Goal: Information Seeking & Learning: Learn about a topic

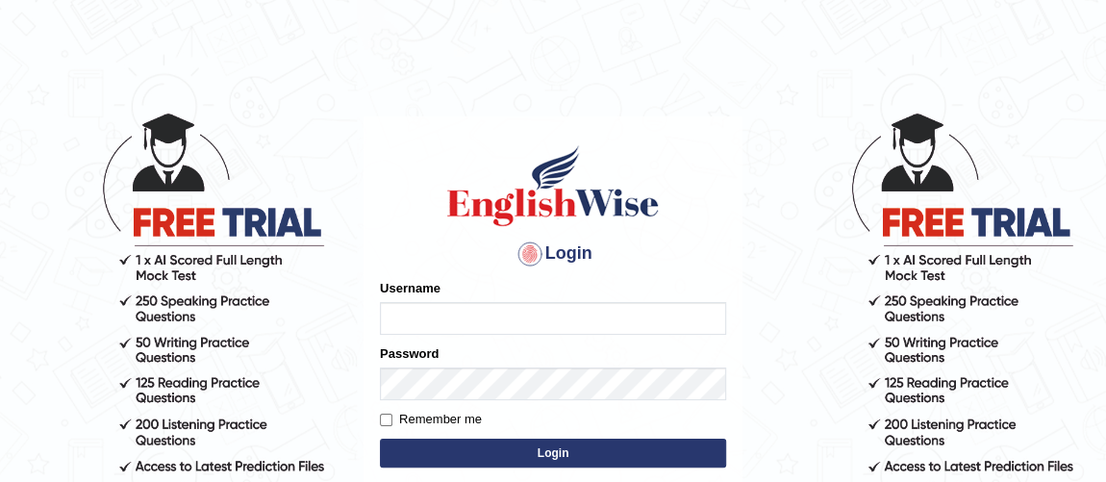
type input "Ferschmall"
click at [537, 455] on button "Login" at bounding box center [553, 452] width 346 height 29
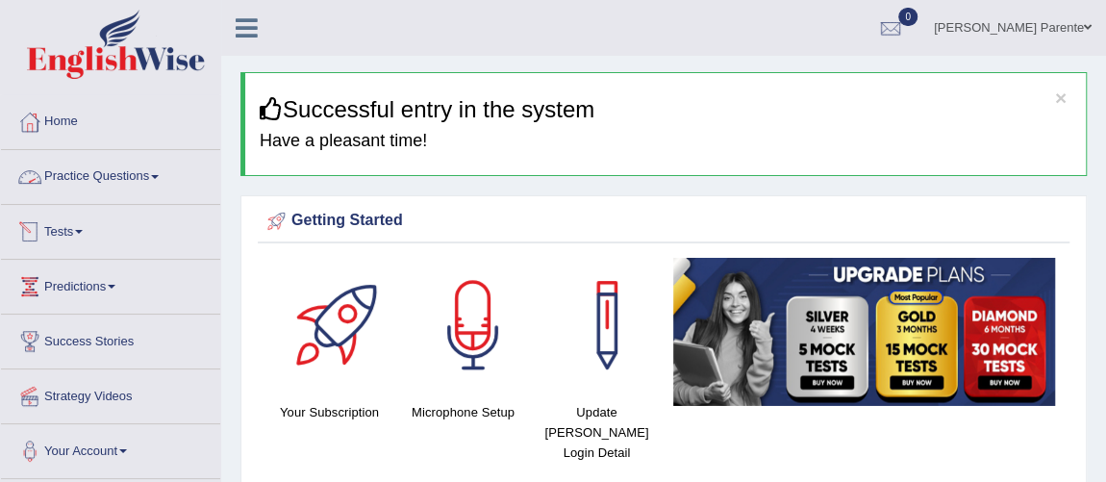
click at [141, 181] on link "Practice Questions" at bounding box center [110, 174] width 219 height 48
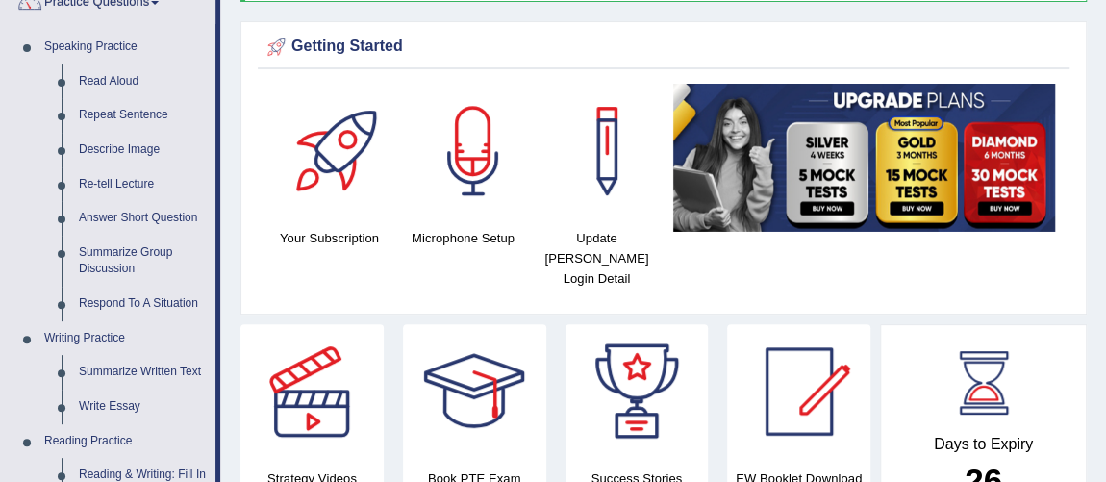
scroll to position [210, 0]
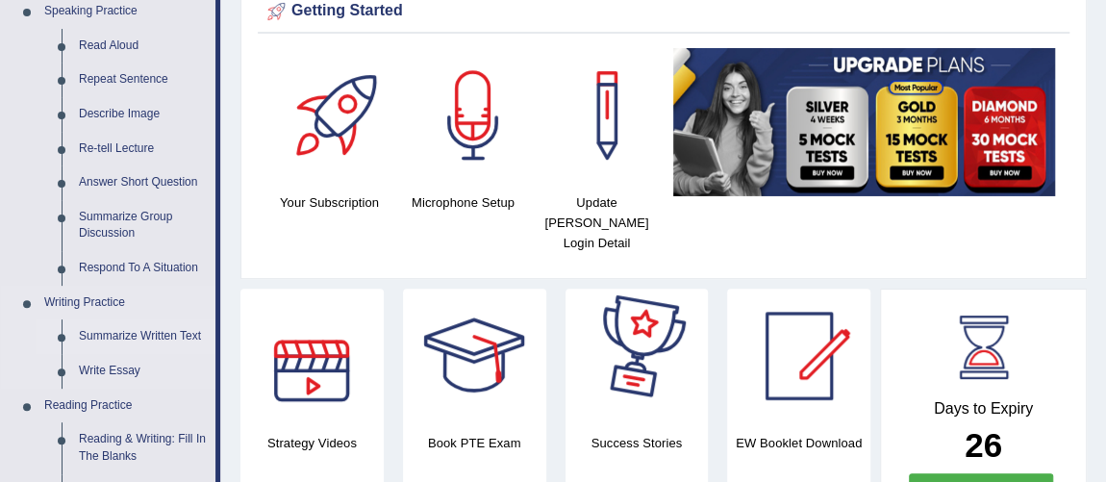
click at [168, 328] on link "Summarize Written Text" at bounding box center [142, 336] width 145 height 35
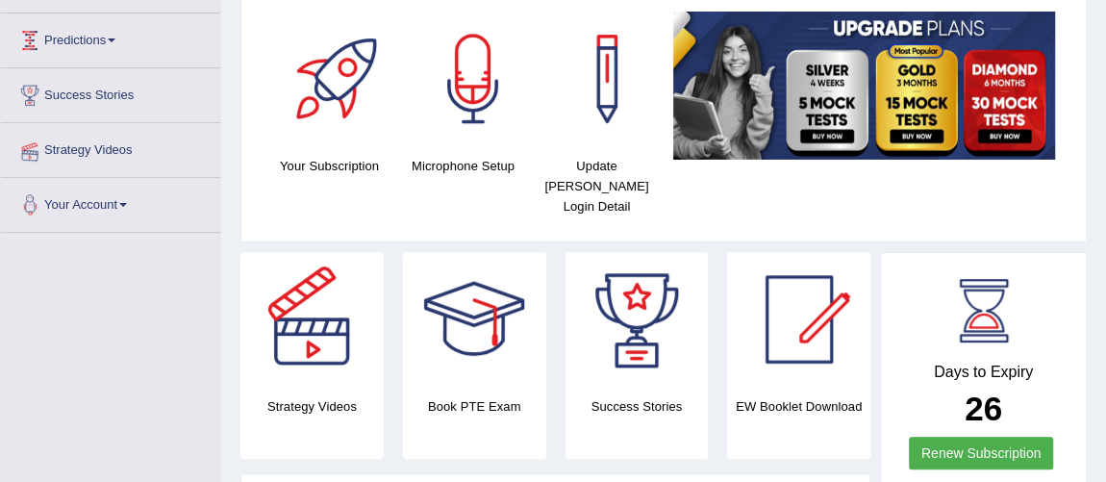
scroll to position [336, 0]
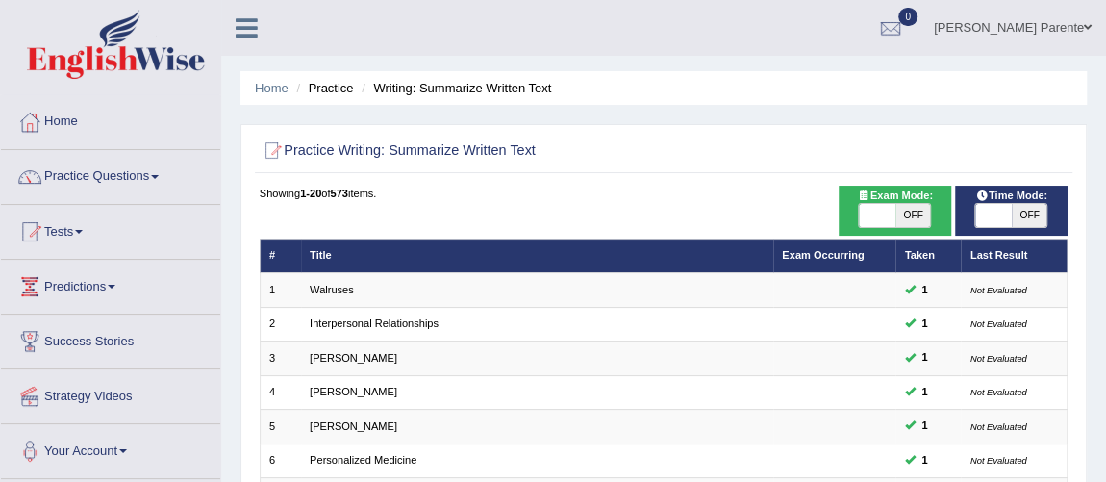
scroll to position [421, 0]
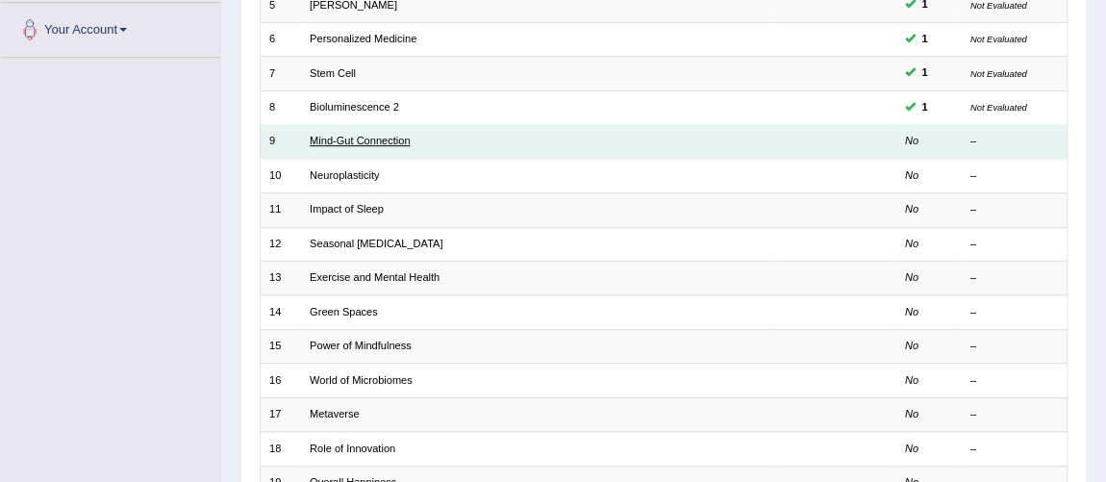
click at [349, 137] on link "Mind-Gut Connection" at bounding box center [360, 141] width 100 height 12
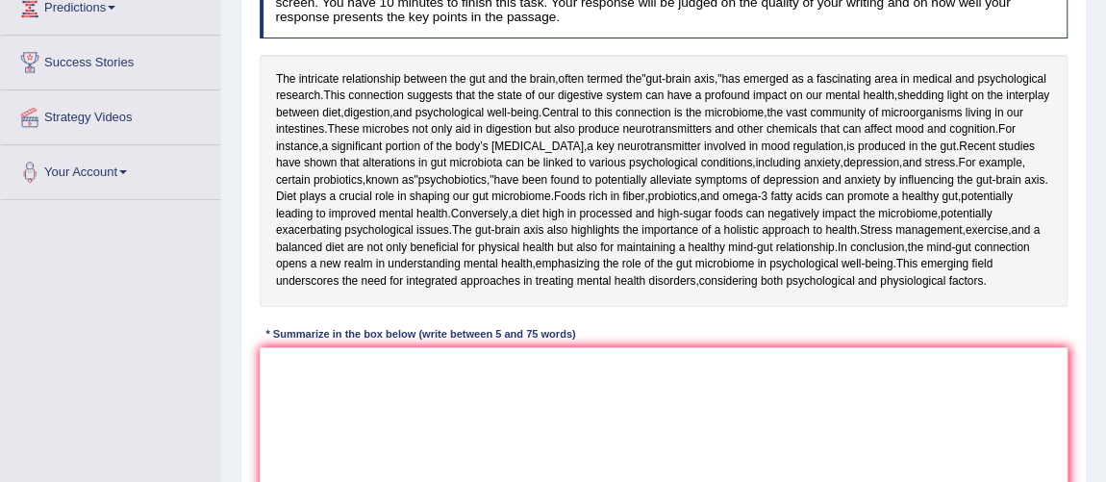
scroll to position [314, 0]
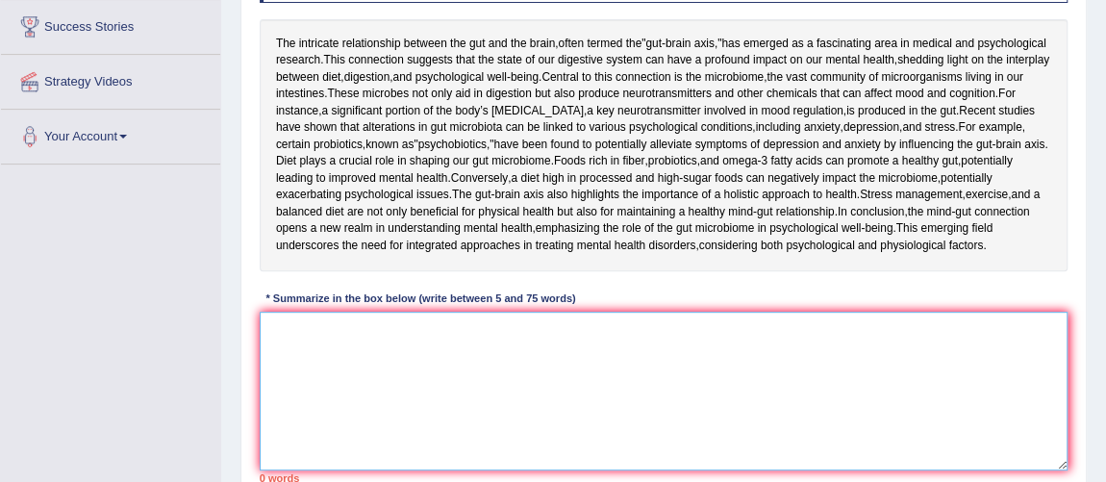
click at [390, 470] on textarea at bounding box center [664, 391] width 809 height 159
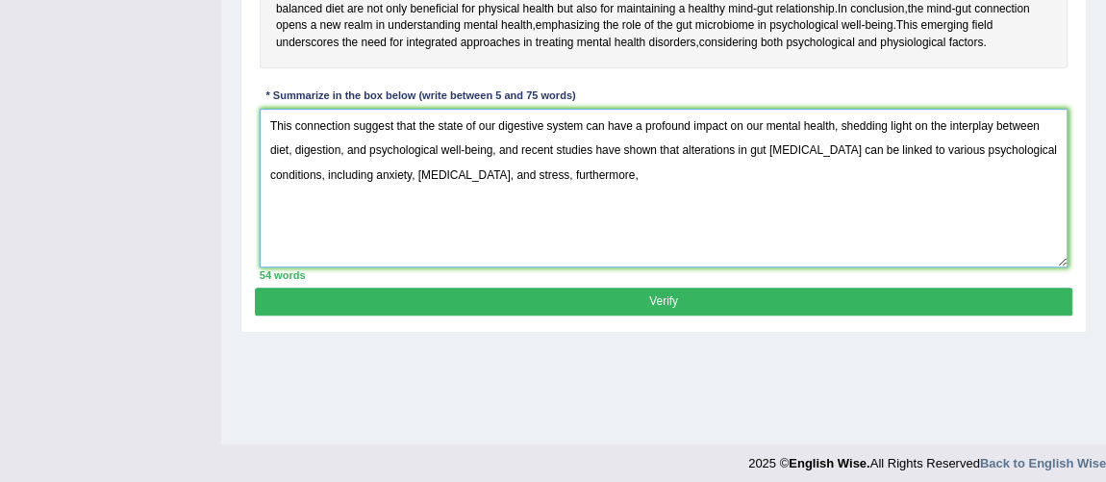
scroll to position [552, 0]
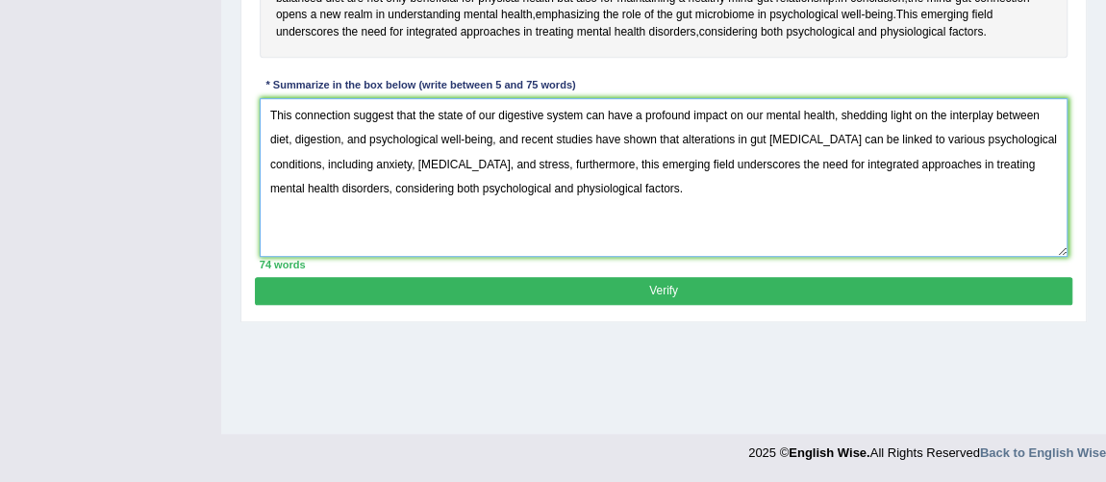
type textarea "This connection suggest that the state of our digestive system can have a profo…"
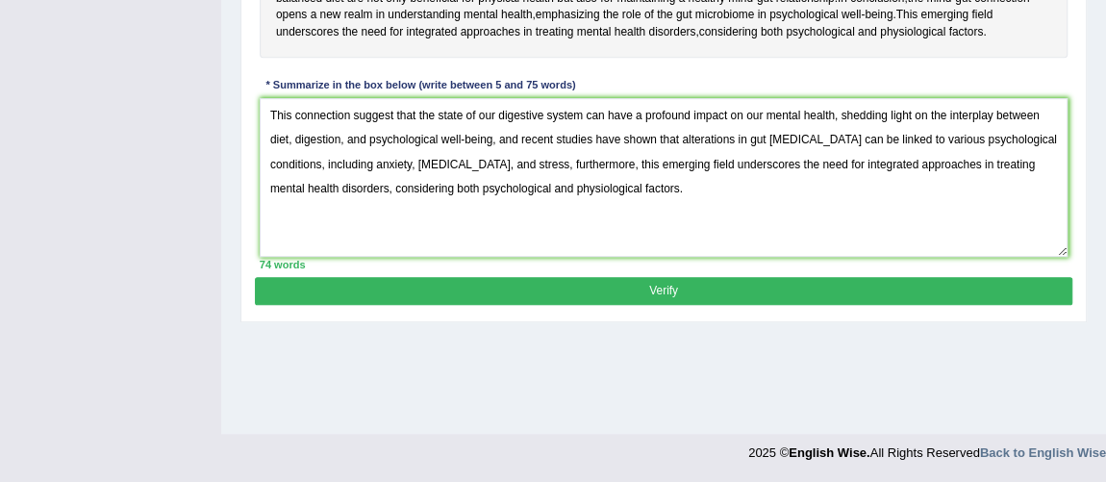
click at [813, 305] on button "Verify" at bounding box center [663, 291] width 816 height 28
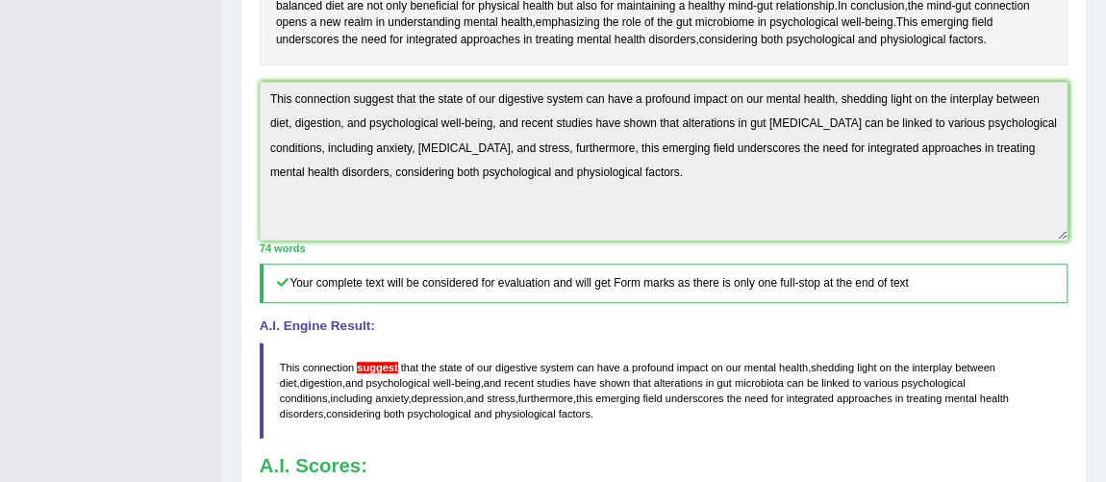
scroll to position [99, 0]
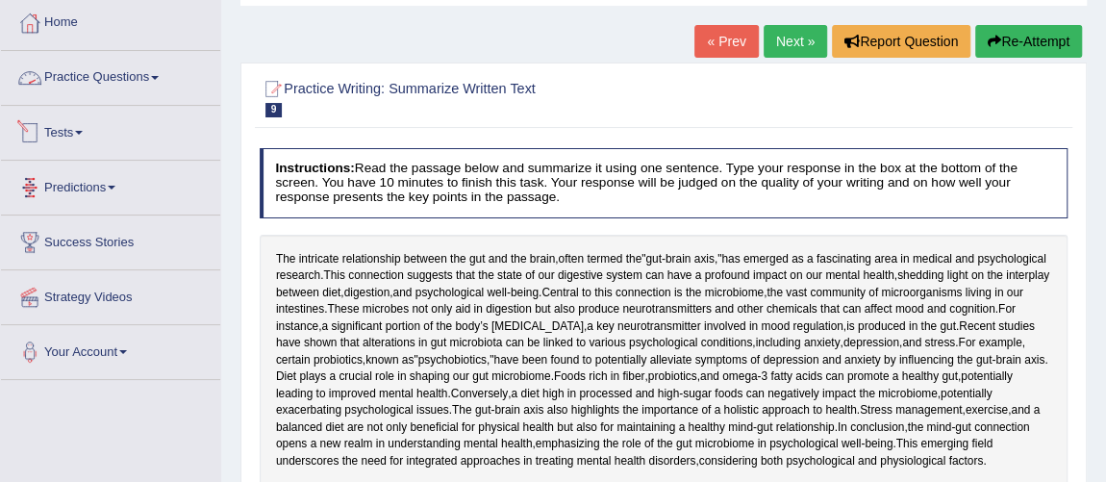
click at [124, 70] on link "Practice Questions" at bounding box center [110, 75] width 219 height 48
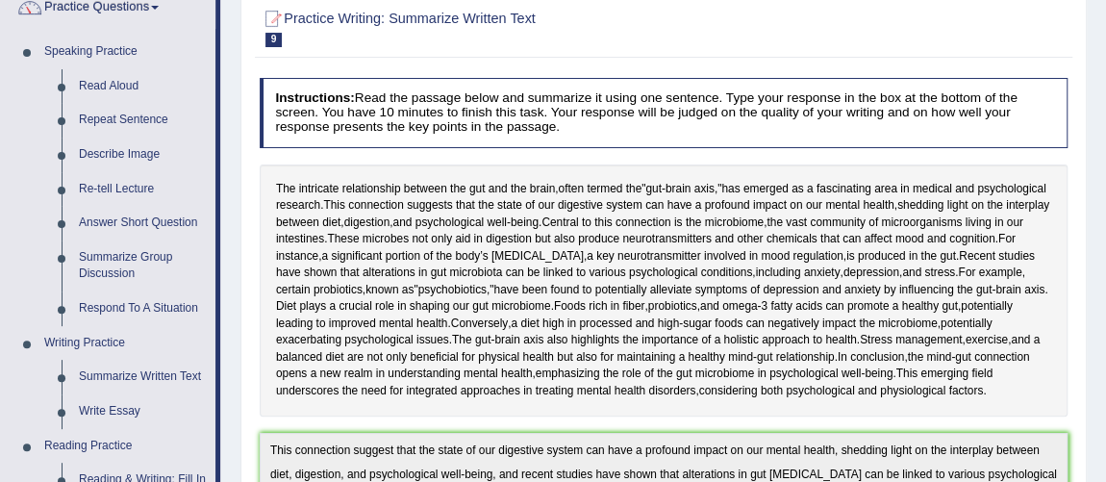
scroll to position [204, 0]
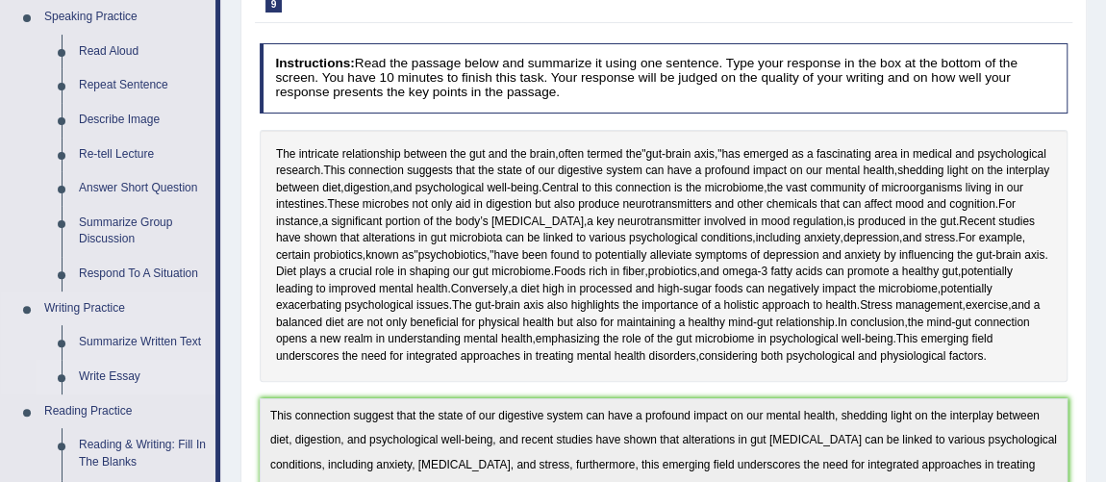
click at [114, 377] on link "Write Essay" at bounding box center [142, 377] width 145 height 35
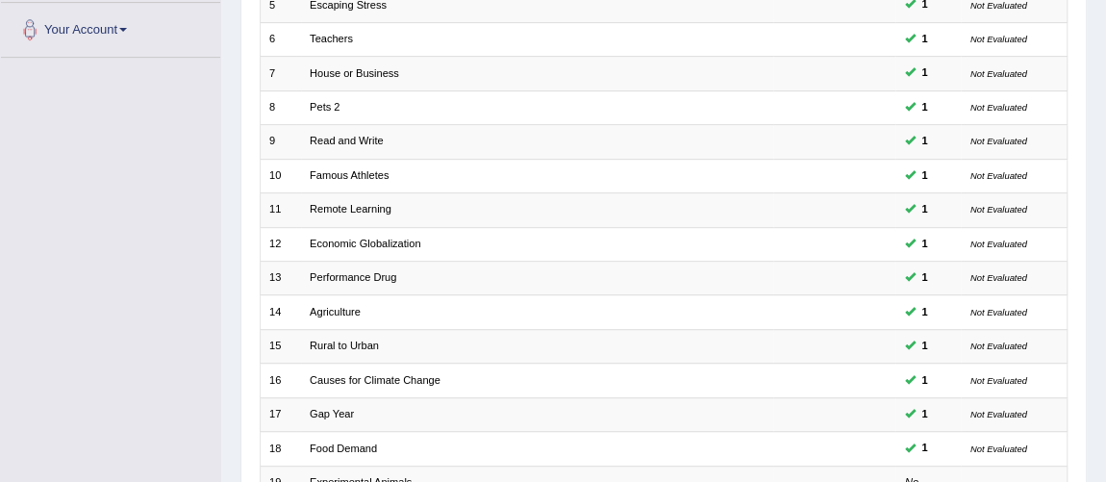
scroll to position [619, 0]
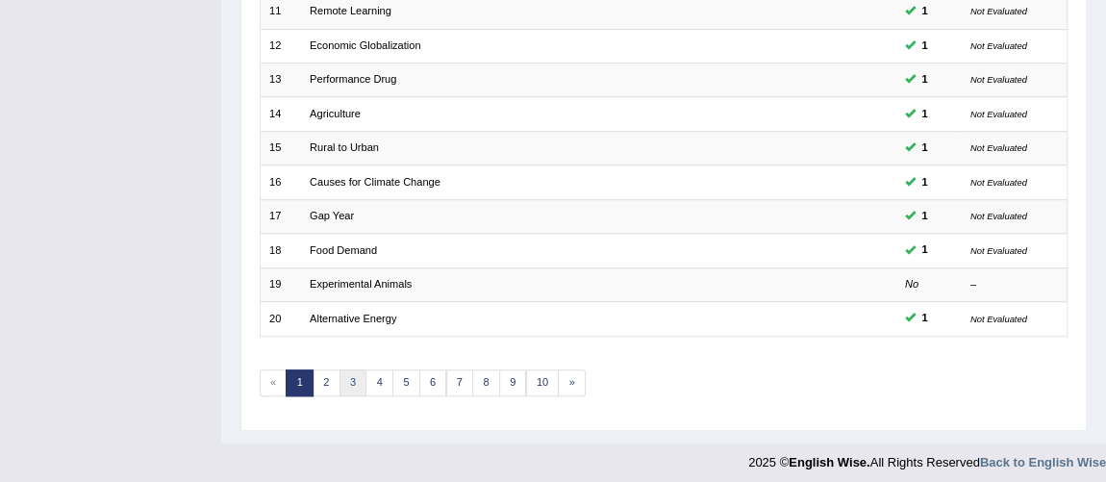
click at [352, 370] on link "3" at bounding box center [353, 382] width 28 height 27
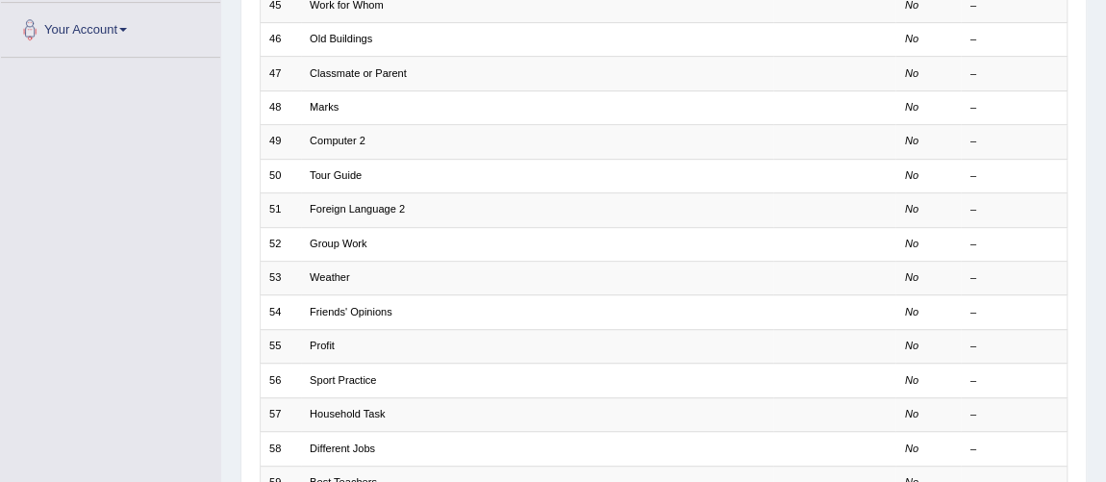
scroll to position [619, 0]
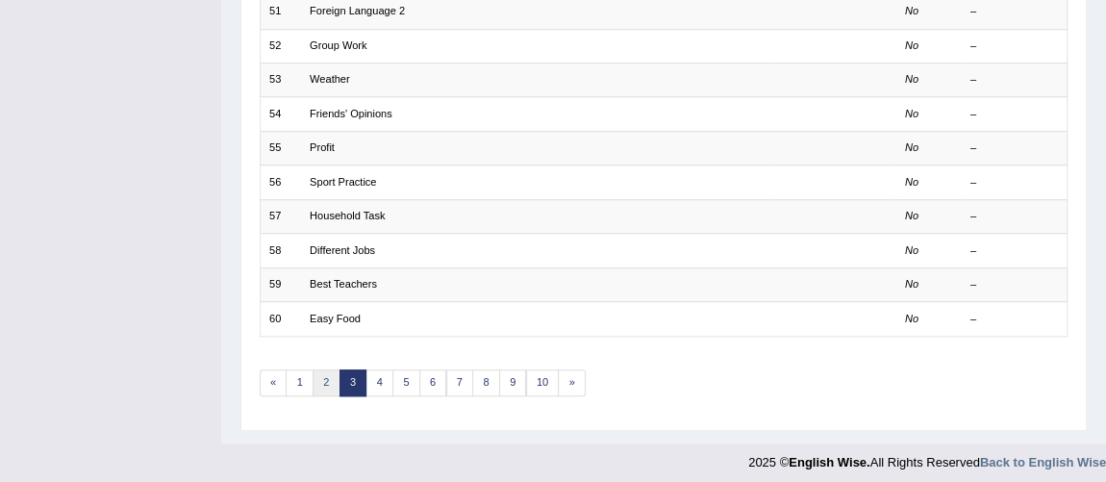
click at [317, 369] on link "2" at bounding box center [326, 382] width 28 height 27
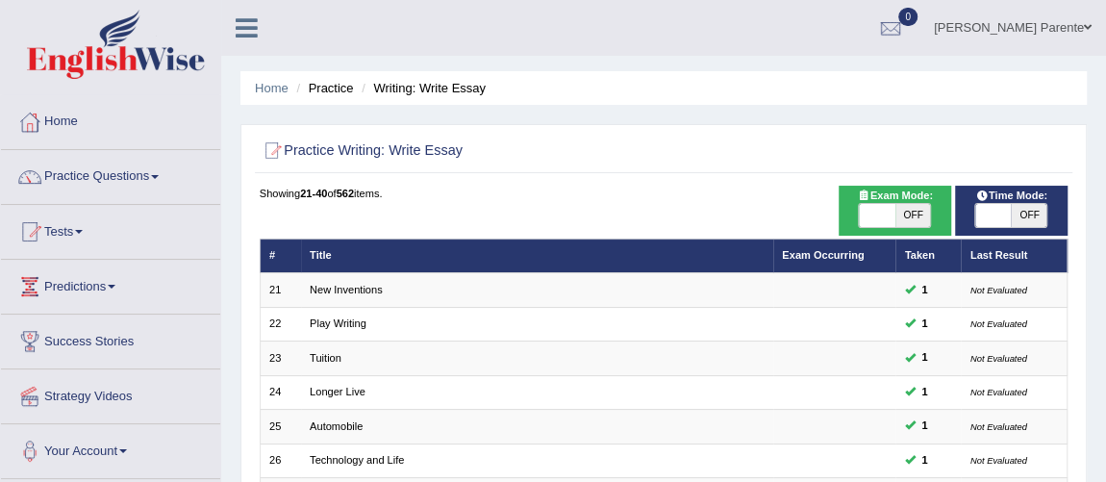
scroll to position [421, 0]
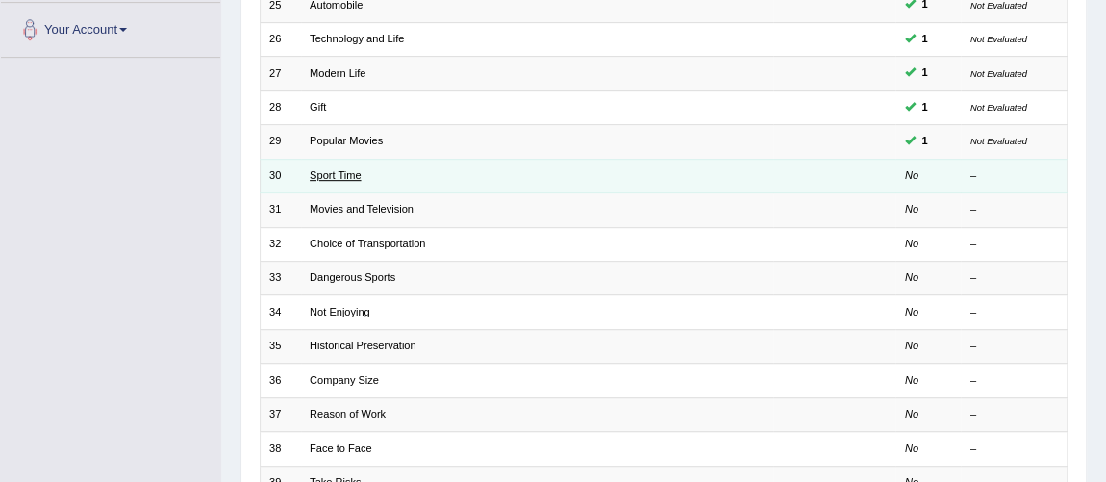
click at [338, 169] on link "Sport Time" at bounding box center [335, 175] width 51 height 12
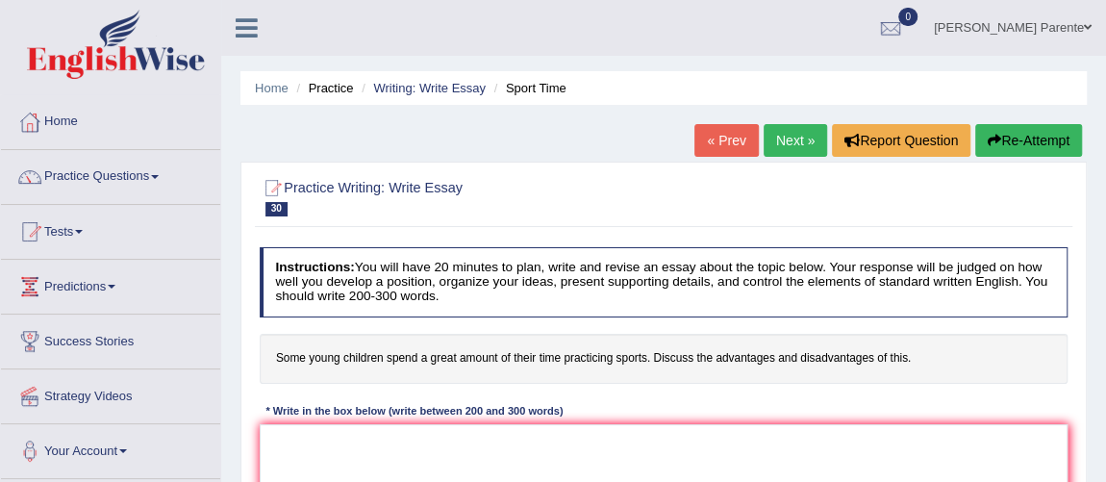
scroll to position [120, 0]
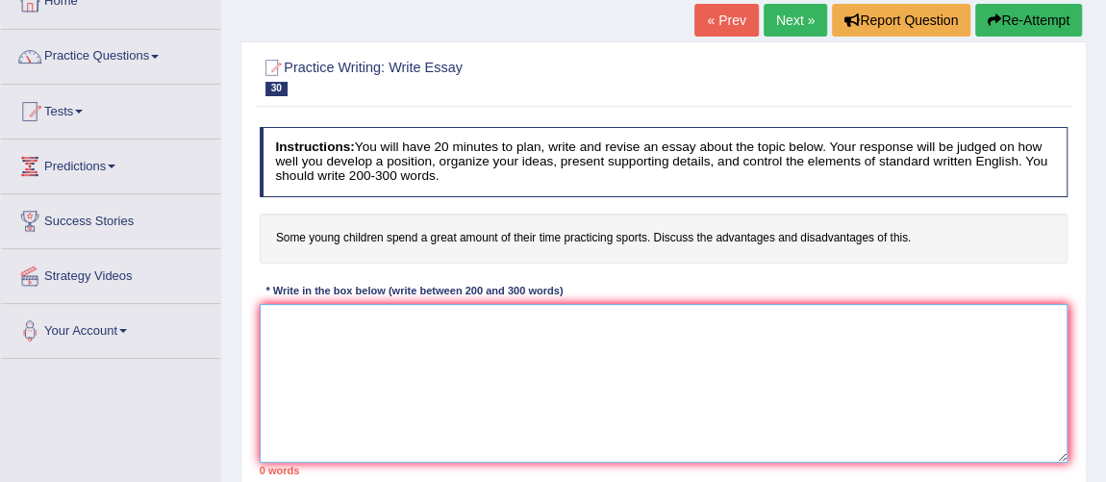
click at [736, 327] on textarea at bounding box center [664, 383] width 809 height 159
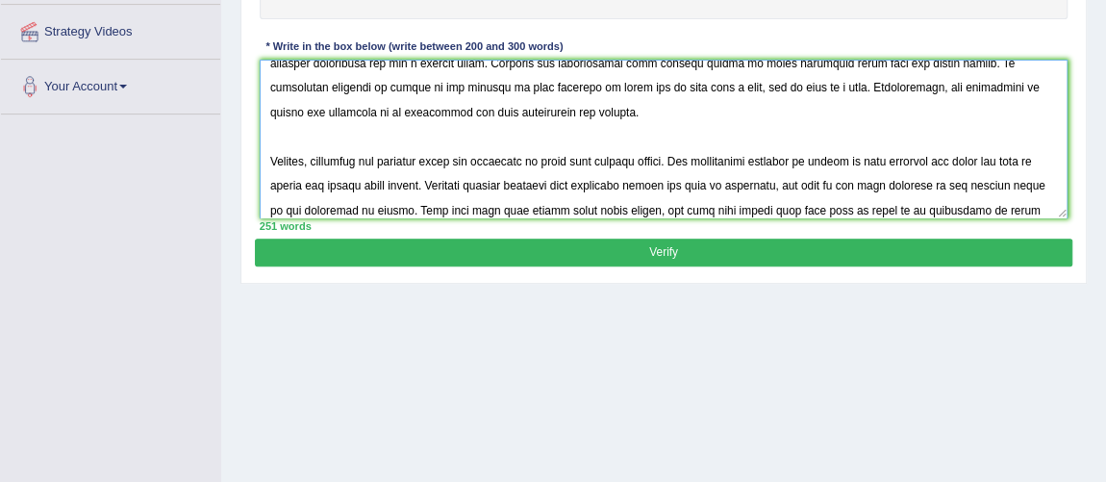
scroll to position [218, 0]
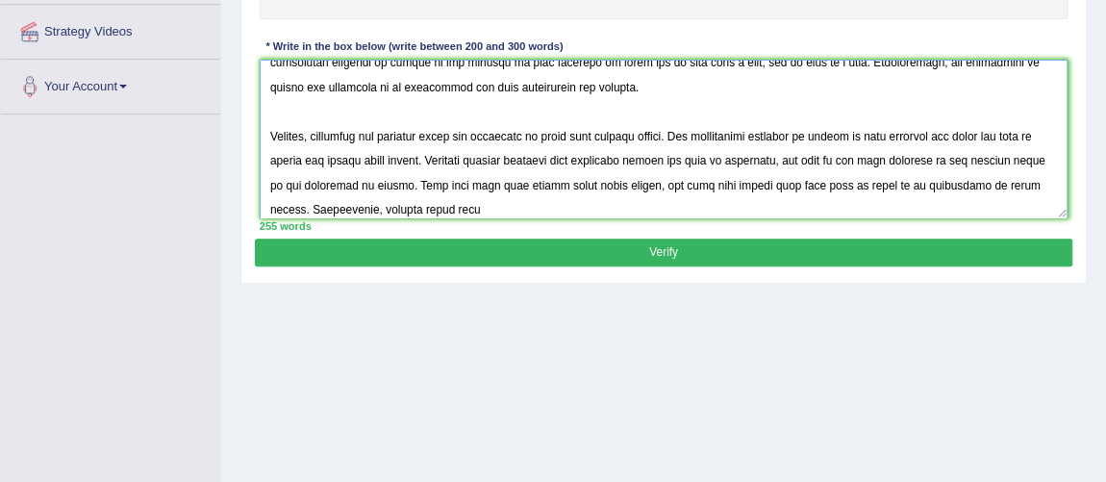
click at [393, 209] on textarea at bounding box center [664, 139] width 809 height 159
click at [505, 209] on textarea at bounding box center [664, 139] width 809 height 159
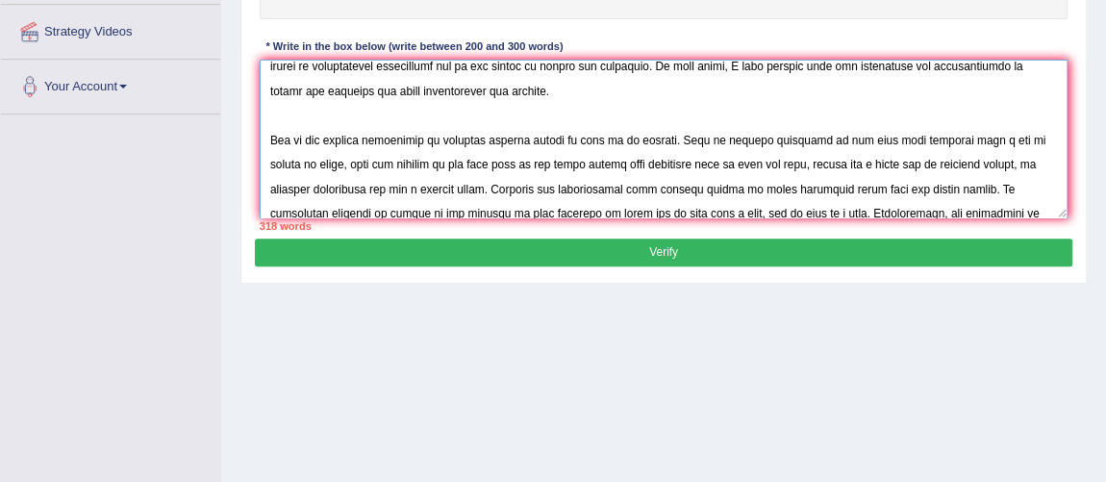
scroll to position [82, 0]
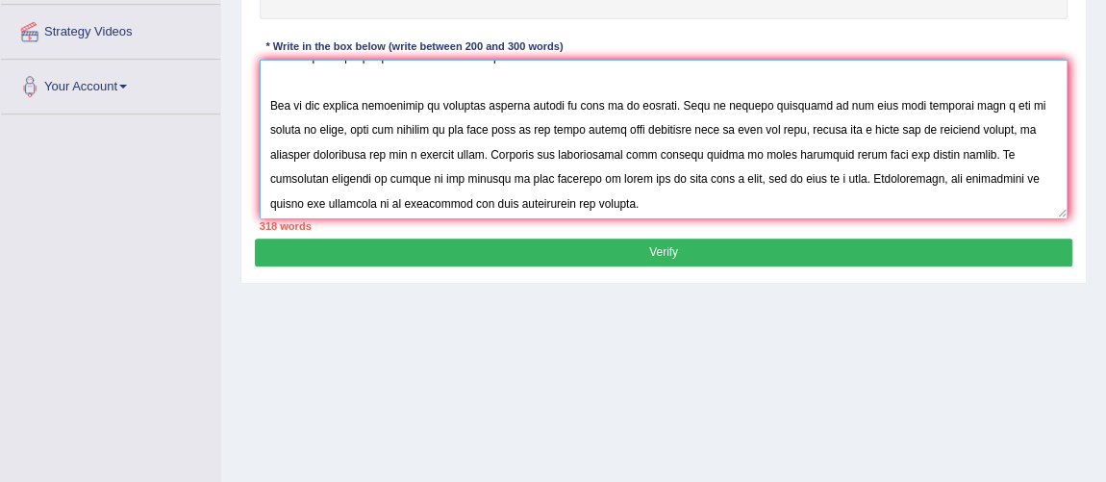
click at [609, 96] on textarea at bounding box center [664, 139] width 809 height 159
click at [306, 125] on textarea at bounding box center [664, 139] width 809 height 159
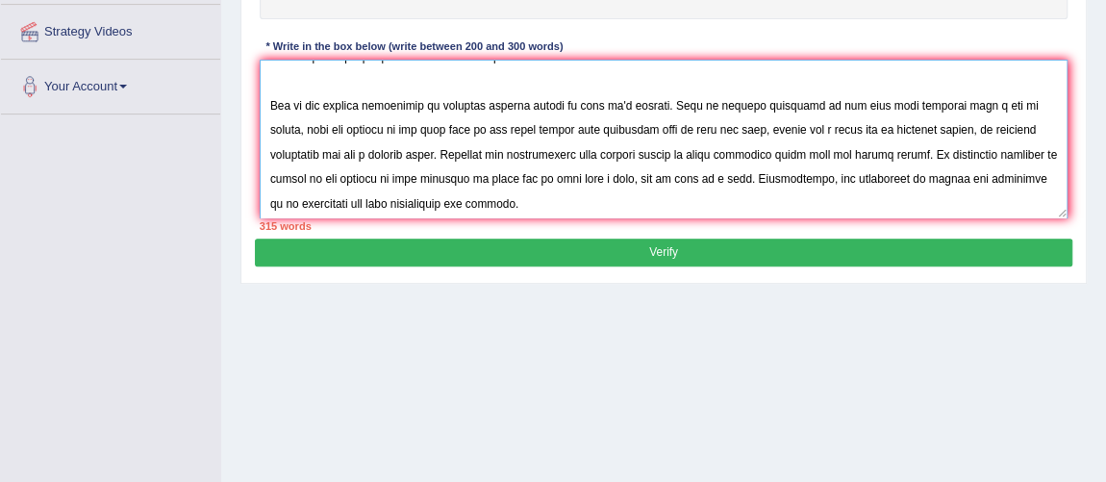
click at [874, 159] on textarea at bounding box center [664, 139] width 809 height 159
click at [749, 154] on textarea at bounding box center [664, 139] width 809 height 159
click at [803, 151] on textarea at bounding box center [664, 139] width 809 height 159
click at [922, 162] on textarea at bounding box center [664, 139] width 809 height 159
click at [511, 178] on textarea at bounding box center [664, 139] width 809 height 159
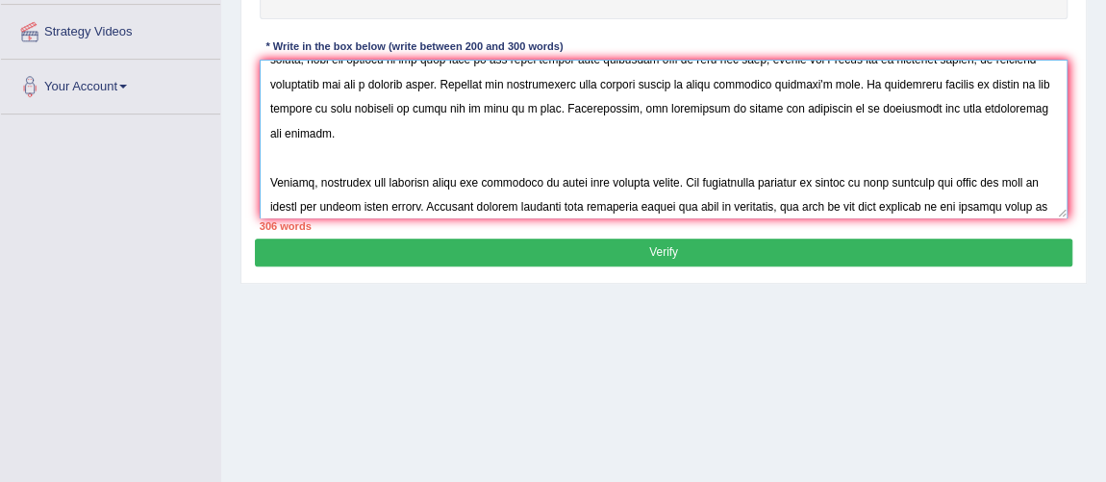
scroll to position [205, 0]
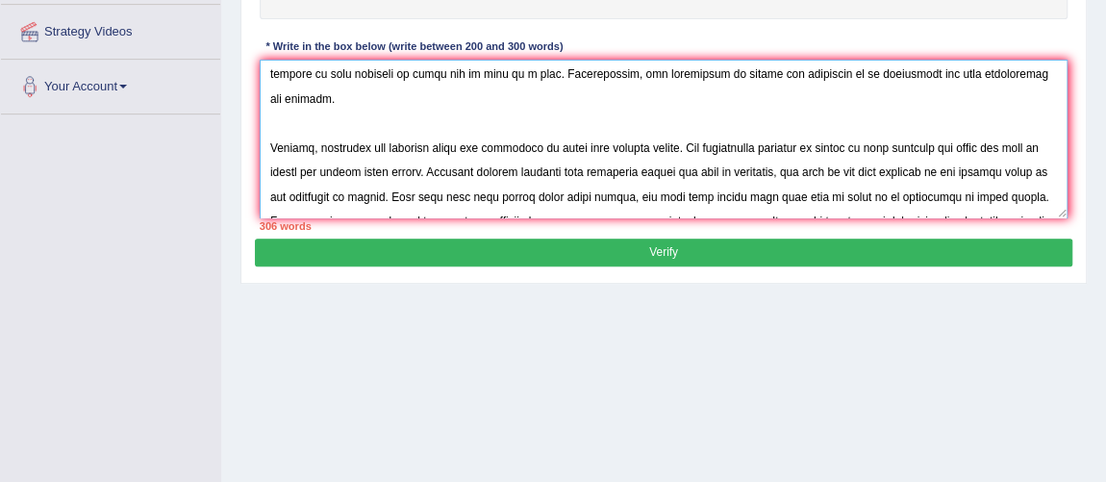
click at [582, 118] on textarea at bounding box center [664, 139] width 809 height 159
click at [849, 146] on textarea at bounding box center [664, 139] width 809 height 159
click at [811, 148] on textarea at bounding box center [664, 139] width 809 height 159
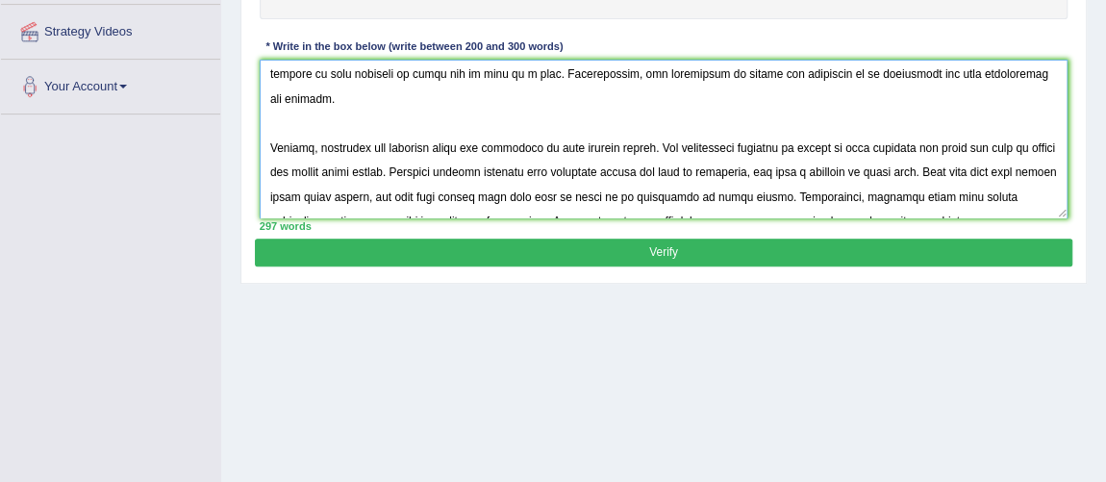
click at [831, 139] on textarea at bounding box center [664, 139] width 809 height 159
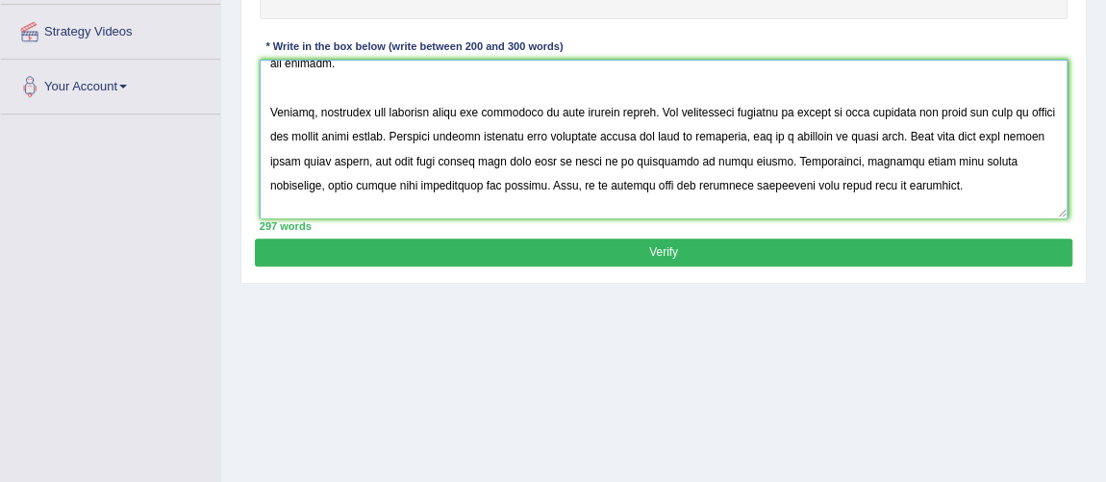
scroll to position [287, 0]
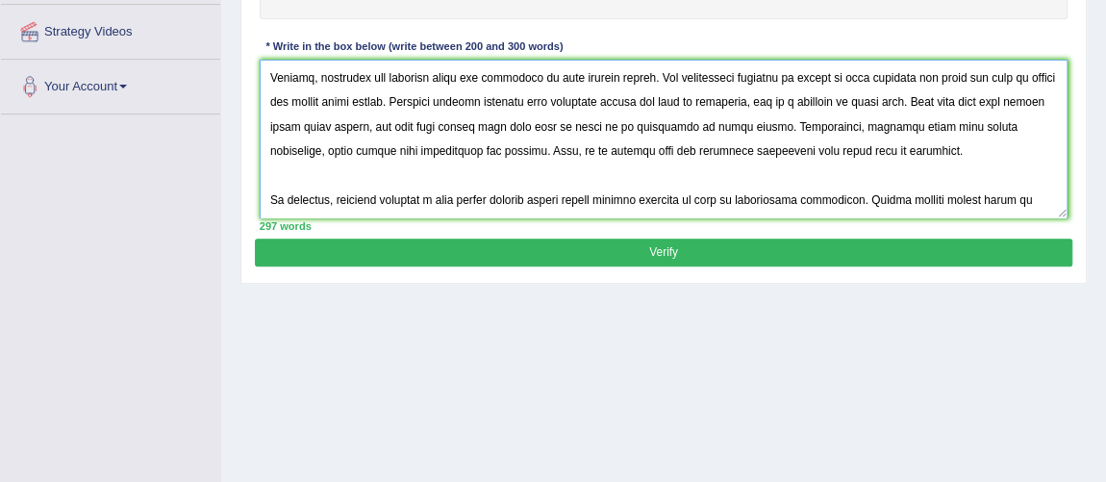
click at [841, 117] on textarea at bounding box center [664, 139] width 809 height 159
click at [510, 173] on textarea at bounding box center [664, 139] width 809 height 159
type textarea "The increasing influence of young children spending a great amount of their tim…"
click at [535, 249] on button "Verify" at bounding box center [663, 252] width 816 height 28
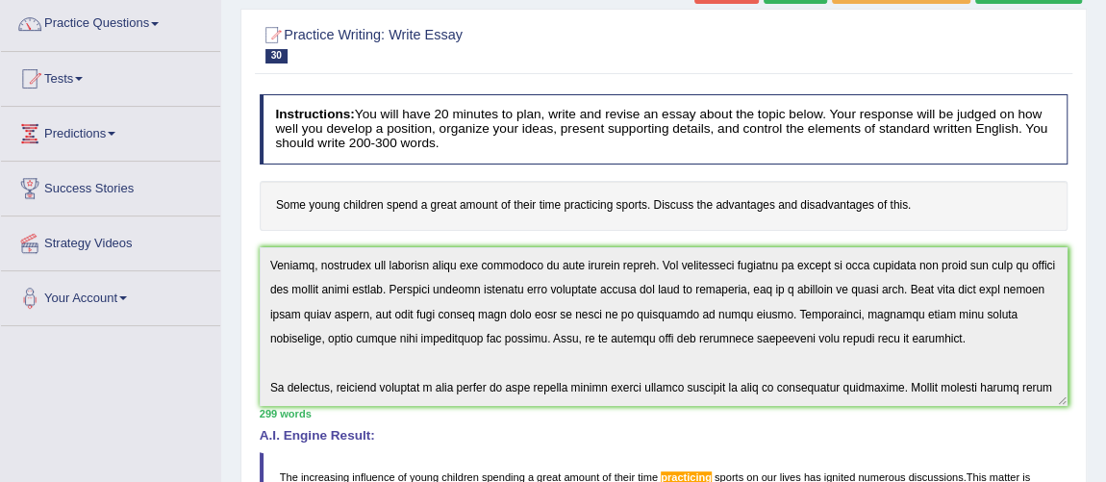
scroll to position [0, 0]
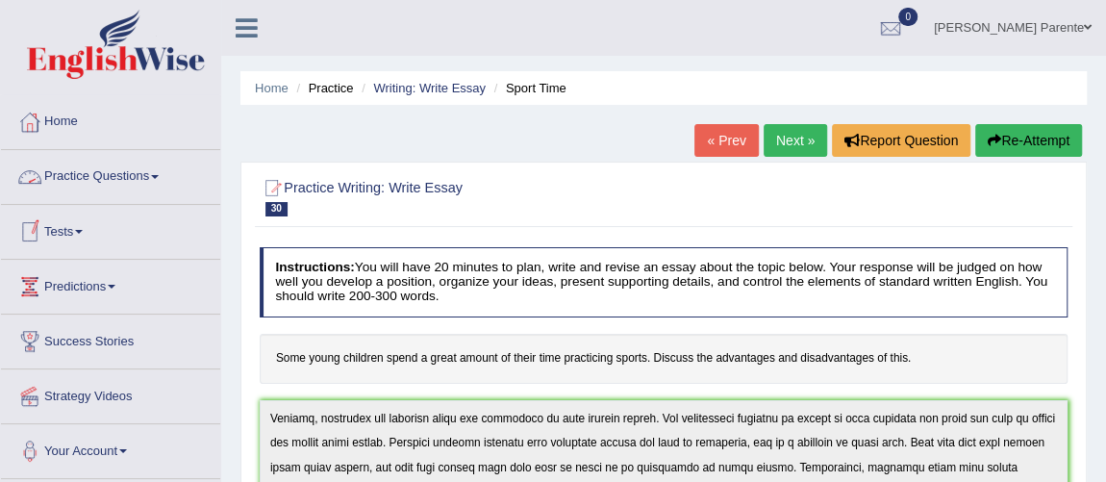
click at [99, 169] on link "Practice Questions" at bounding box center [110, 174] width 219 height 48
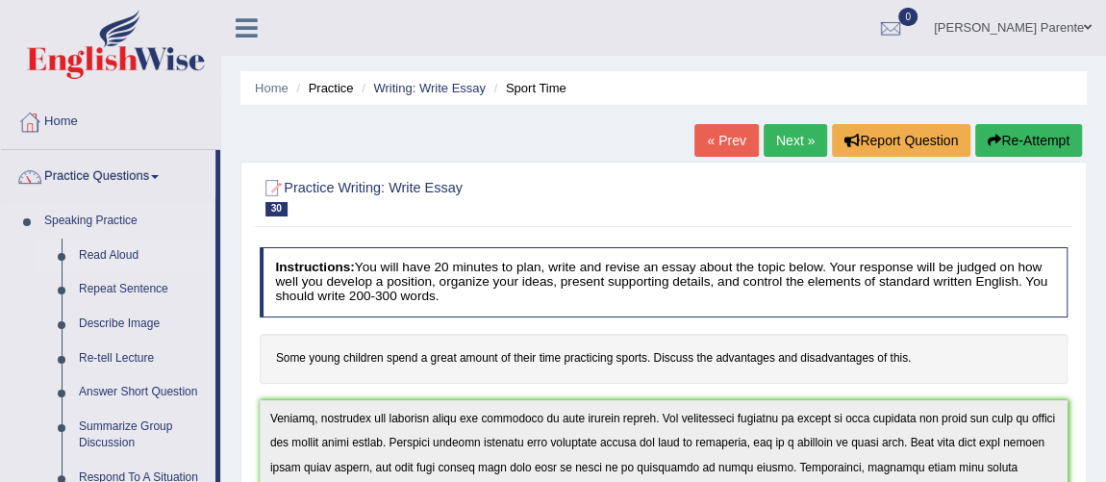
click at [100, 244] on link "Read Aloud" at bounding box center [142, 255] width 145 height 35
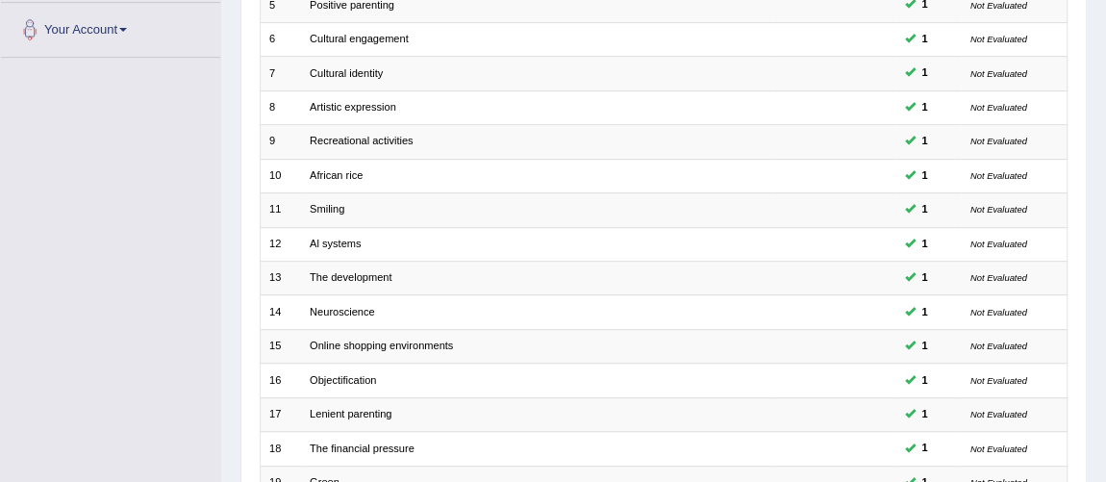
scroll to position [619, 0]
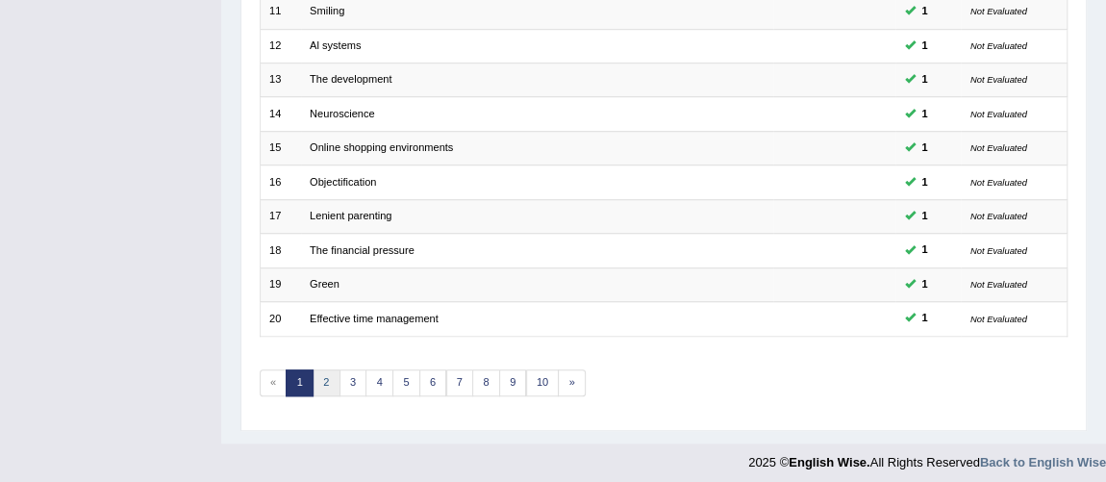
click at [325, 383] on link "2" at bounding box center [326, 382] width 28 height 27
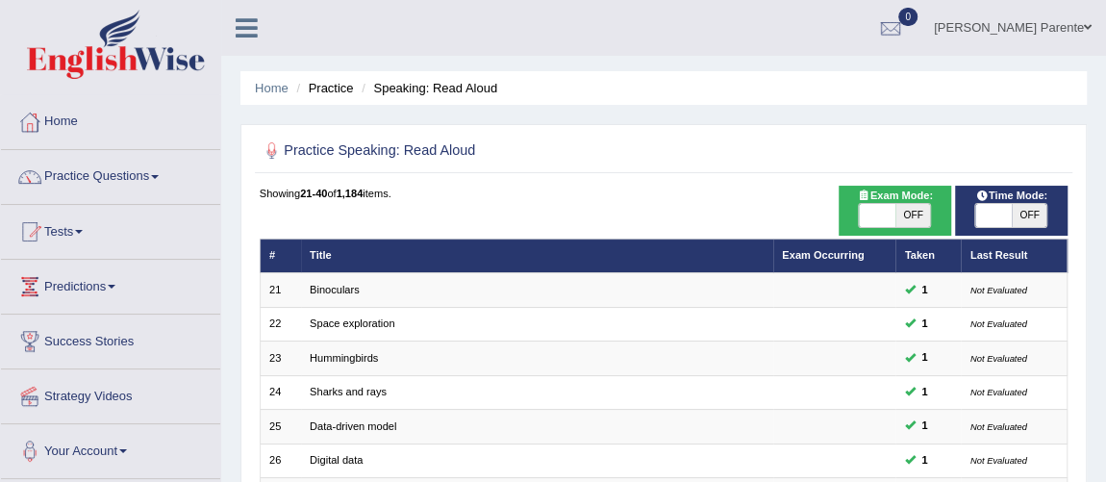
scroll to position [421, 0]
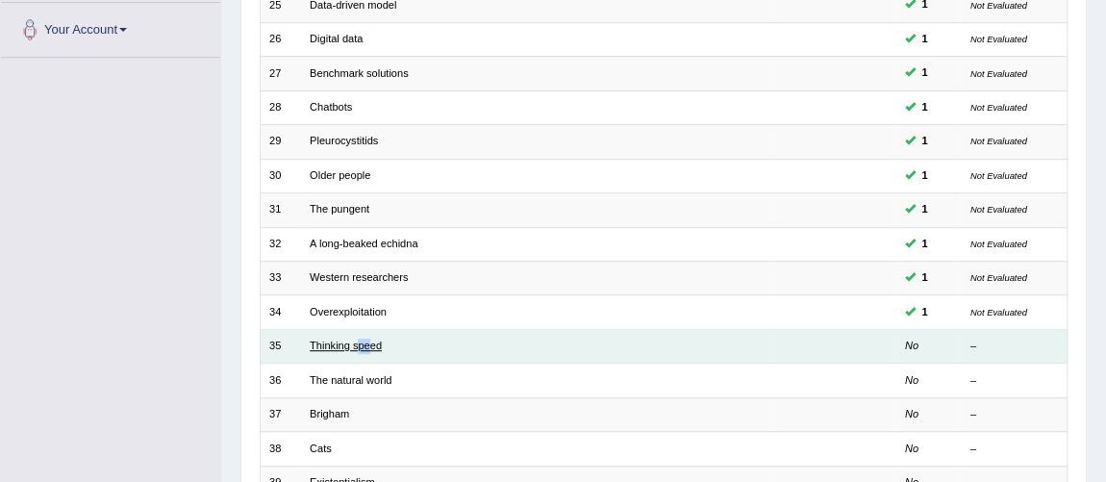
drag, startPoint x: 368, startPoint y: 351, endPoint x: 355, endPoint y: 335, distance: 21.2
click at [355, 335] on td "Thinking speed" at bounding box center [537, 346] width 472 height 34
click at [355, 339] on link "Thinking speed" at bounding box center [346, 345] width 72 height 12
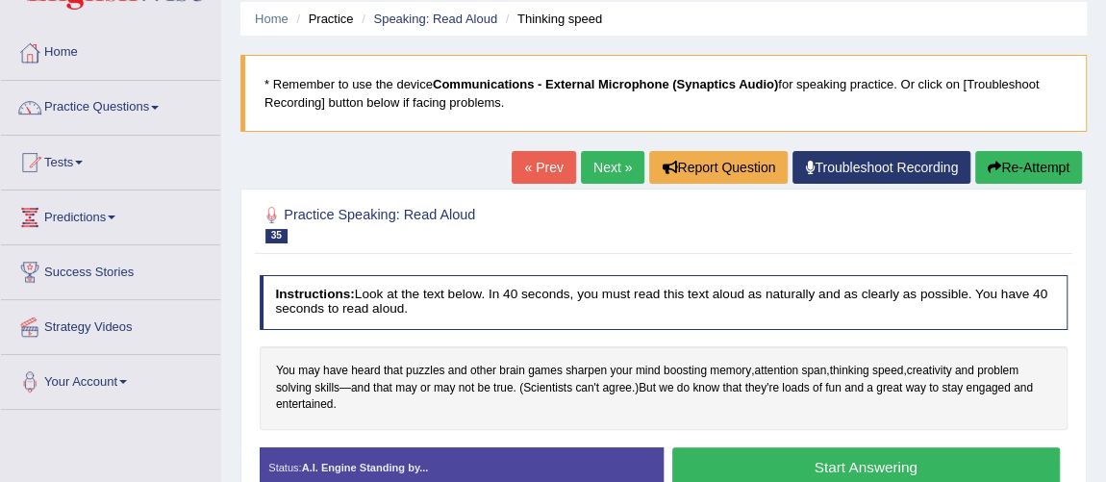
scroll to position [105, 0]
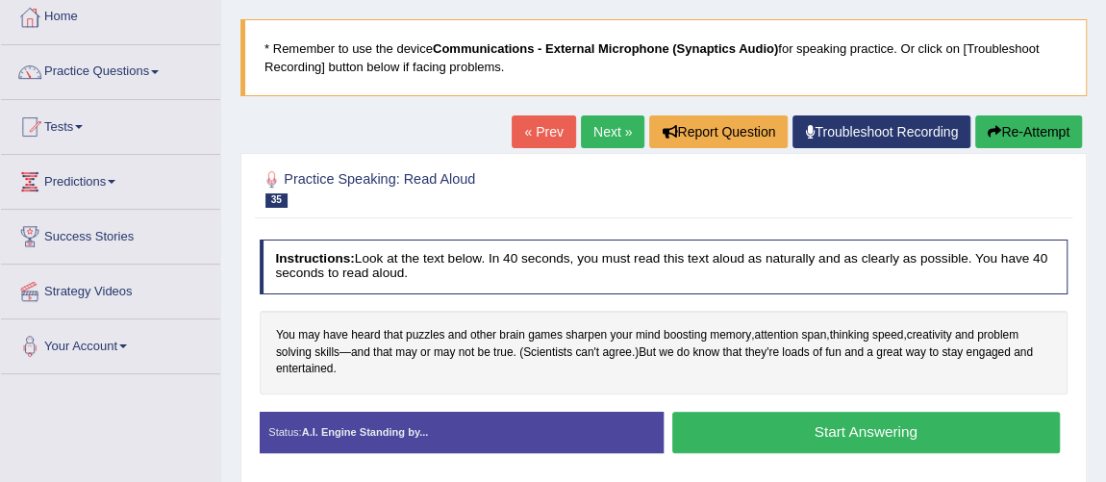
click at [885, 433] on button "Start Answering" at bounding box center [865, 431] width 387 height 41
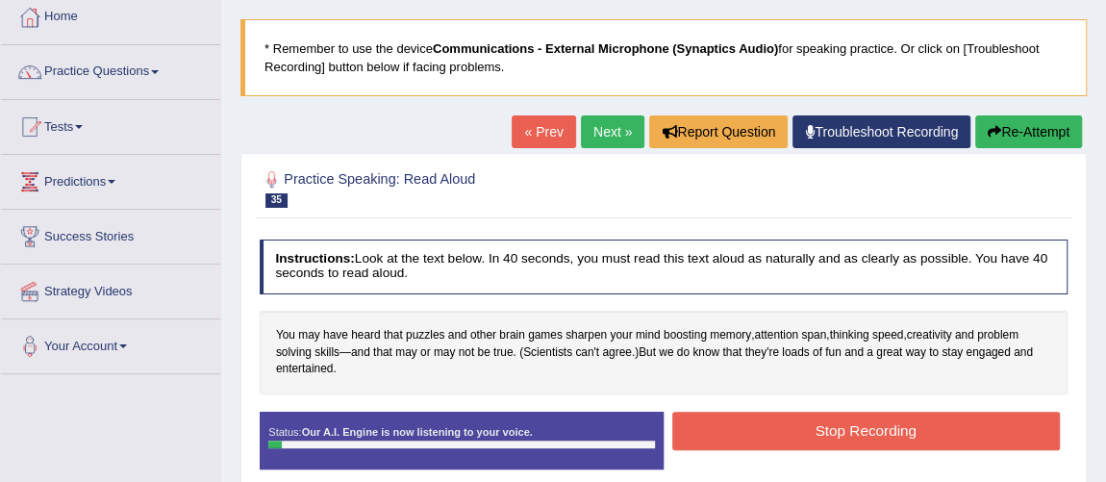
click at [885, 433] on button "Stop Recording" at bounding box center [865, 429] width 387 height 37
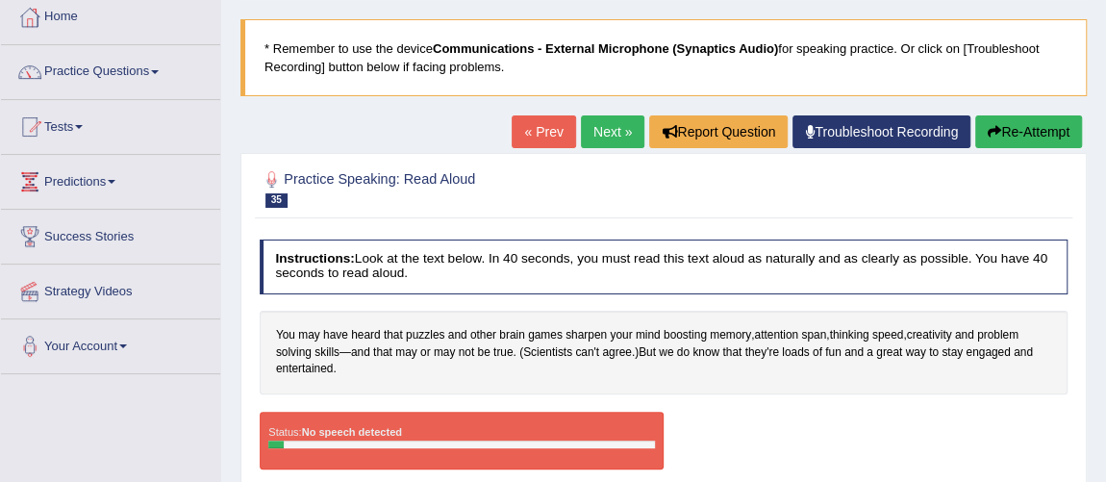
click at [1008, 137] on button "Re-Attempt" at bounding box center [1028, 131] width 107 height 33
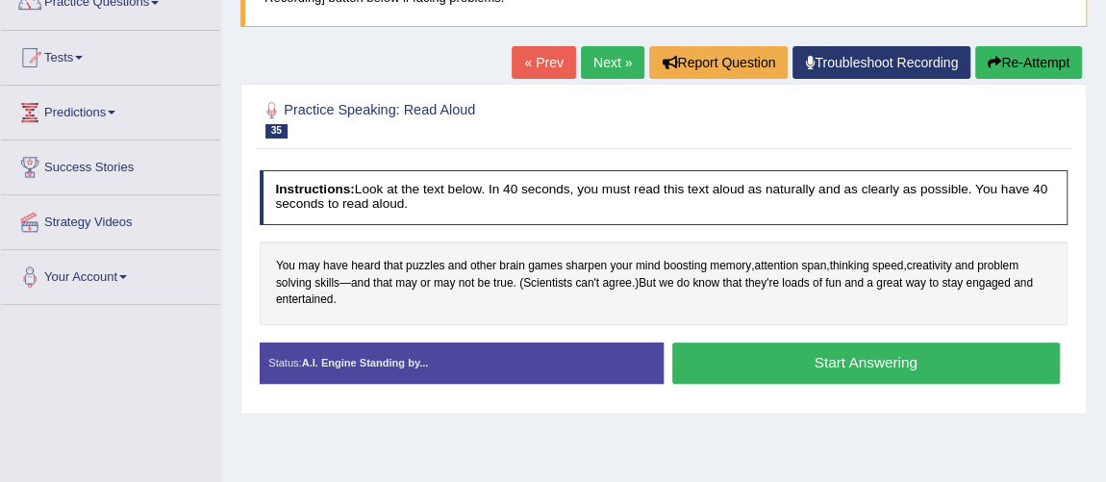
scroll to position [210, 0]
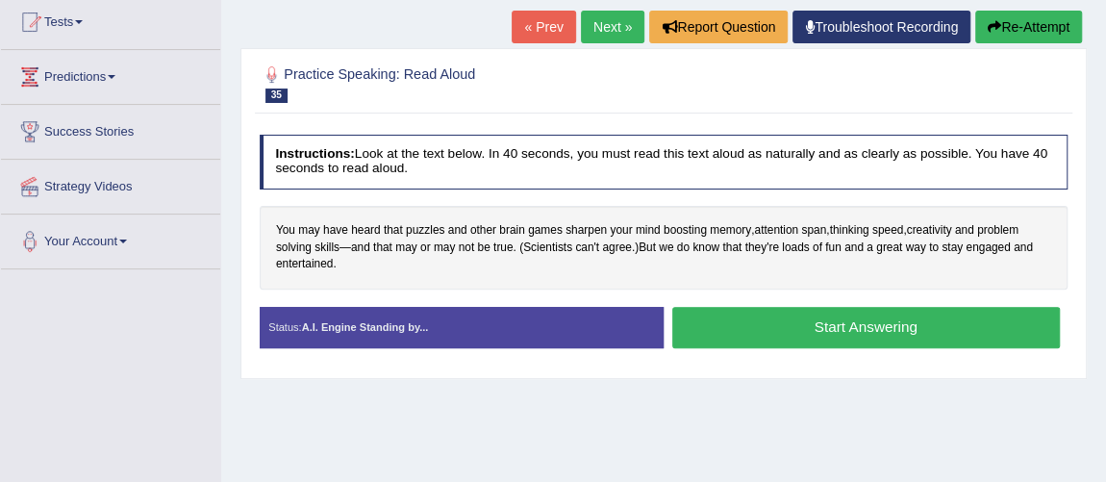
click at [765, 335] on button "Start Answering" at bounding box center [865, 327] width 387 height 41
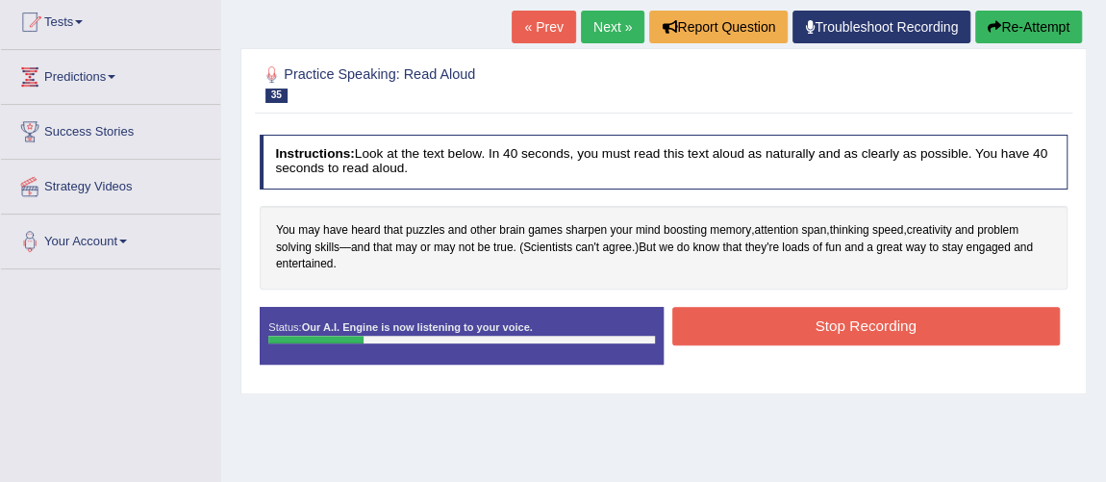
click at [765, 335] on button "Stop Recording" at bounding box center [865, 325] width 387 height 37
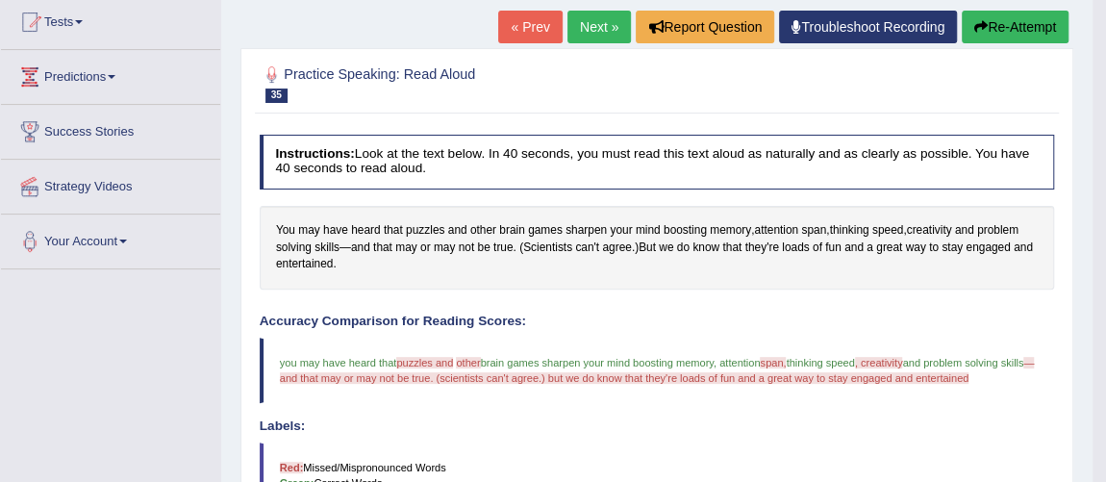
click at [576, 21] on link "Next »" at bounding box center [598, 27] width 63 height 33
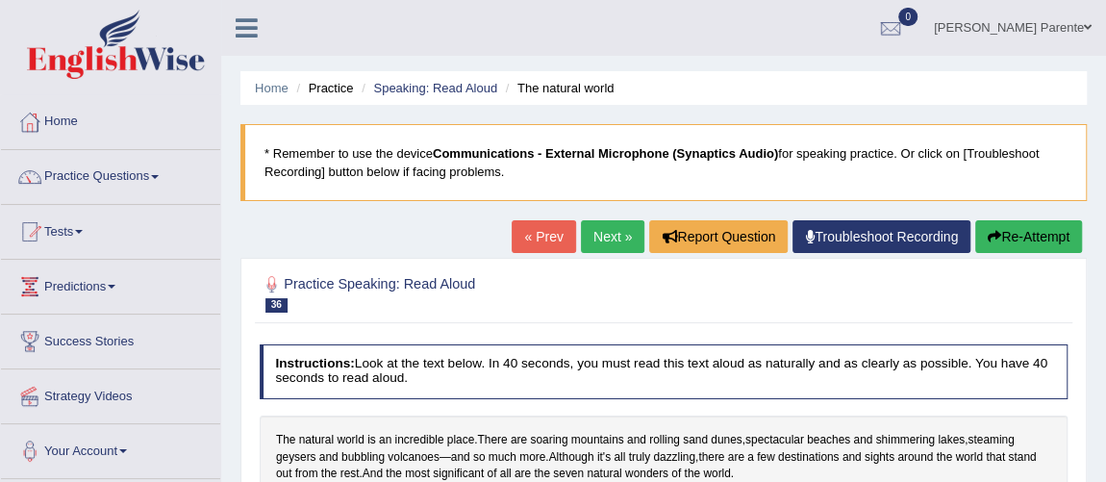
click at [1091, 339] on div "Home Practice Speaking: Read Aloud The natural world * Remember to use the devi…" at bounding box center [663, 480] width 885 height 961
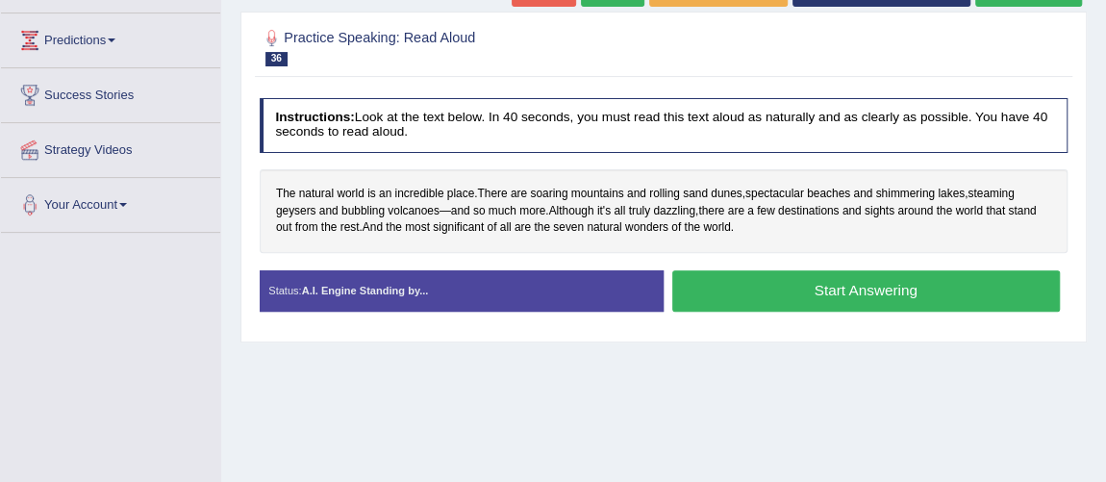
scroll to position [211, 0]
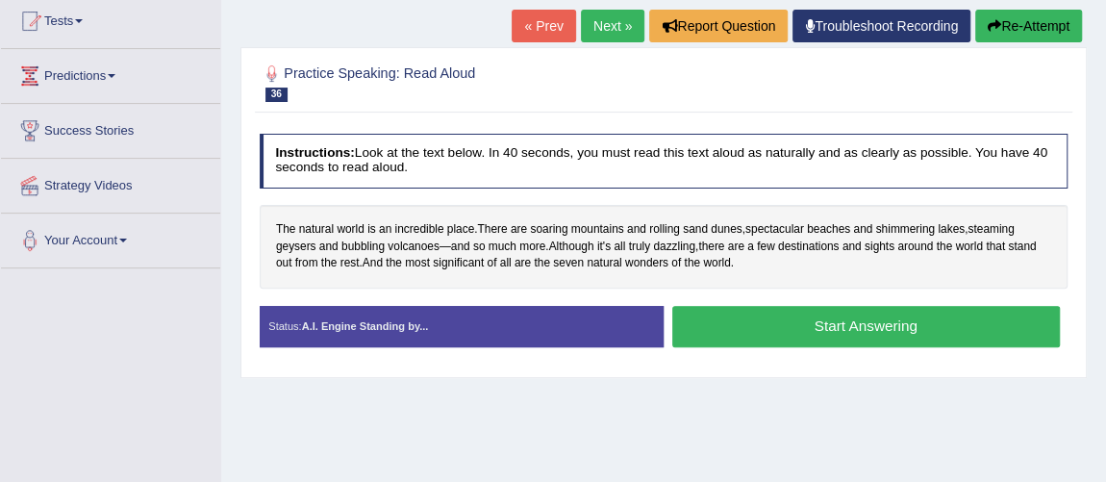
click at [814, 331] on button "Start Answering" at bounding box center [865, 326] width 387 height 41
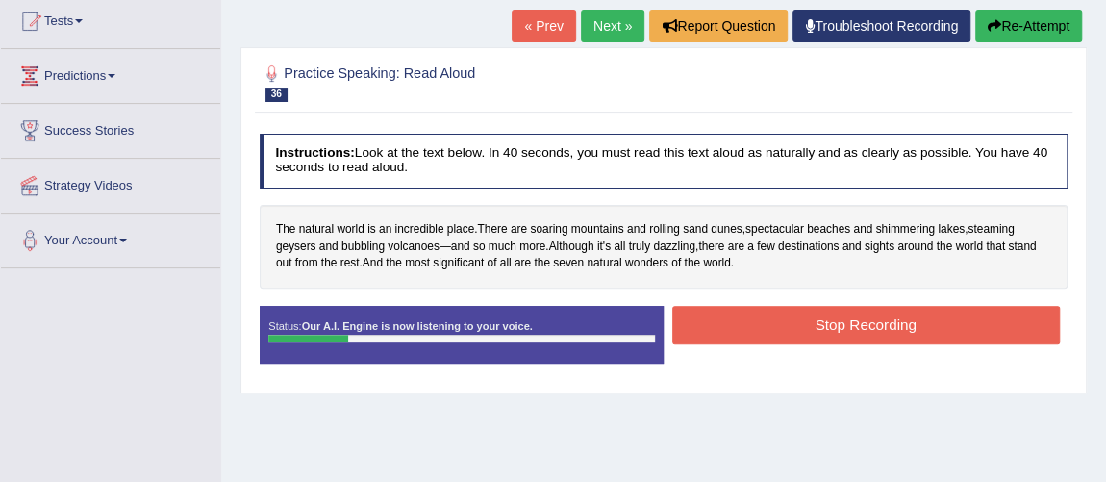
click at [814, 331] on button "Stop Recording" at bounding box center [865, 324] width 387 height 37
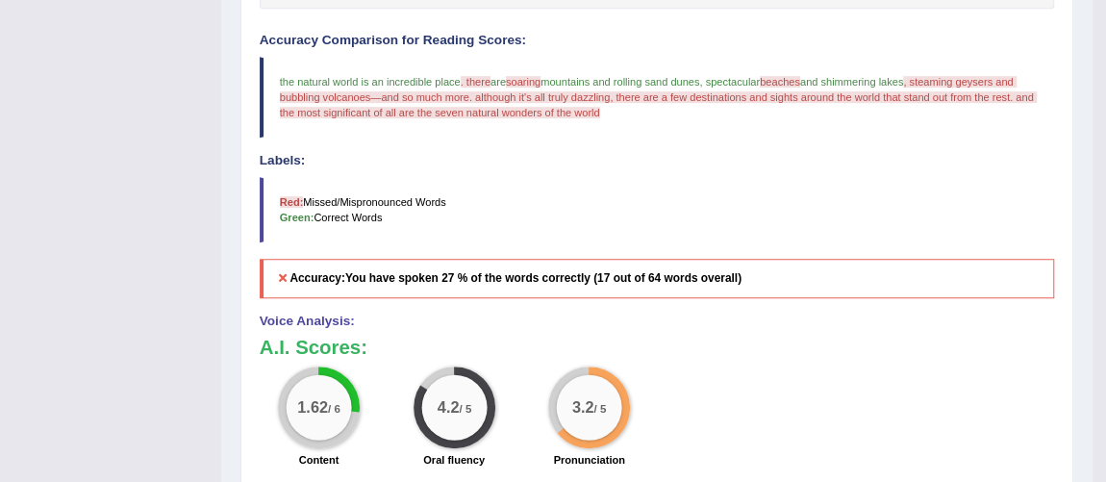
scroll to position [69, 0]
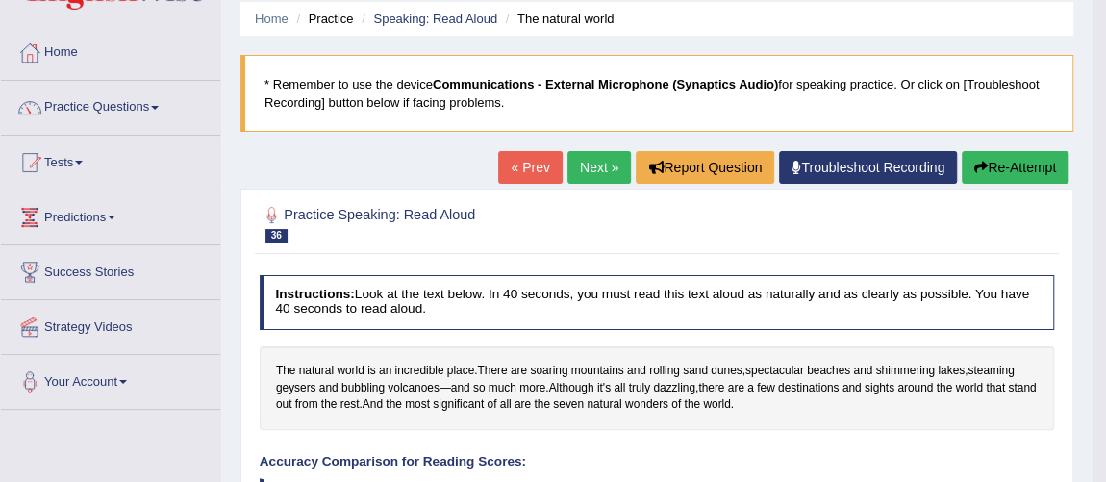
click at [578, 178] on link "Next »" at bounding box center [598, 167] width 63 height 33
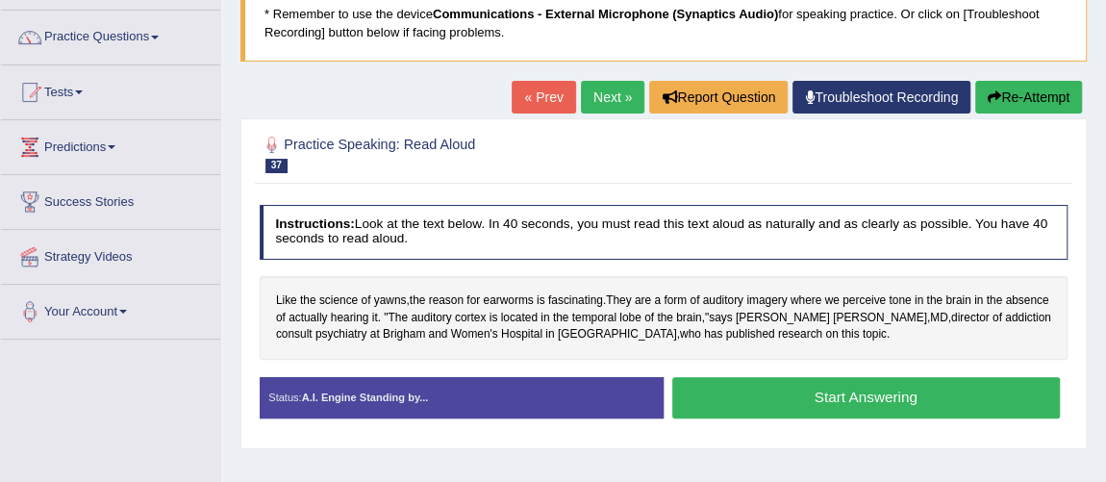
scroll to position [174, 0]
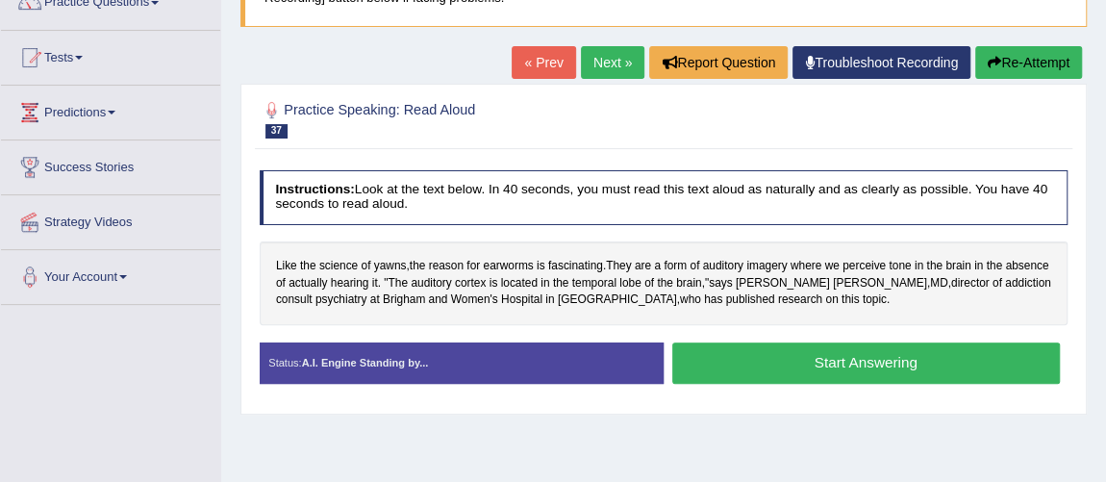
click at [882, 355] on button "Start Answering" at bounding box center [865, 362] width 387 height 41
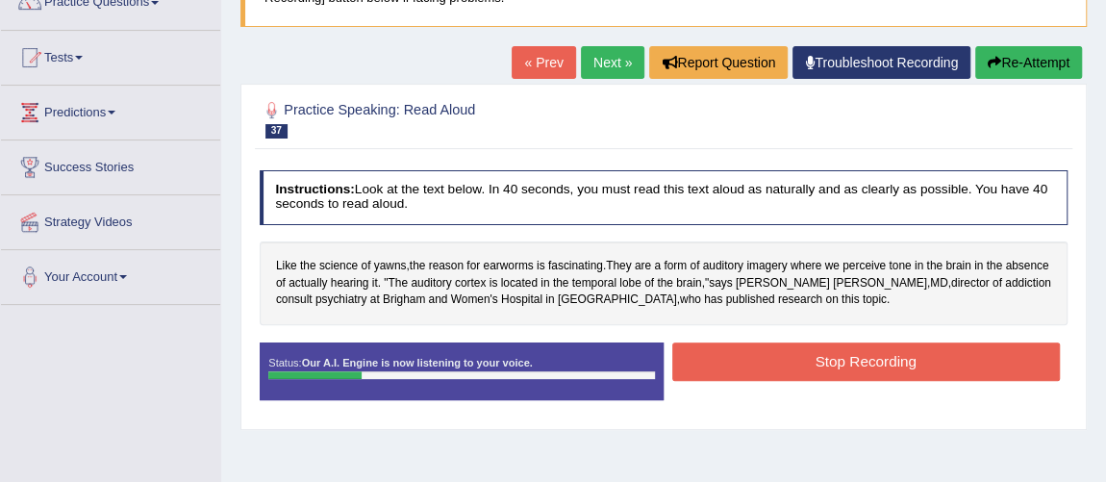
click at [882, 355] on button "Stop Recording" at bounding box center [865, 360] width 387 height 37
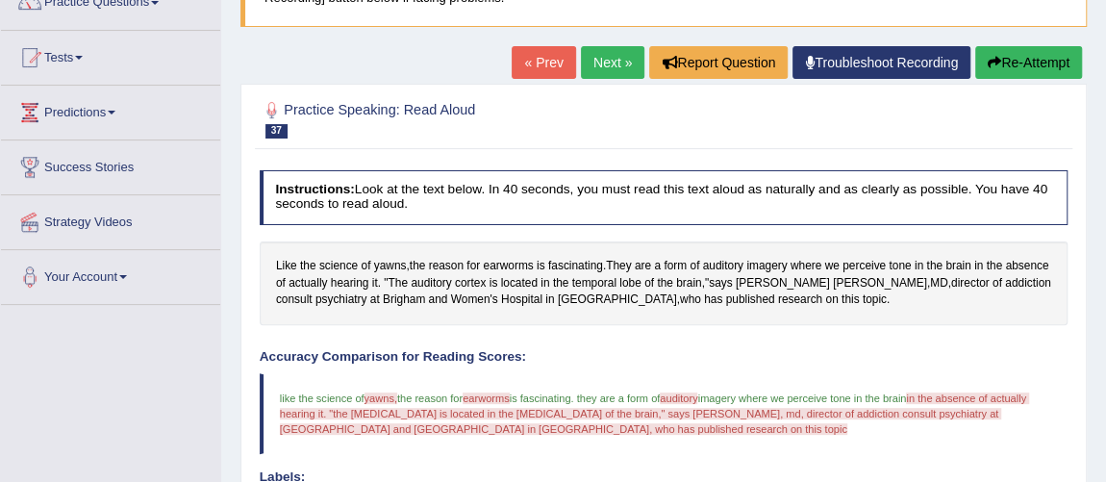
click at [1105, 308] on html "Toggle navigation Home Practice Questions Speaking Practice Read Aloud Repeat S…" at bounding box center [553, 67] width 1106 height 482
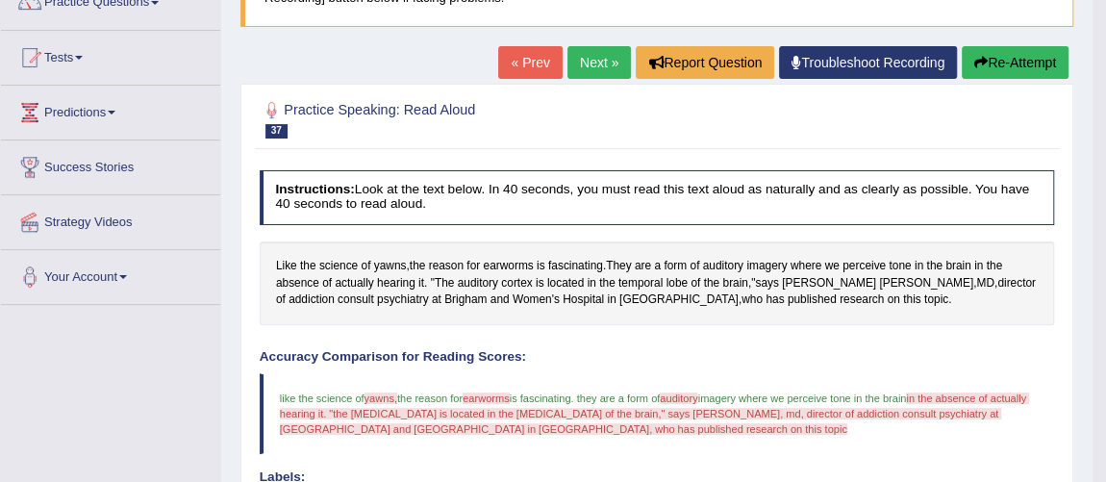
scroll to position [0, 0]
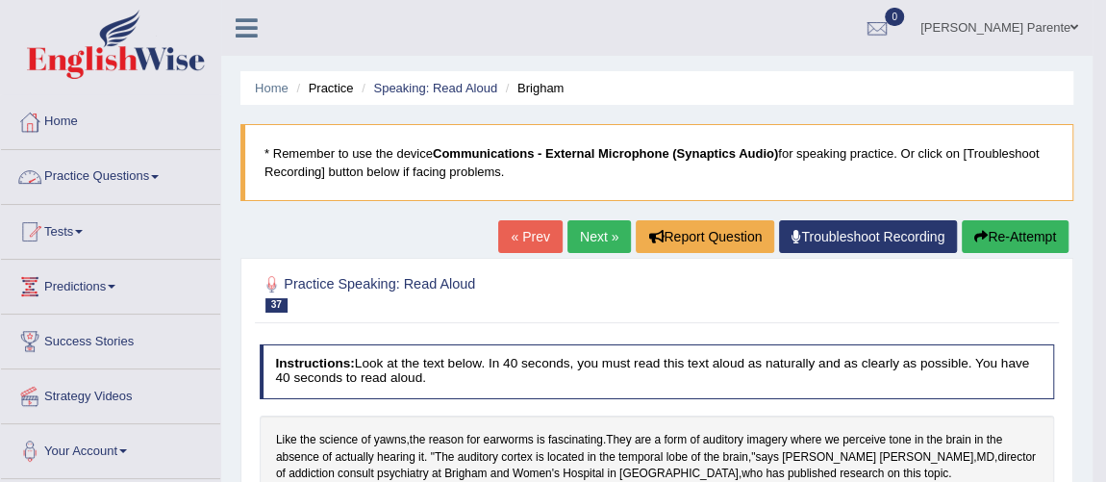
click at [133, 168] on link "Practice Questions" at bounding box center [110, 174] width 219 height 48
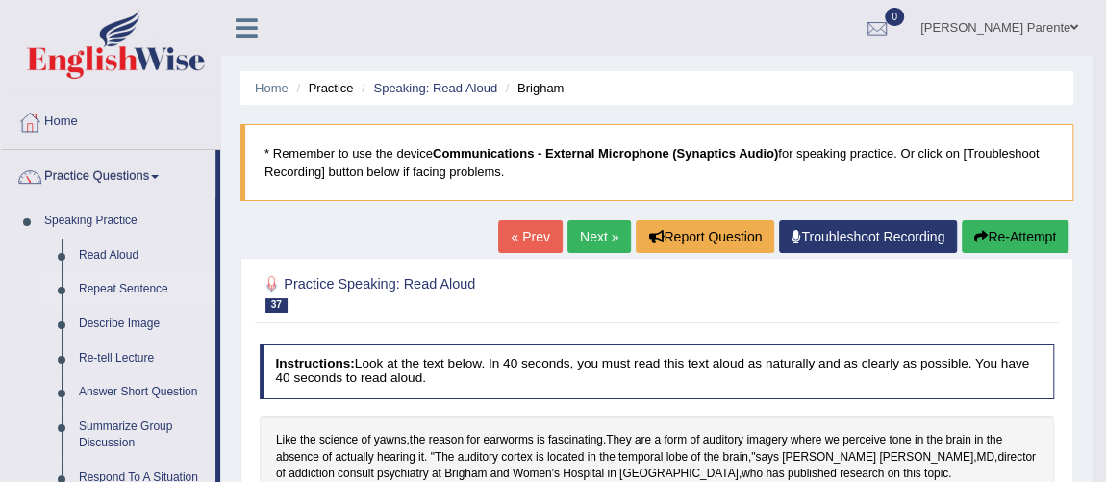
click at [116, 285] on link "Repeat Sentence" at bounding box center [142, 289] width 145 height 35
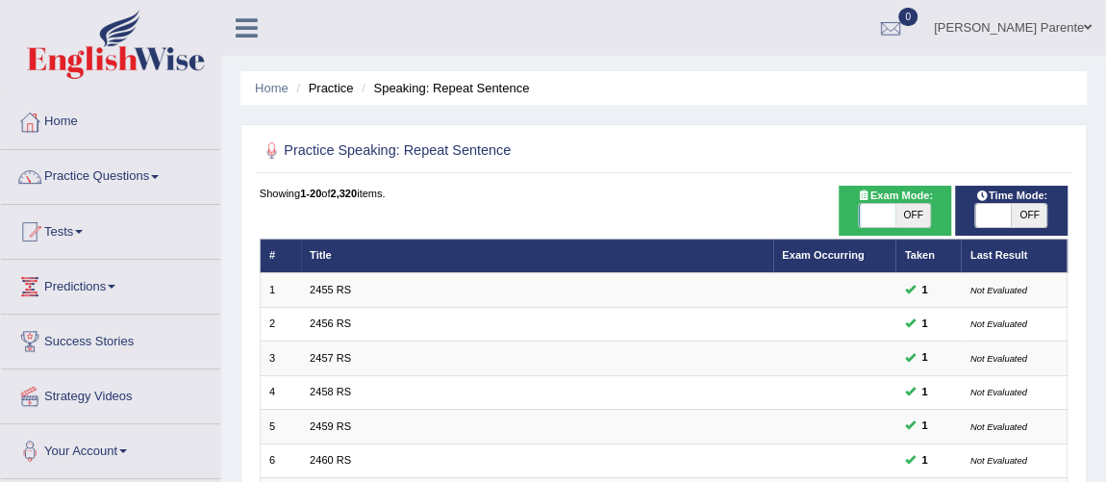
scroll to position [421, 0]
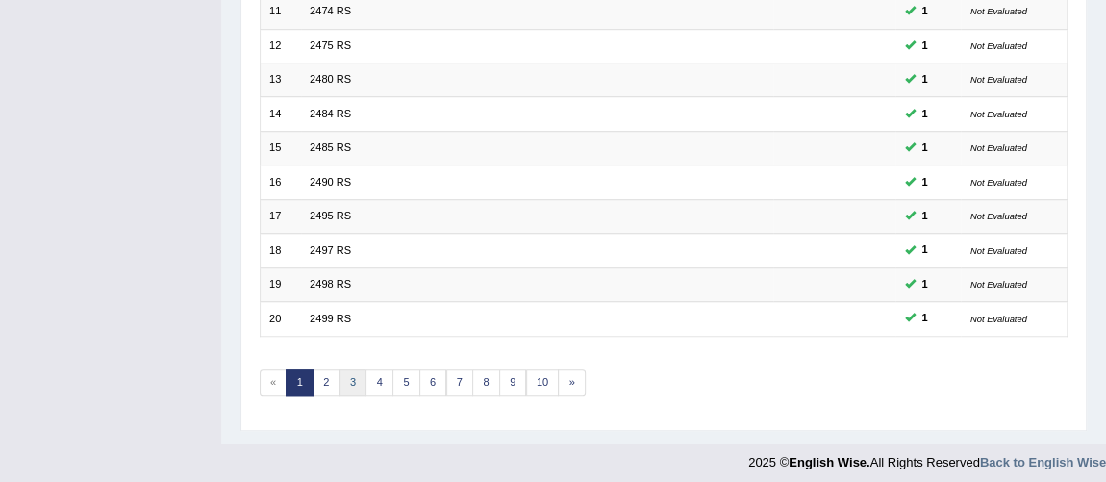
click at [347, 369] on link "3" at bounding box center [353, 382] width 28 height 27
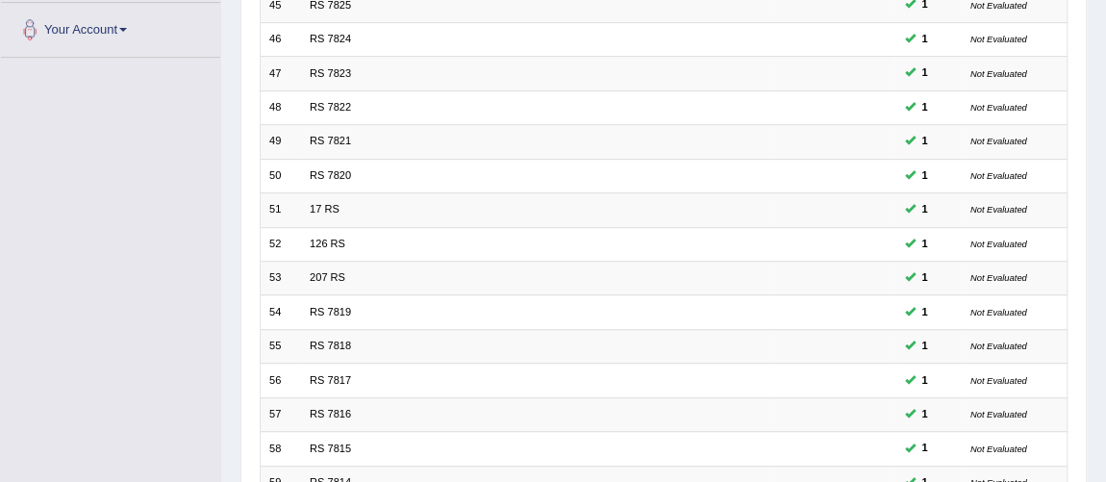
scroll to position [619, 0]
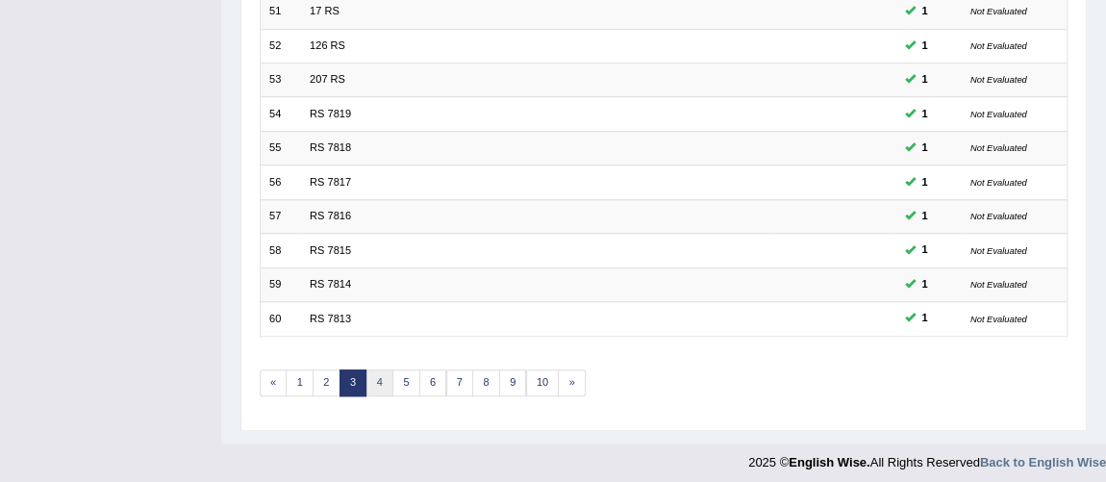
click at [376, 371] on link "4" at bounding box center [379, 382] width 28 height 27
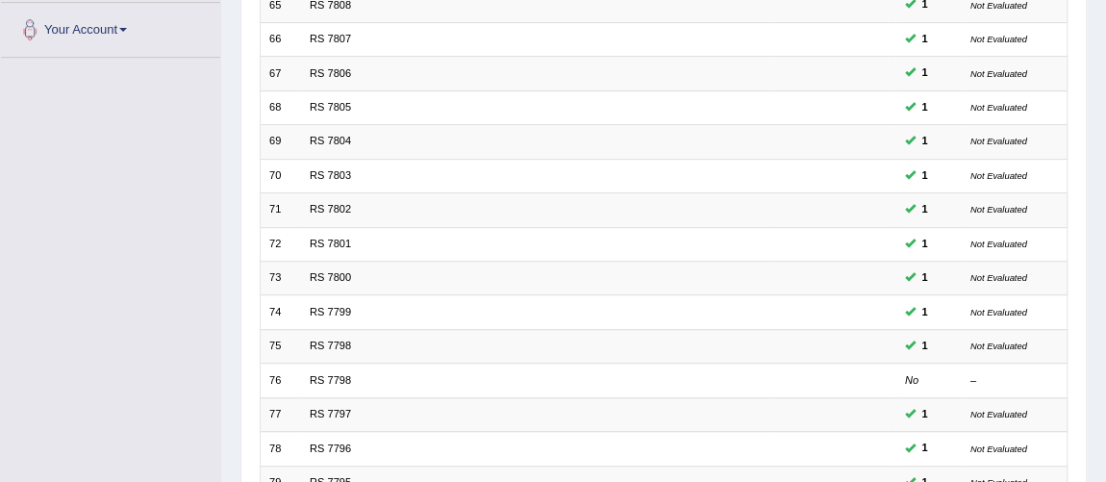
scroll to position [619, 0]
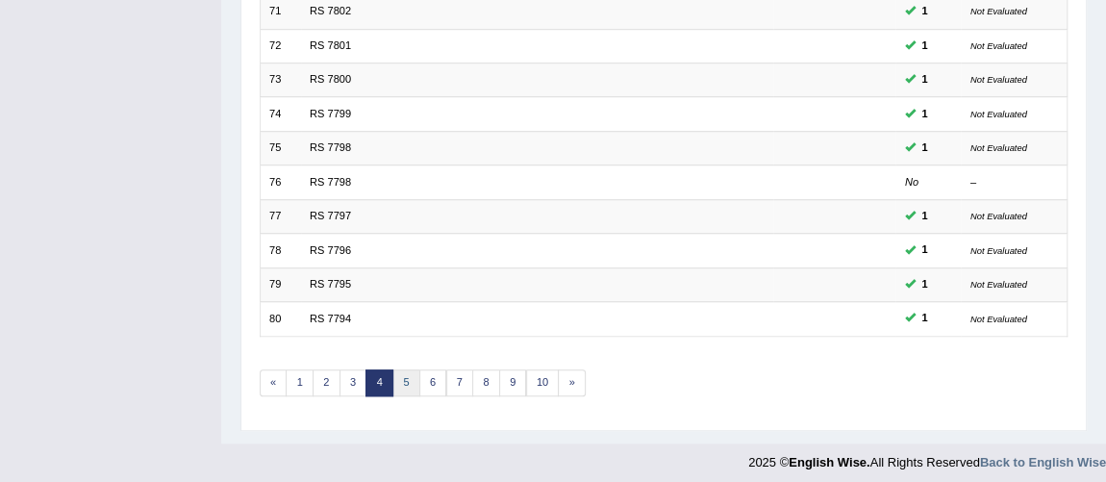
click at [410, 374] on link "5" at bounding box center [406, 382] width 28 height 27
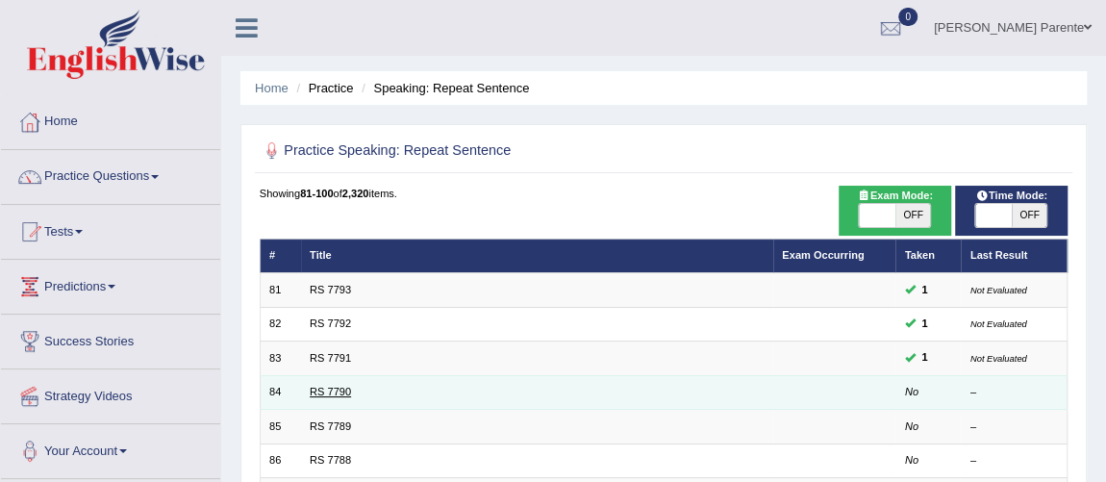
click at [339, 387] on link "RS 7790" at bounding box center [330, 392] width 41 height 12
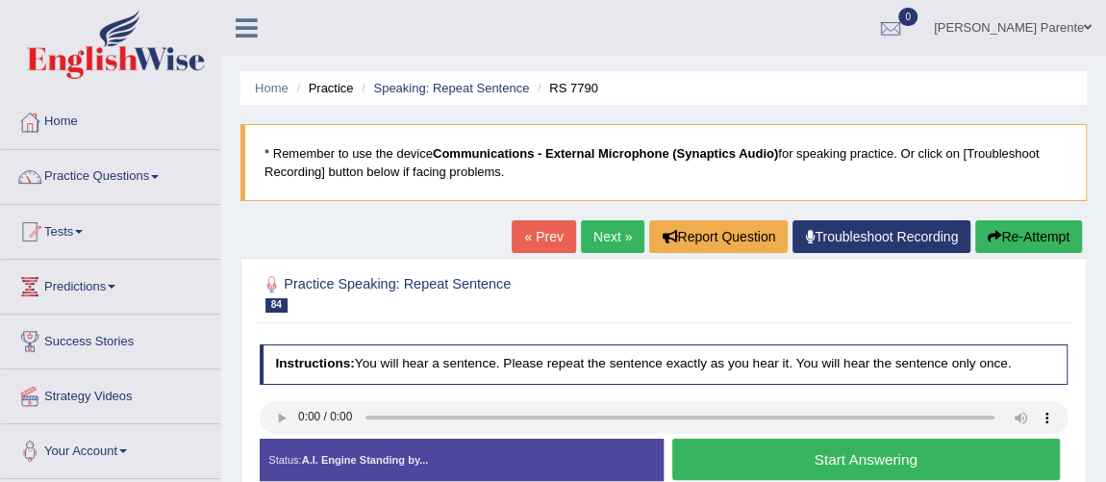
click at [808, 457] on button "Start Answering" at bounding box center [865, 458] width 387 height 41
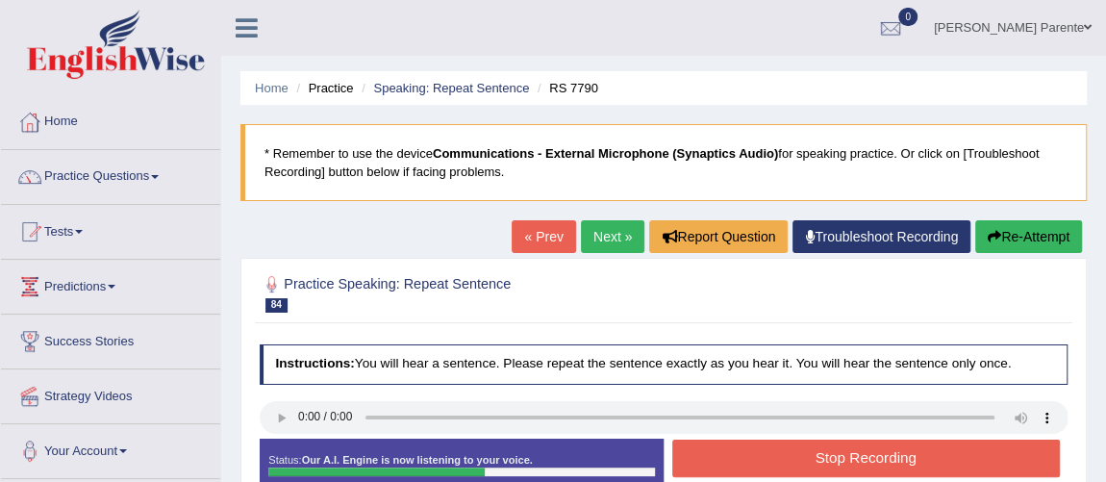
click at [935, 456] on button "Stop Recording" at bounding box center [865, 457] width 387 height 37
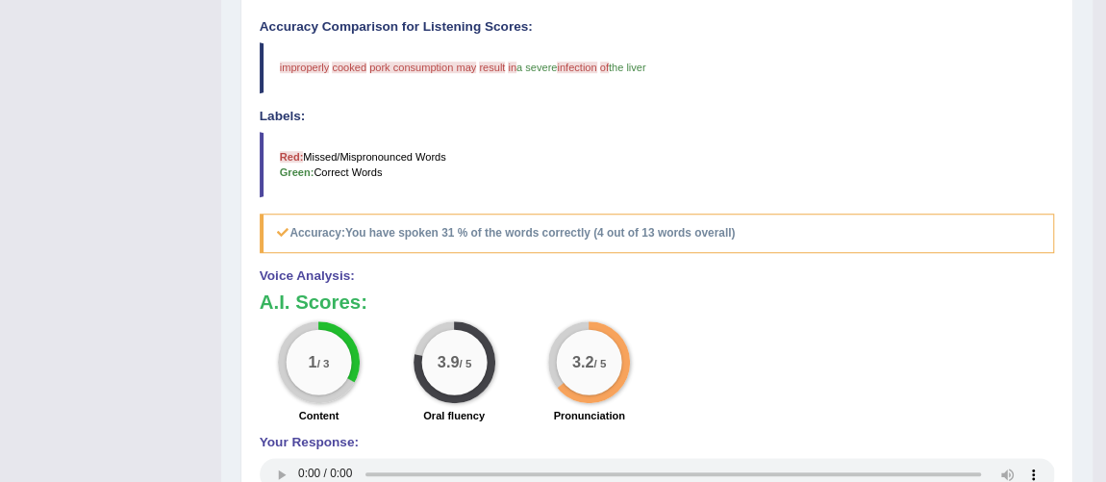
scroll to position [103, 0]
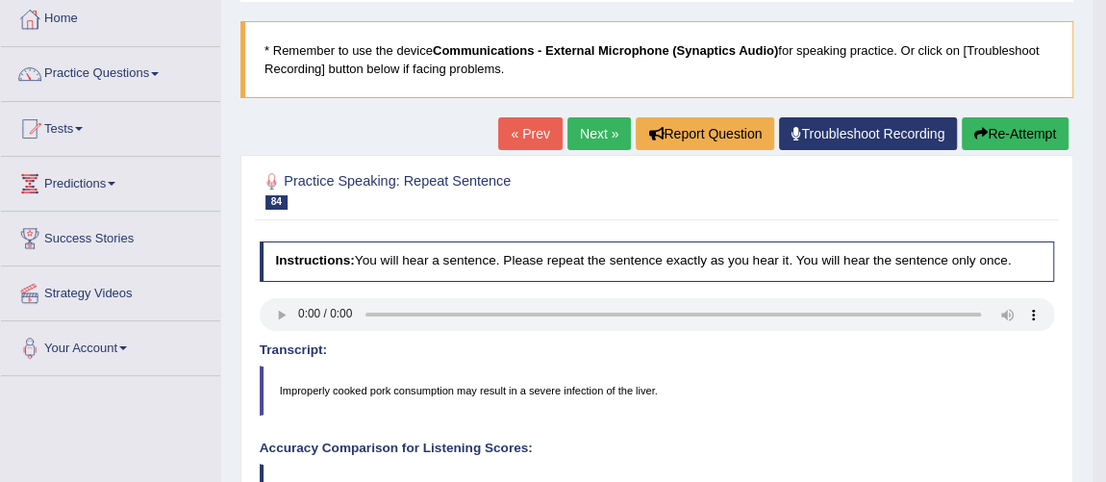
click at [594, 130] on link "Next »" at bounding box center [598, 133] width 63 height 33
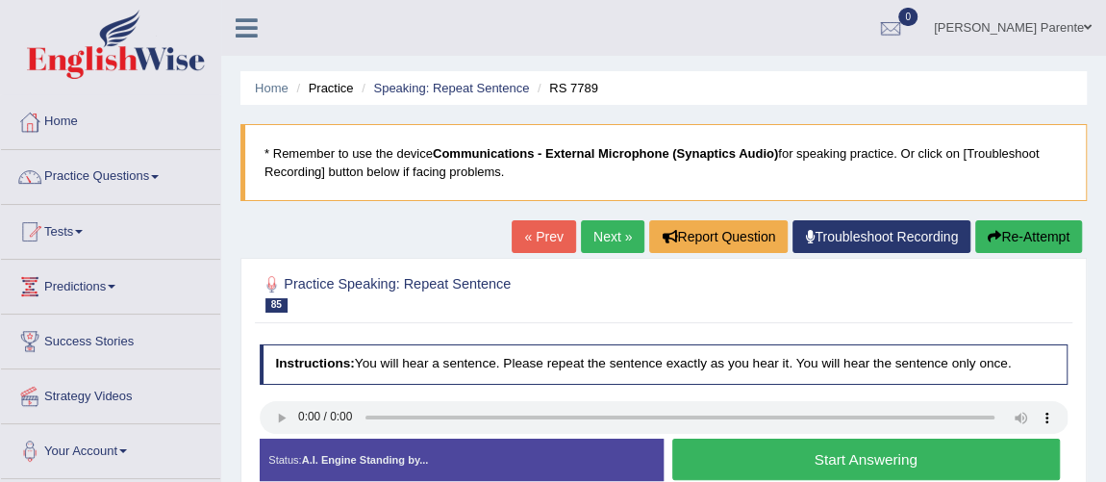
click at [757, 464] on button "Start Answering" at bounding box center [865, 458] width 387 height 41
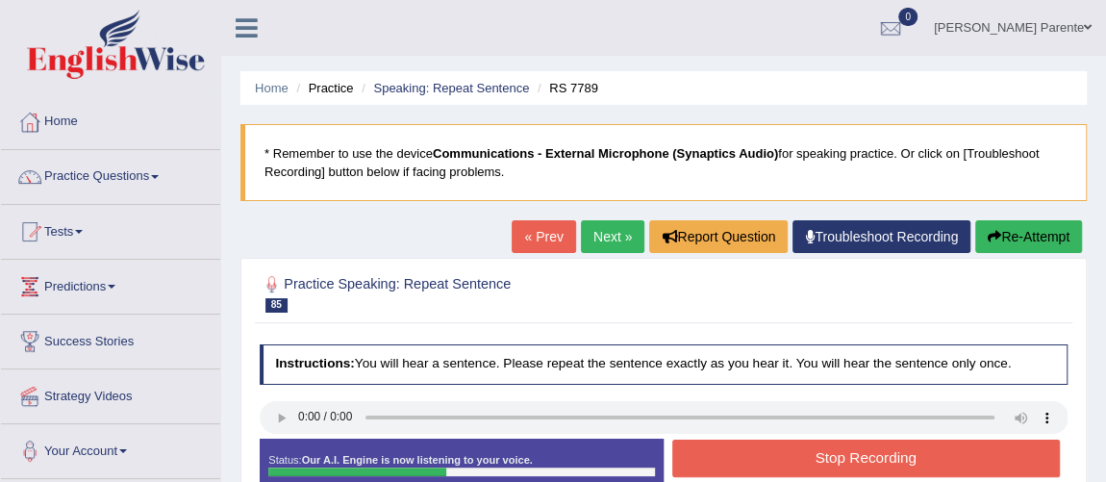
click at [757, 464] on button "Stop Recording" at bounding box center [865, 457] width 387 height 37
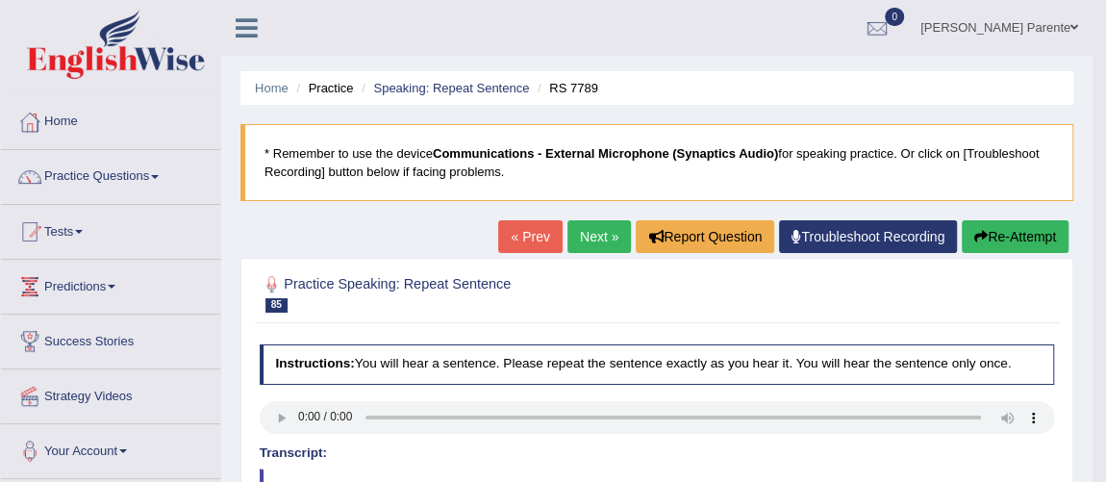
click at [592, 243] on link "Next »" at bounding box center [598, 236] width 63 height 33
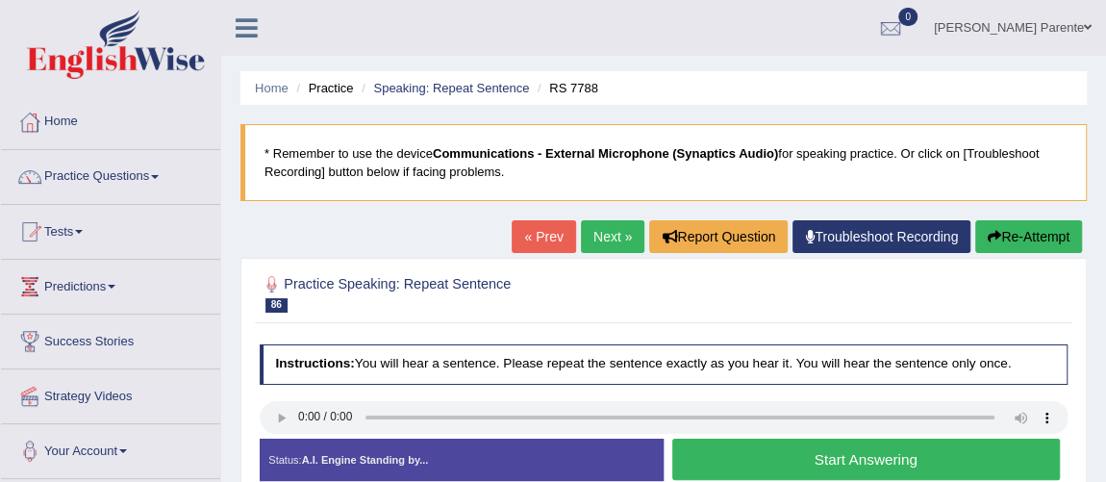
click at [759, 452] on button "Start Answering" at bounding box center [865, 458] width 387 height 41
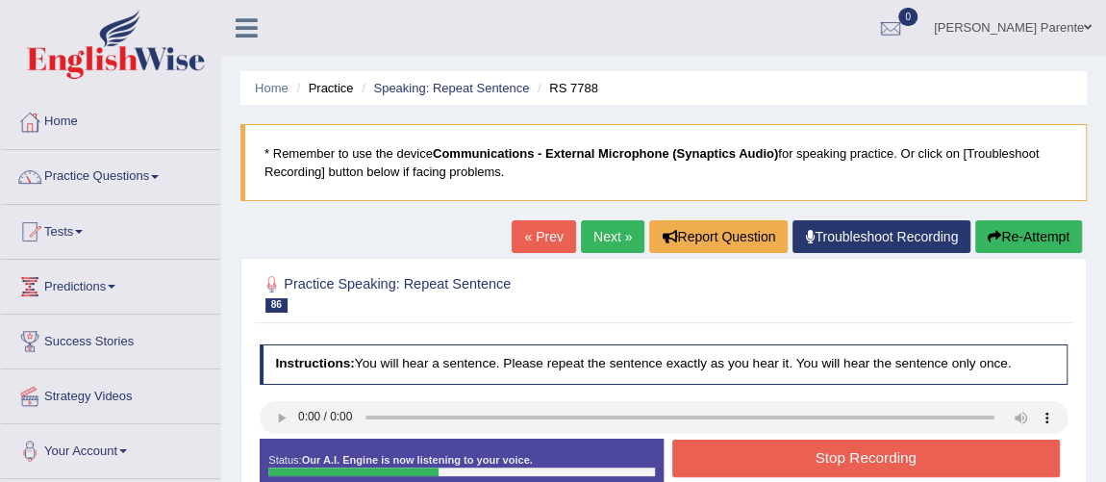
click at [759, 452] on button "Stop Recording" at bounding box center [865, 457] width 387 height 37
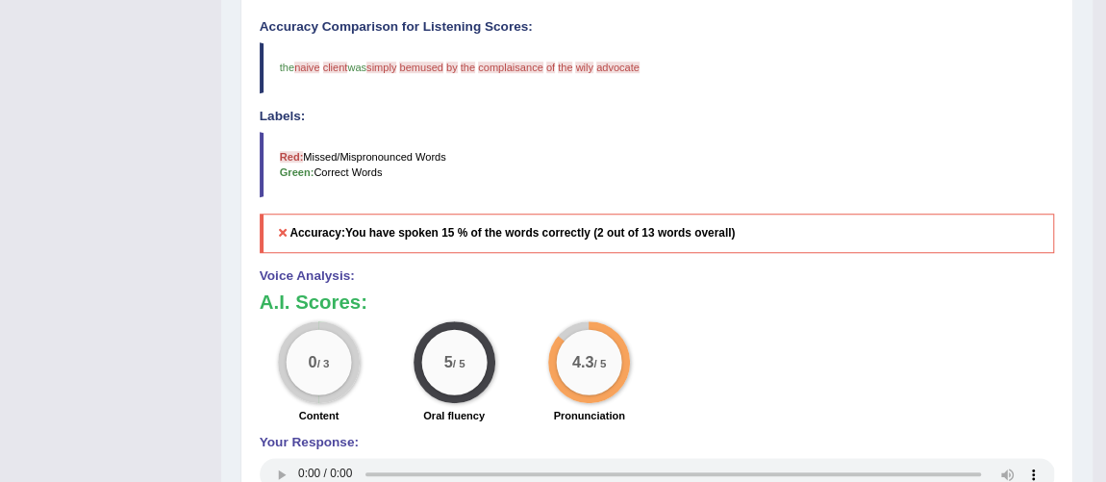
scroll to position [103, 0]
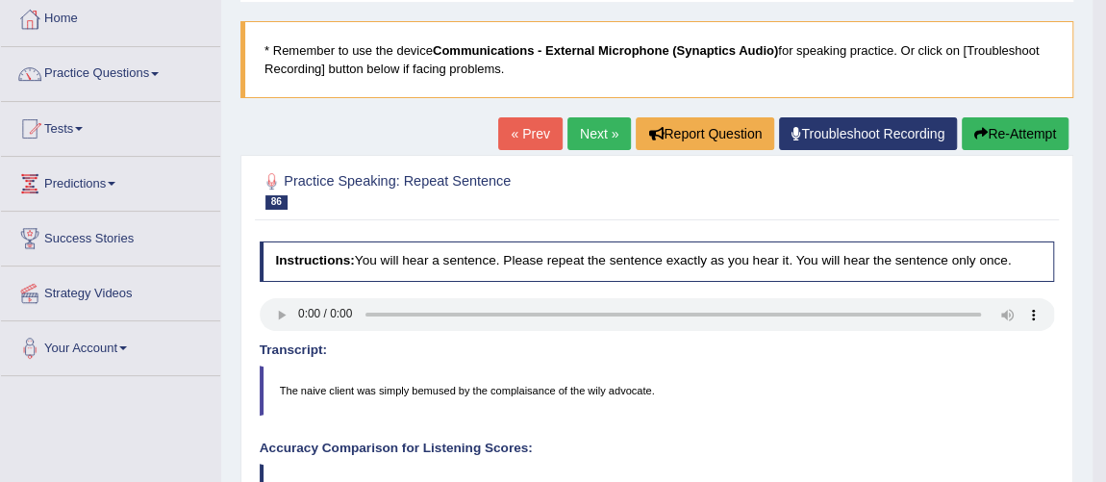
click at [593, 120] on link "Next »" at bounding box center [598, 133] width 63 height 33
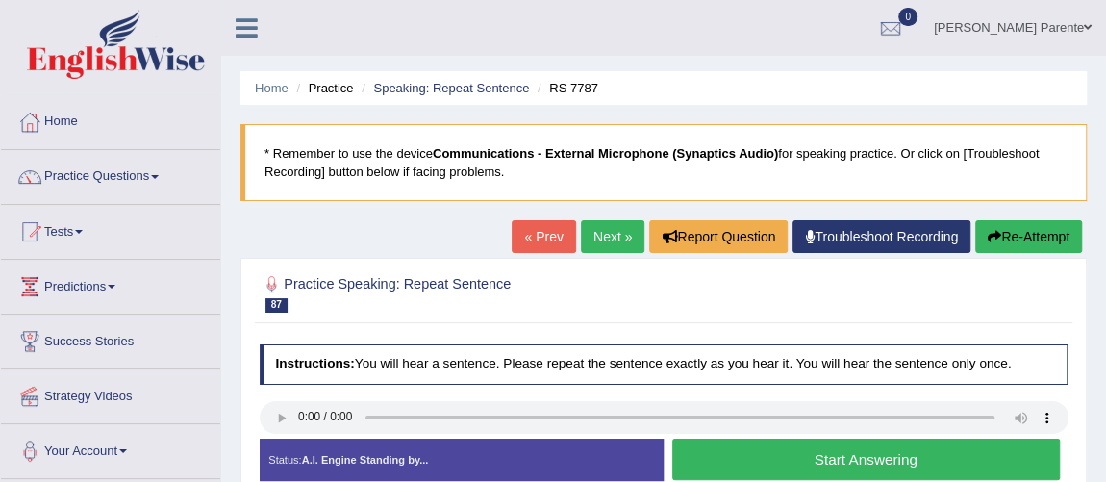
click at [826, 474] on button "Start Answering" at bounding box center [865, 458] width 387 height 41
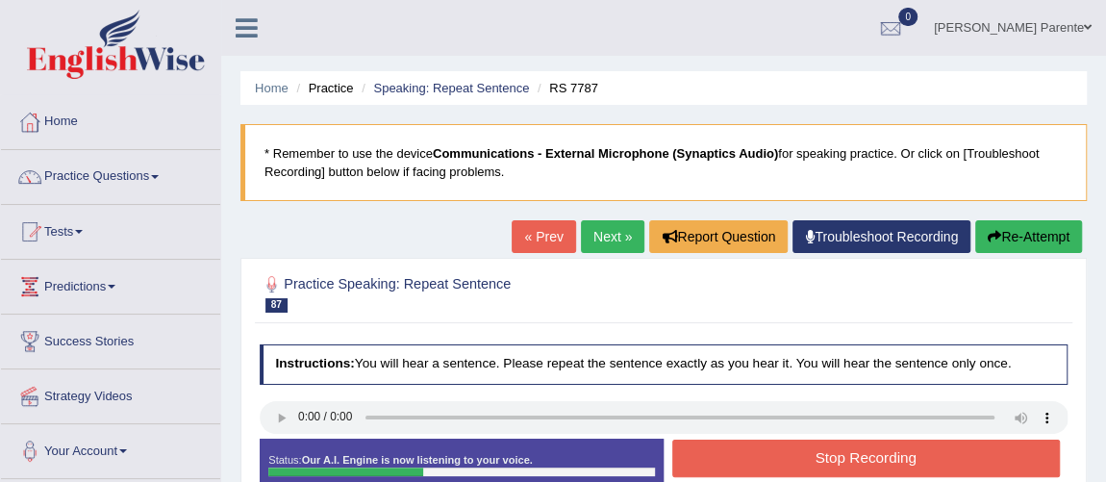
click at [844, 450] on button "Stop Recording" at bounding box center [865, 457] width 387 height 37
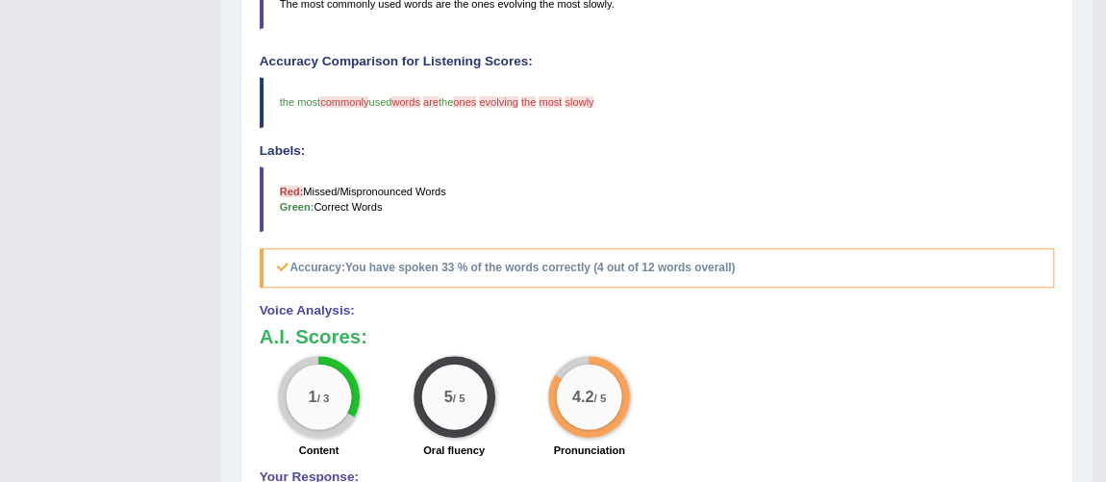
scroll to position [67, 0]
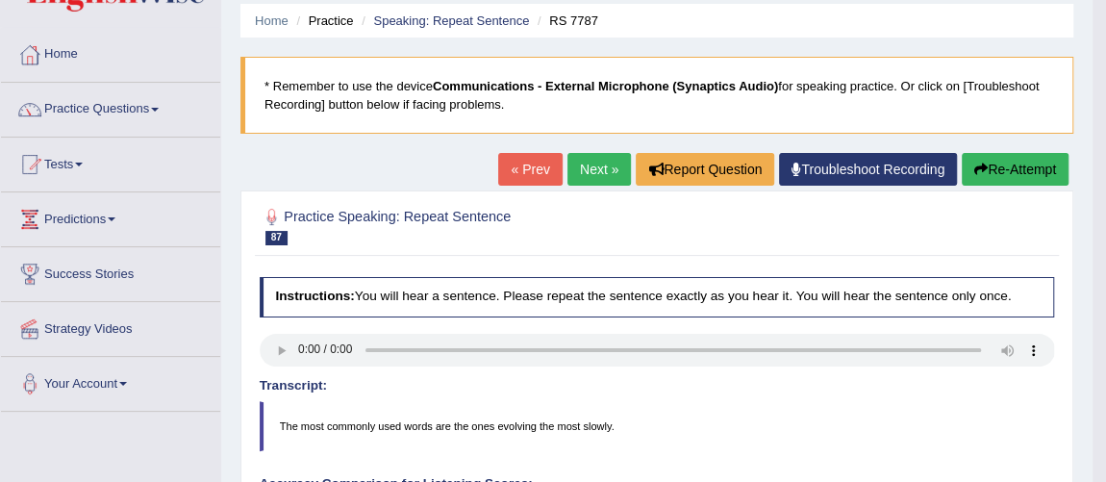
click at [567, 172] on link "Next »" at bounding box center [598, 169] width 63 height 33
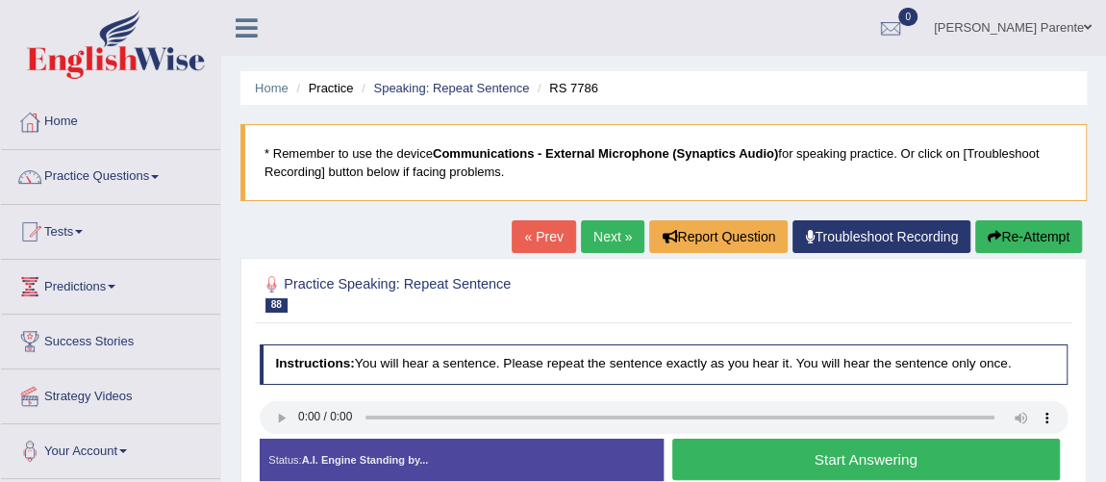
click at [850, 461] on button "Start Answering" at bounding box center [865, 458] width 387 height 41
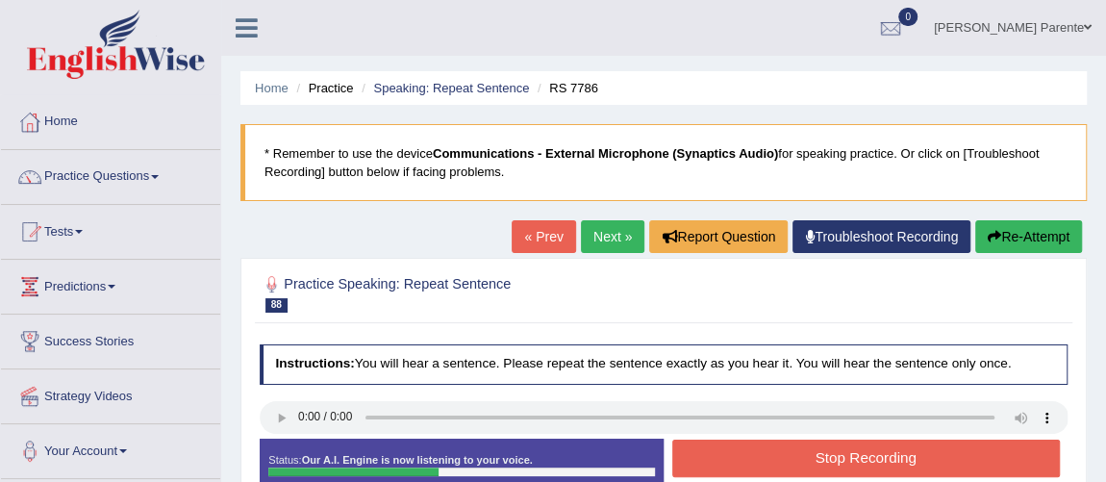
click at [850, 461] on button "Stop Recording" at bounding box center [865, 457] width 387 height 37
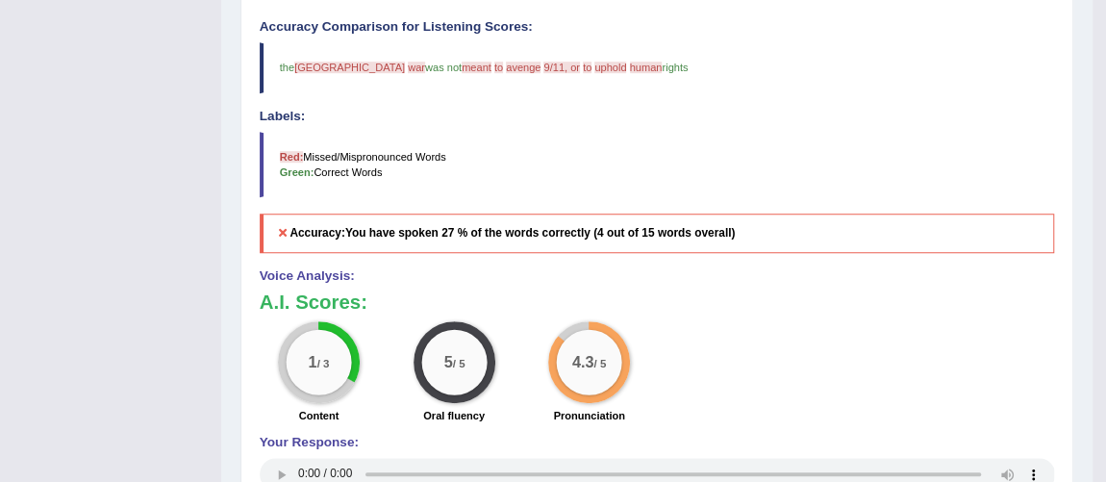
scroll to position [103, 0]
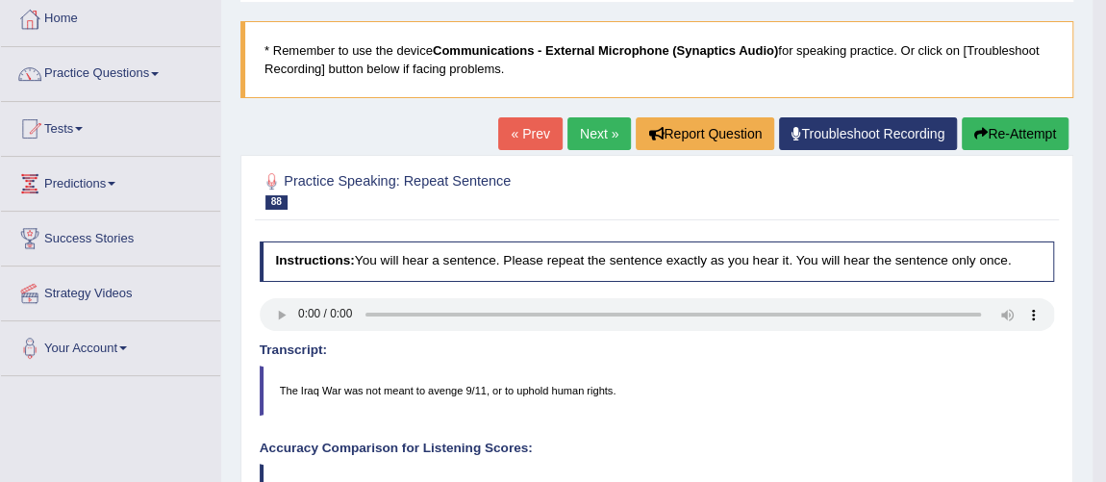
click at [591, 117] on link "Next »" at bounding box center [598, 133] width 63 height 33
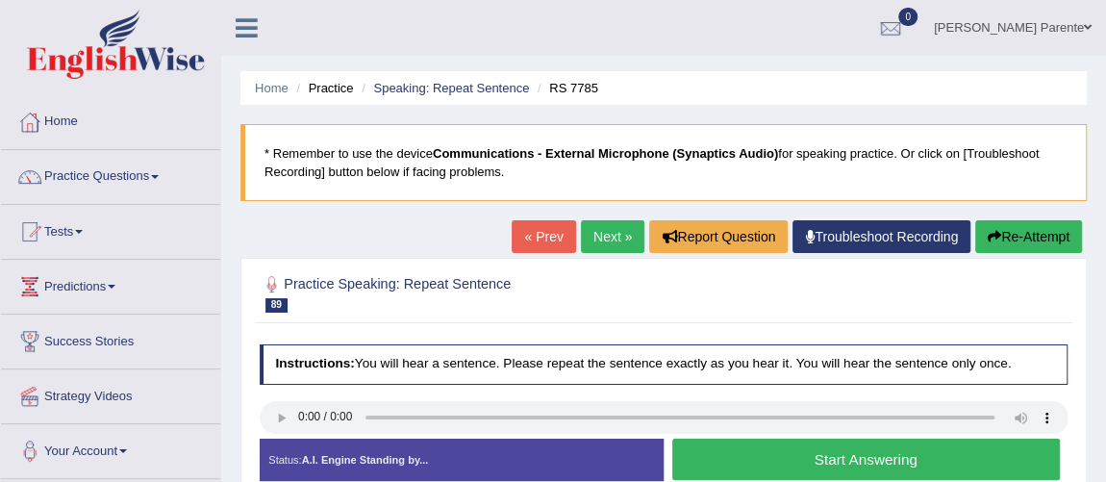
click at [782, 456] on button "Start Answering" at bounding box center [865, 458] width 387 height 41
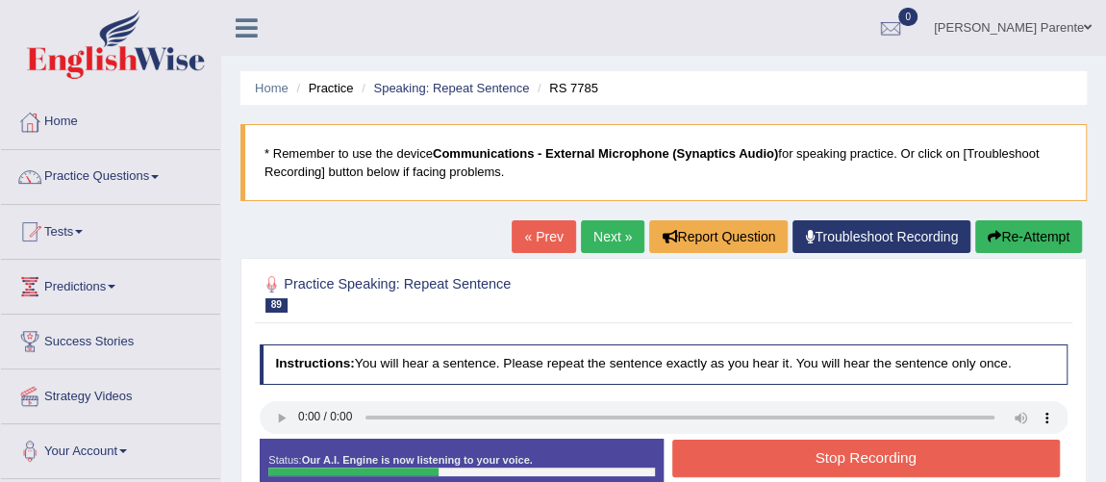
click at [782, 456] on button "Stop Recording" at bounding box center [865, 457] width 387 height 37
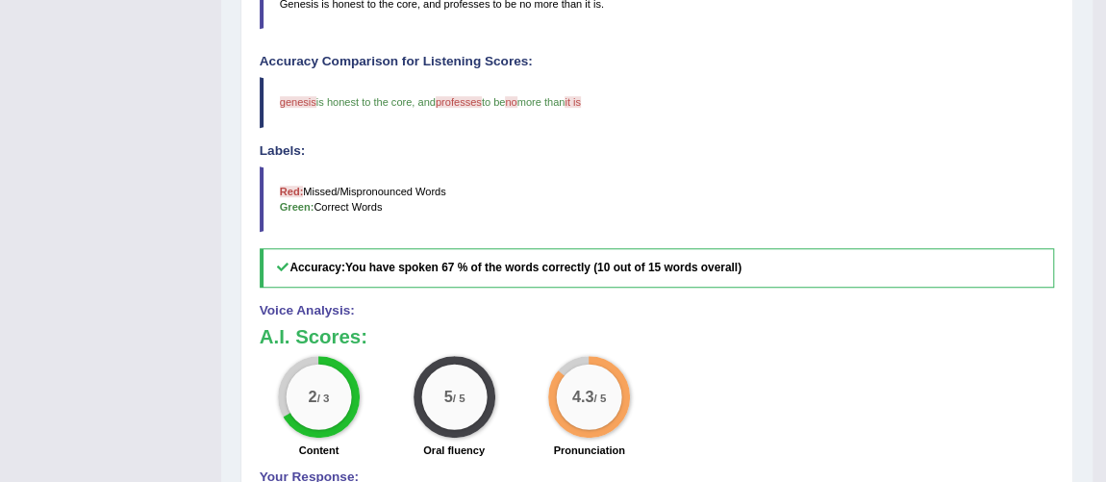
scroll to position [67, 0]
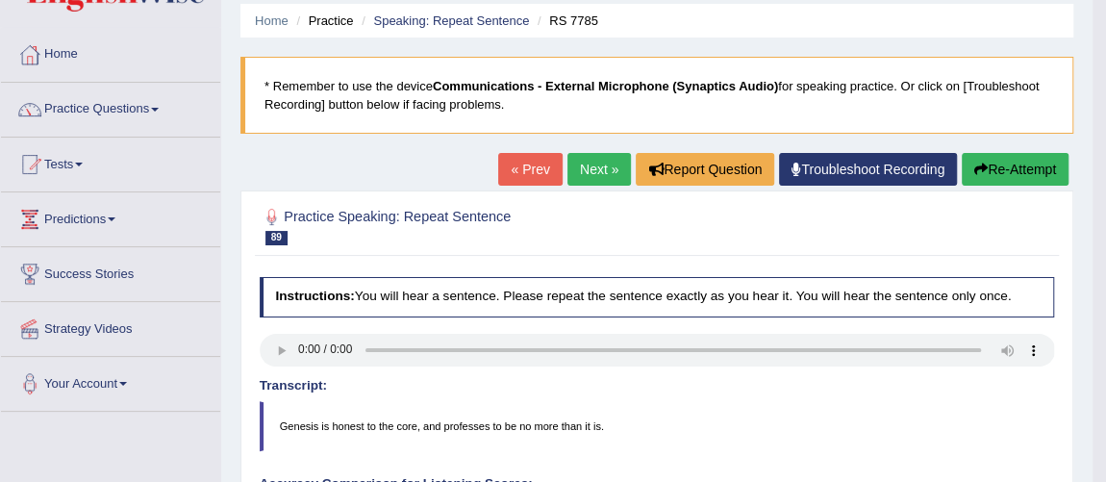
click at [576, 169] on link "Next »" at bounding box center [598, 169] width 63 height 33
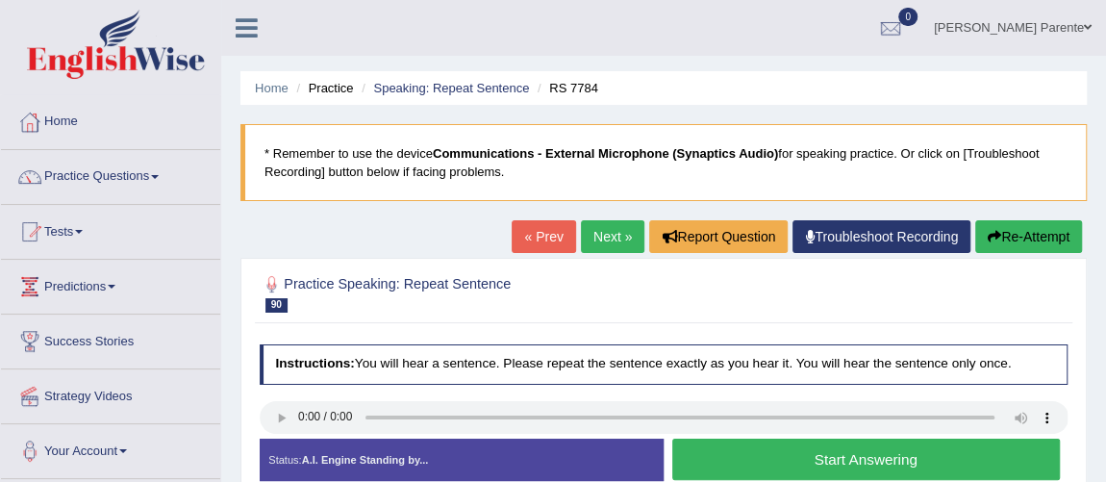
click at [872, 443] on button "Start Answering" at bounding box center [865, 458] width 387 height 41
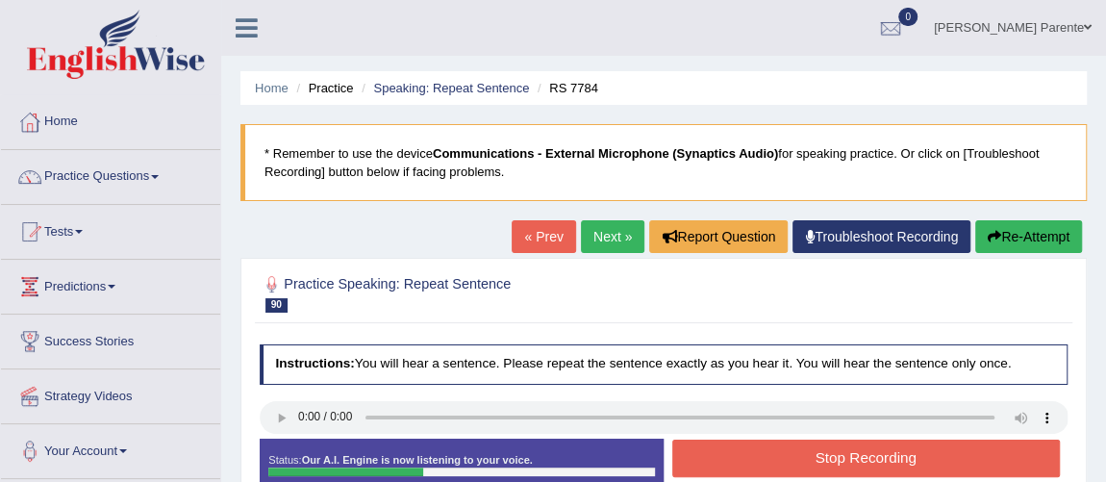
click at [874, 458] on button "Stop Recording" at bounding box center [865, 457] width 387 height 37
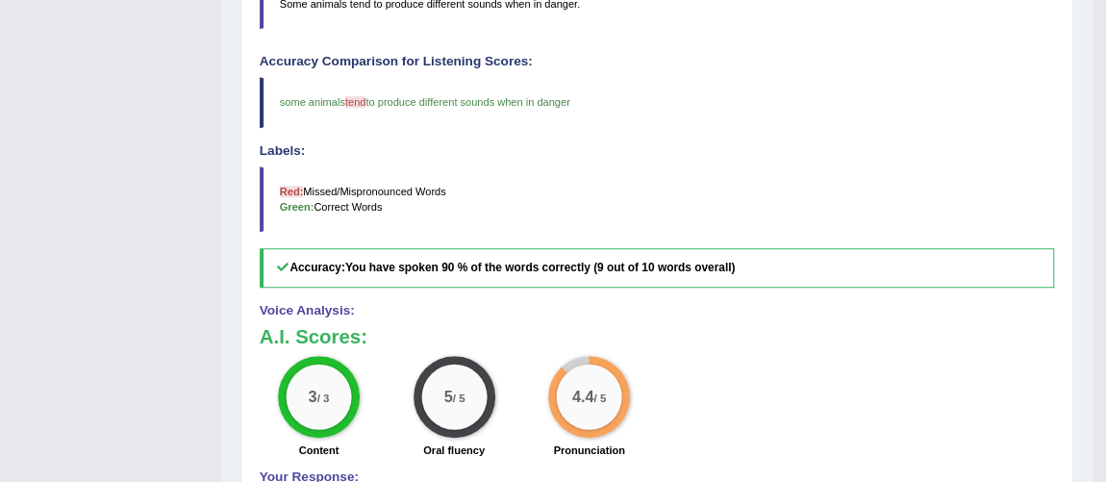
scroll to position [67, 0]
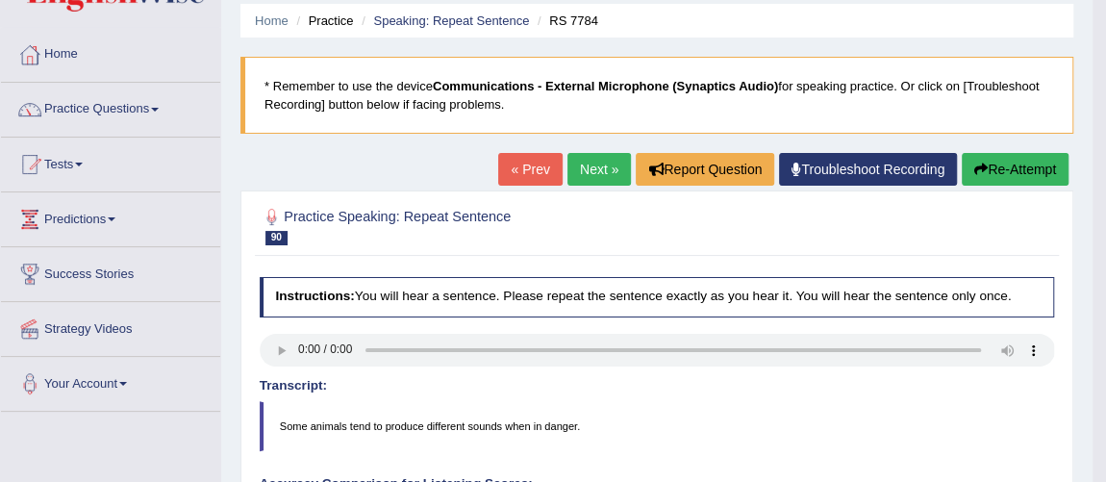
click at [599, 162] on link "Next »" at bounding box center [598, 169] width 63 height 33
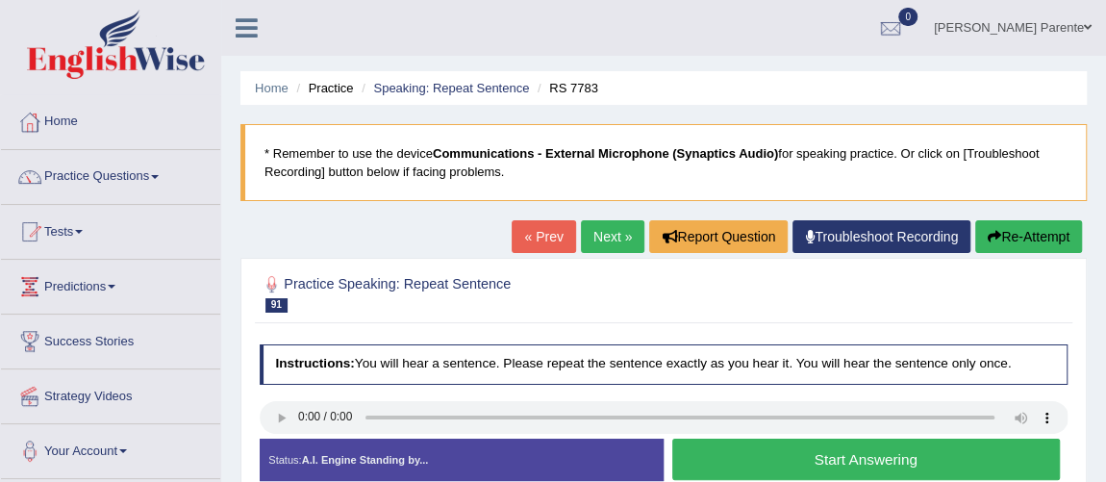
click at [954, 443] on button "Start Answering" at bounding box center [865, 458] width 387 height 41
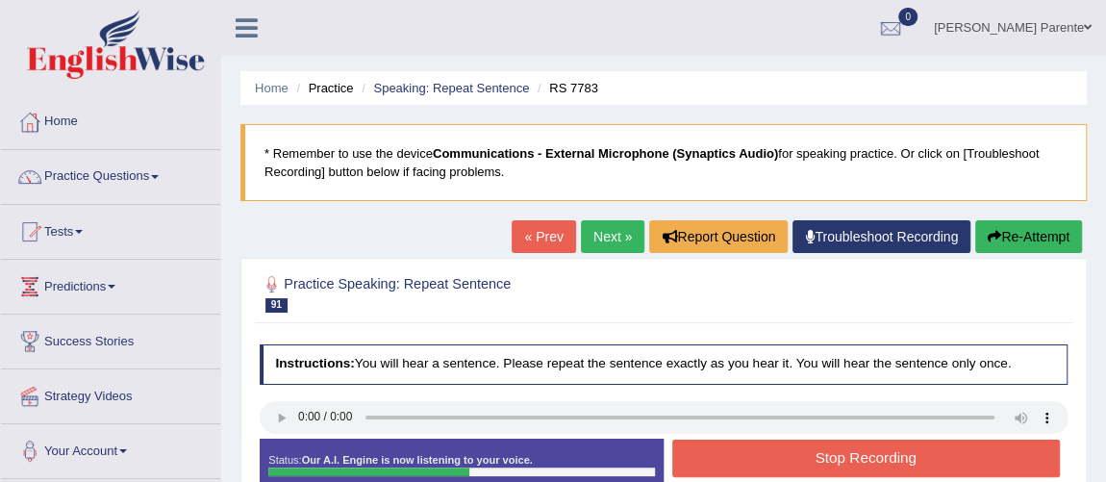
click at [954, 443] on button "Stop Recording" at bounding box center [865, 457] width 387 height 37
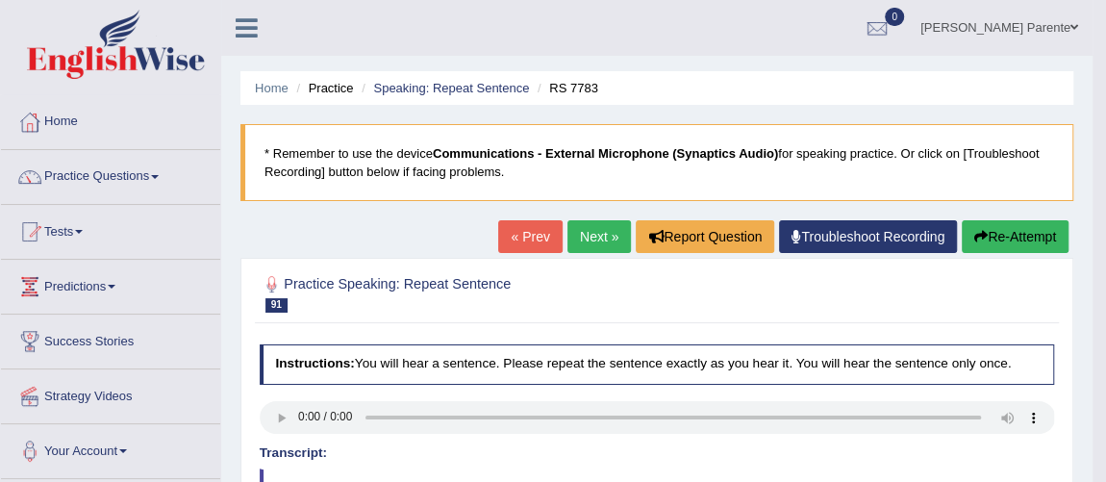
click at [591, 250] on link "Next »" at bounding box center [598, 236] width 63 height 33
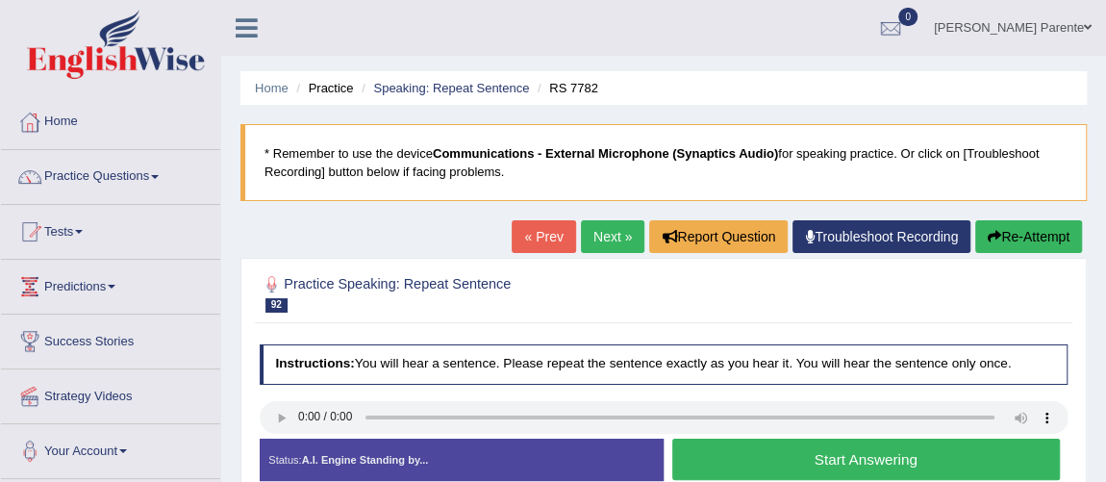
click at [800, 467] on button "Start Answering" at bounding box center [865, 458] width 387 height 41
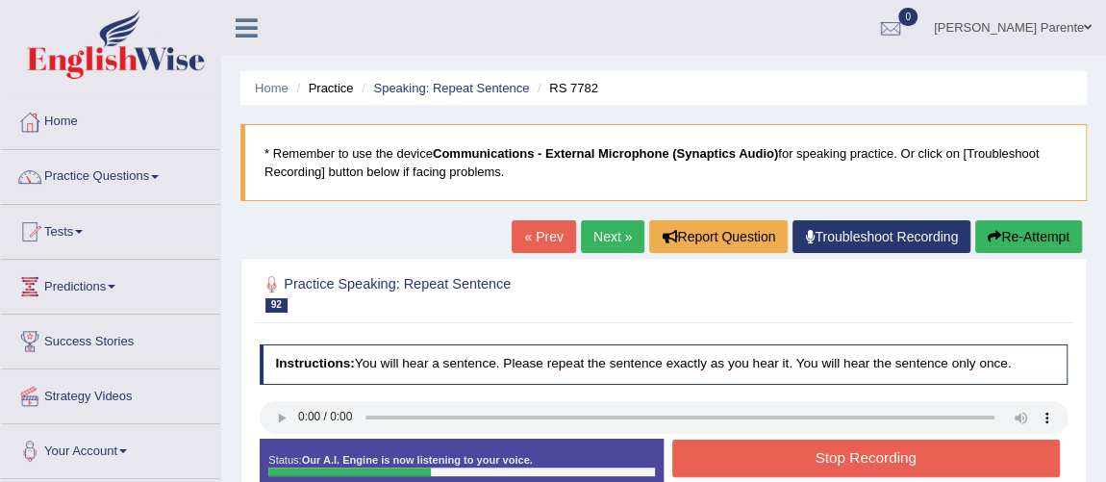
click at [800, 467] on button "Stop Recording" at bounding box center [865, 457] width 387 height 37
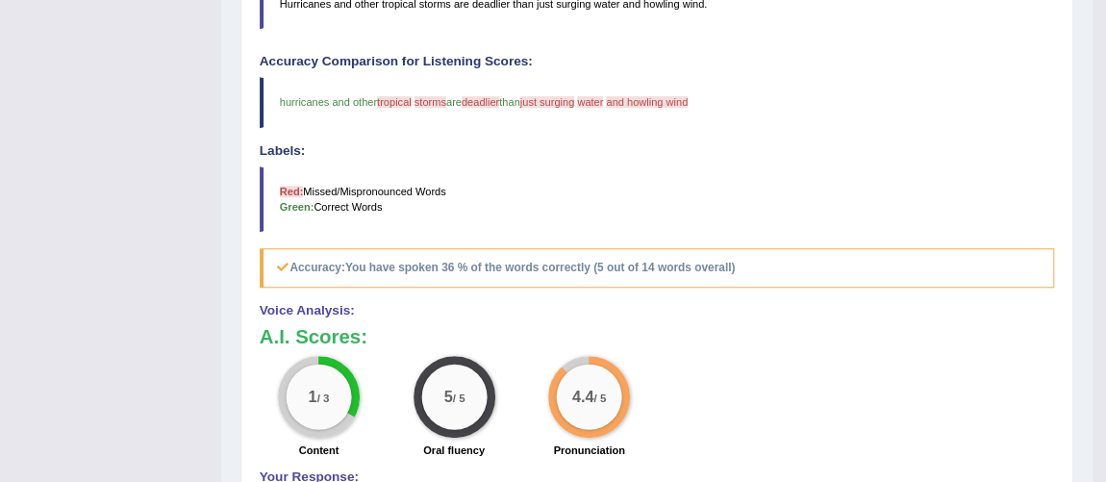
scroll to position [67, 0]
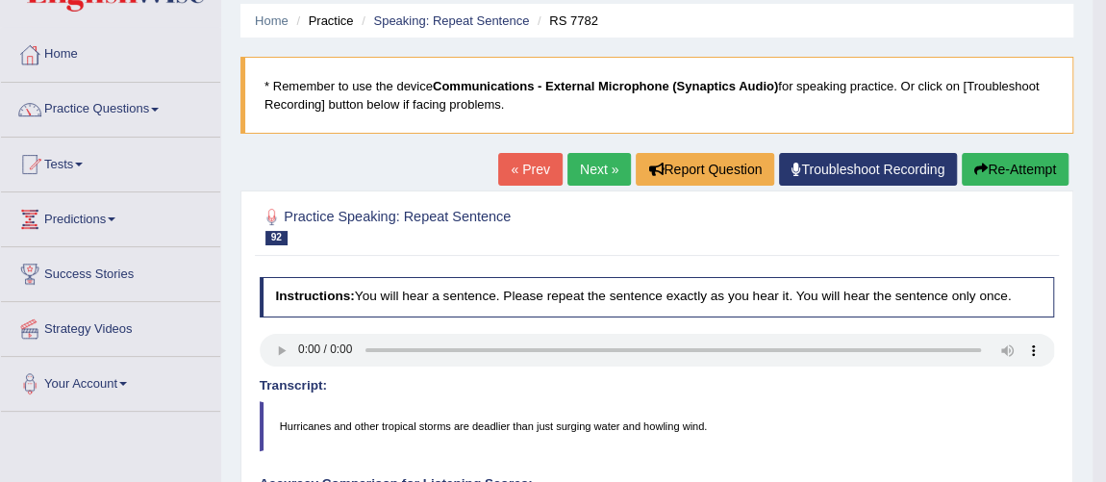
click at [584, 157] on link "Next »" at bounding box center [598, 169] width 63 height 33
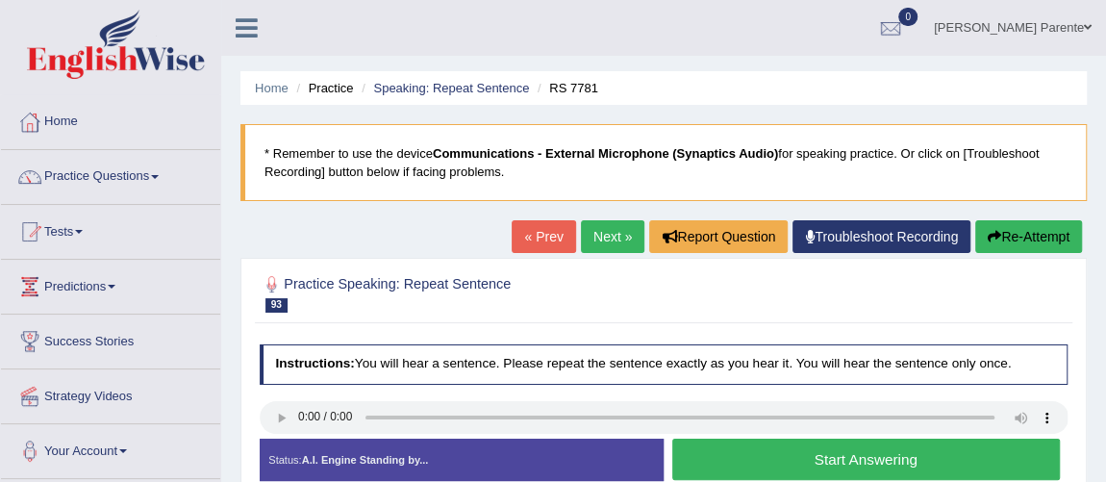
click at [782, 452] on button "Start Answering" at bounding box center [865, 458] width 387 height 41
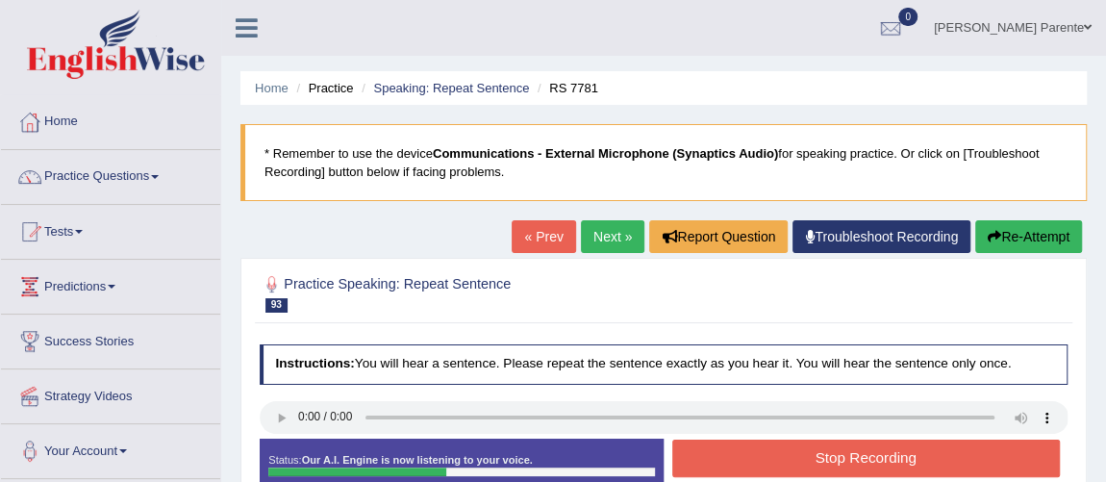
click at [782, 452] on button "Stop Recording" at bounding box center [865, 457] width 387 height 37
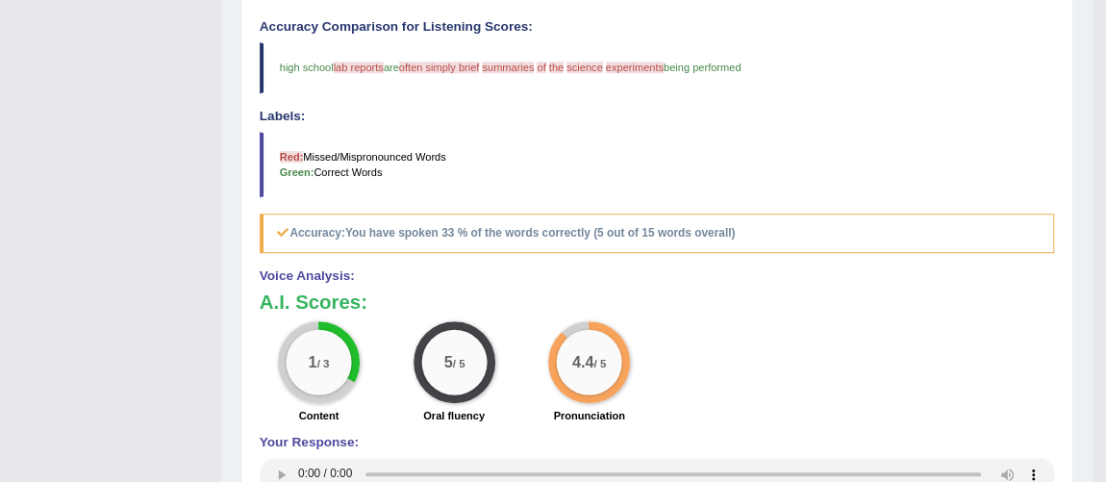
scroll to position [103, 0]
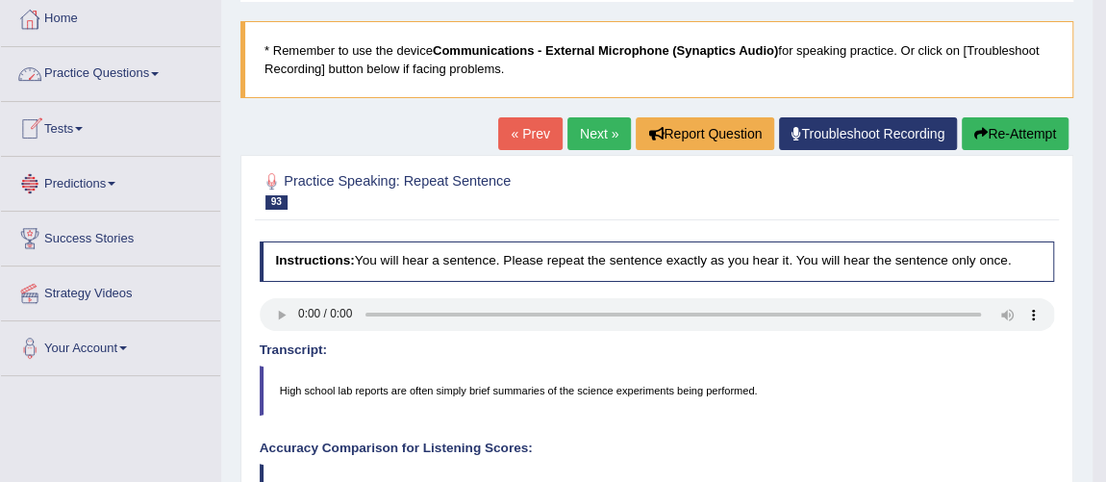
click at [140, 75] on link "Practice Questions" at bounding box center [110, 71] width 219 height 48
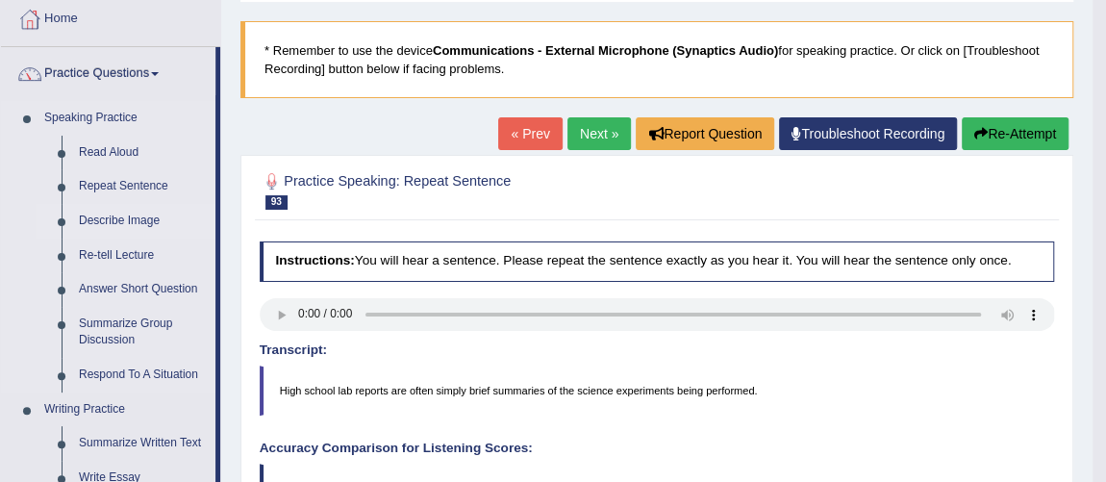
click at [149, 219] on link "Describe Image" at bounding box center [142, 221] width 145 height 35
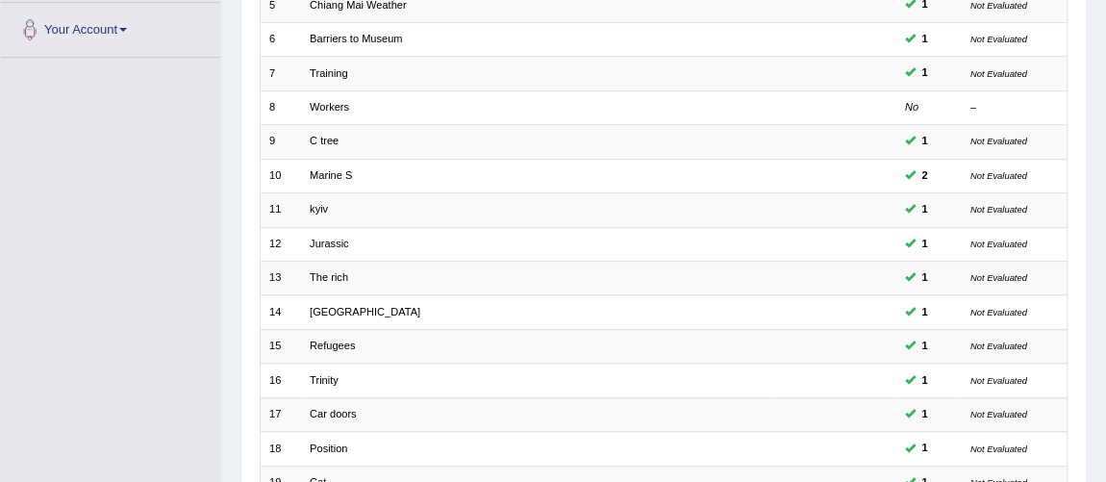
scroll to position [619, 0]
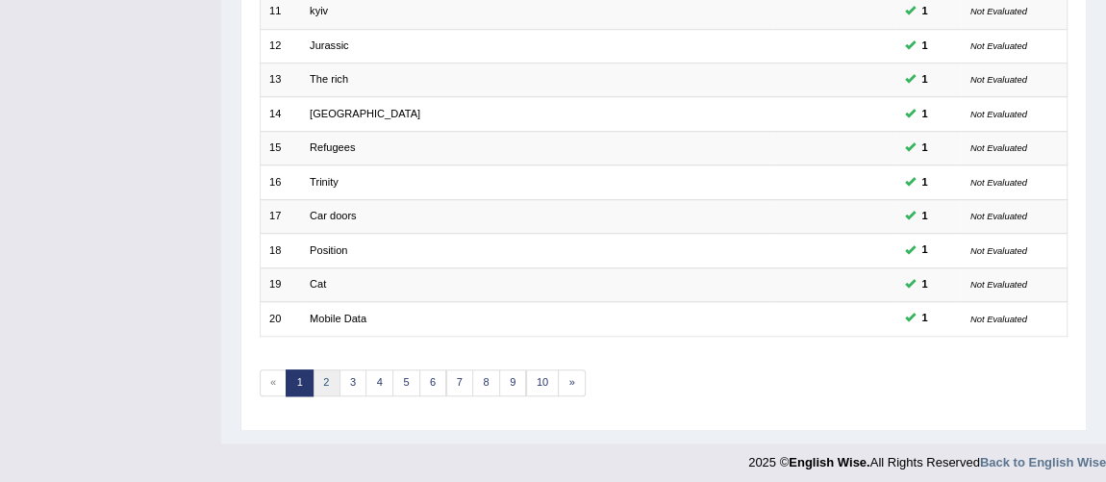
click at [328, 376] on link "2" at bounding box center [326, 382] width 28 height 27
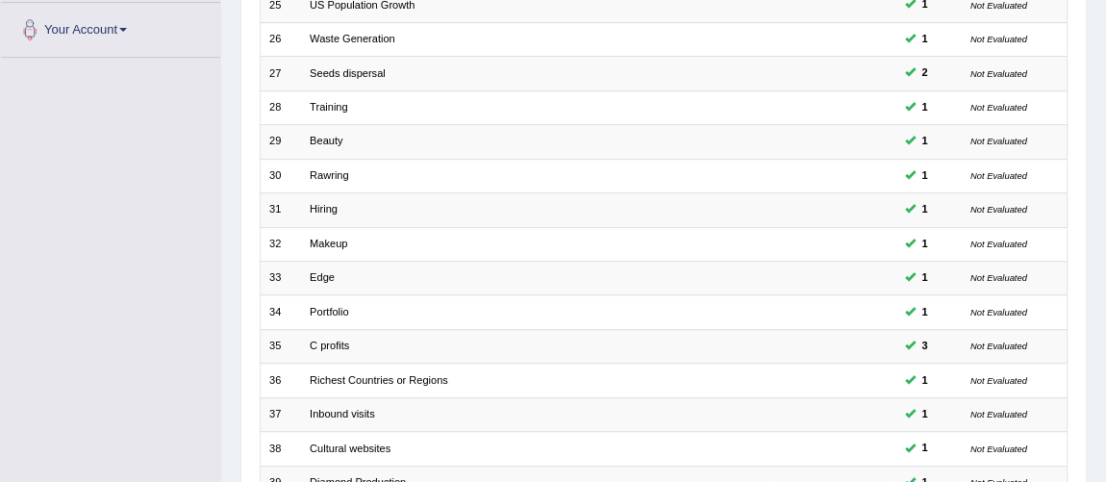
scroll to position [619, 0]
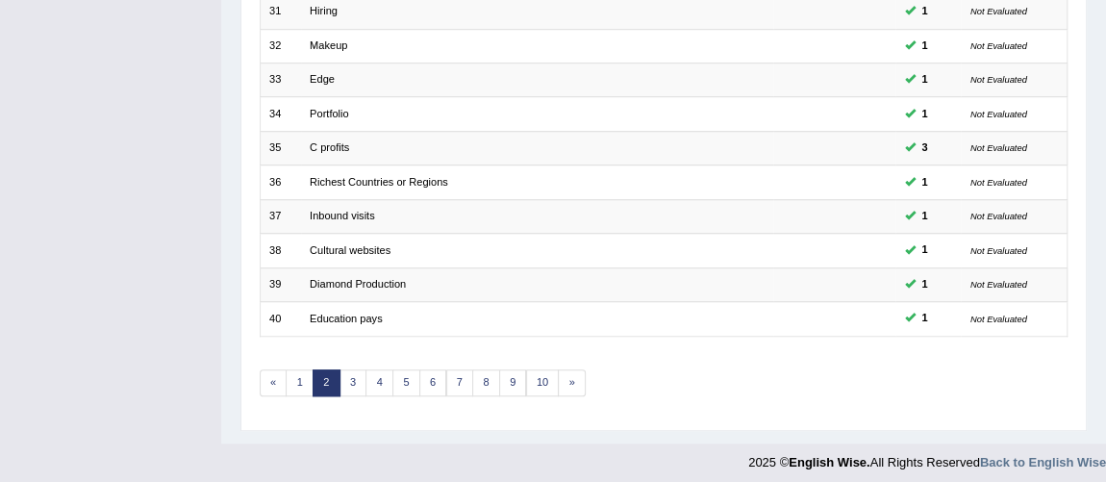
drag, startPoint x: 350, startPoint y: 387, endPoint x: 350, endPoint y: 373, distance: 13.5
click at [350, 373] on link "3" at bounding box center [353, 382] width 28 height 27
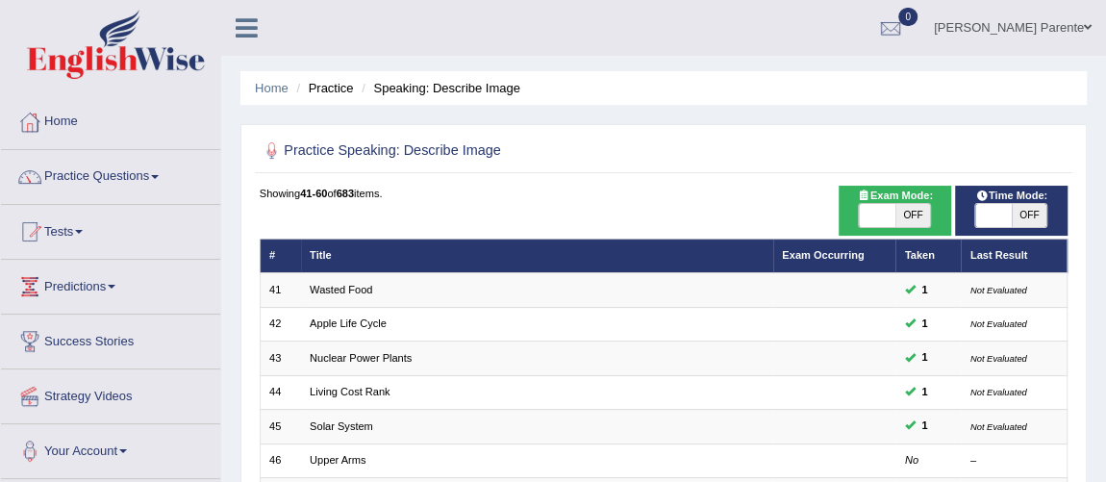
scroll to position [421, 0]
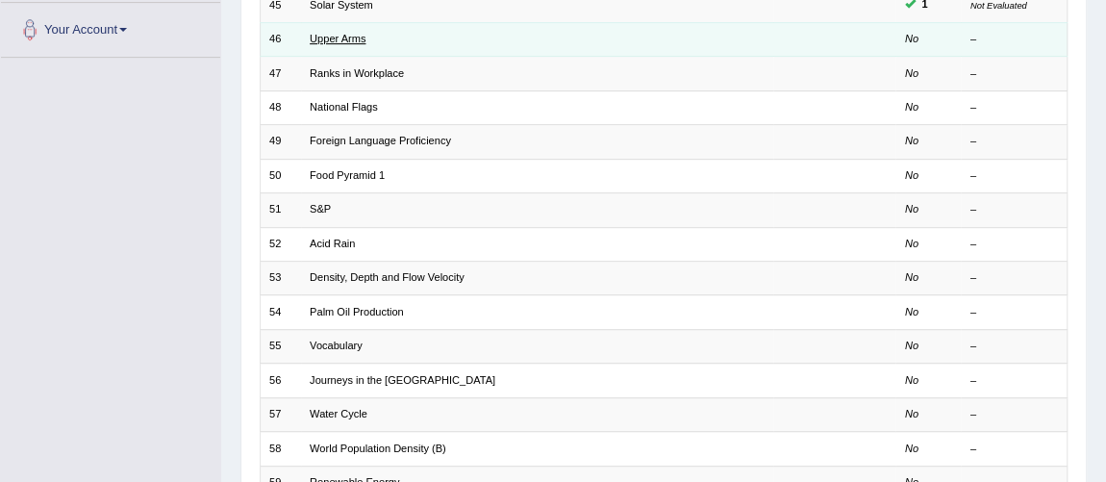
click at [328, 37] on link "Upper Arms" at bounding box center [338, 39] width 56 height 12
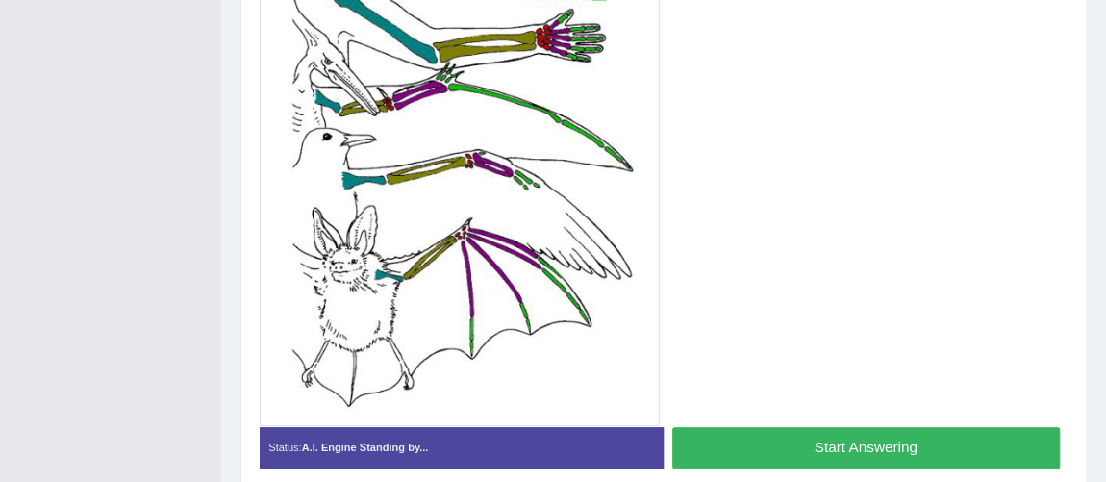
scroll to position [570, 0]
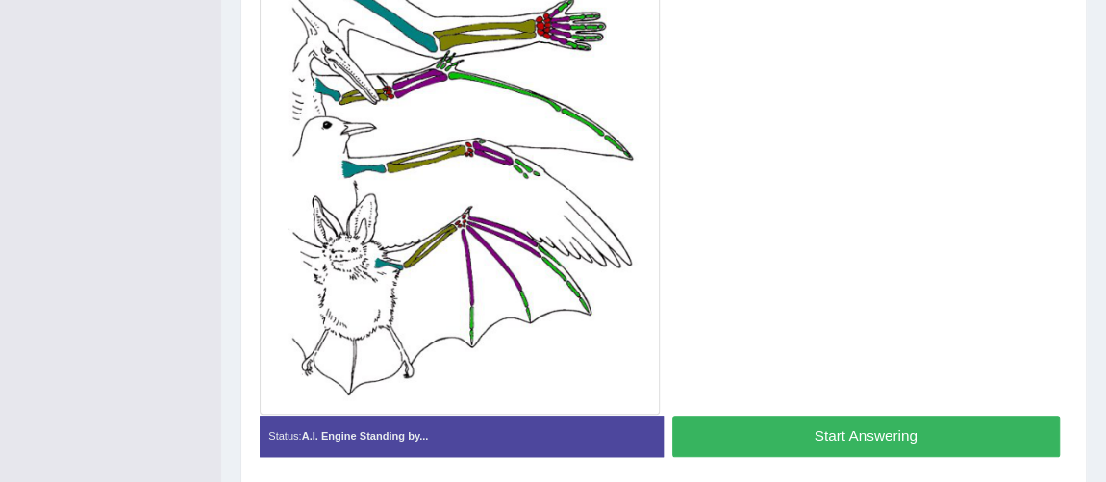
click at [905, 423] on button "Start Answering" at bounding box center [865, 435] width 387 height 41
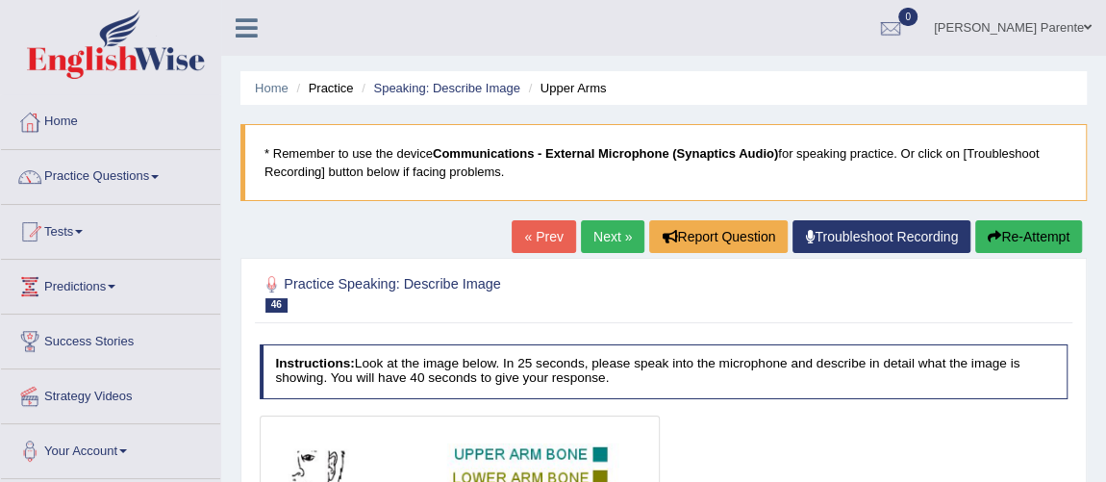
scroll to position [521, 0]
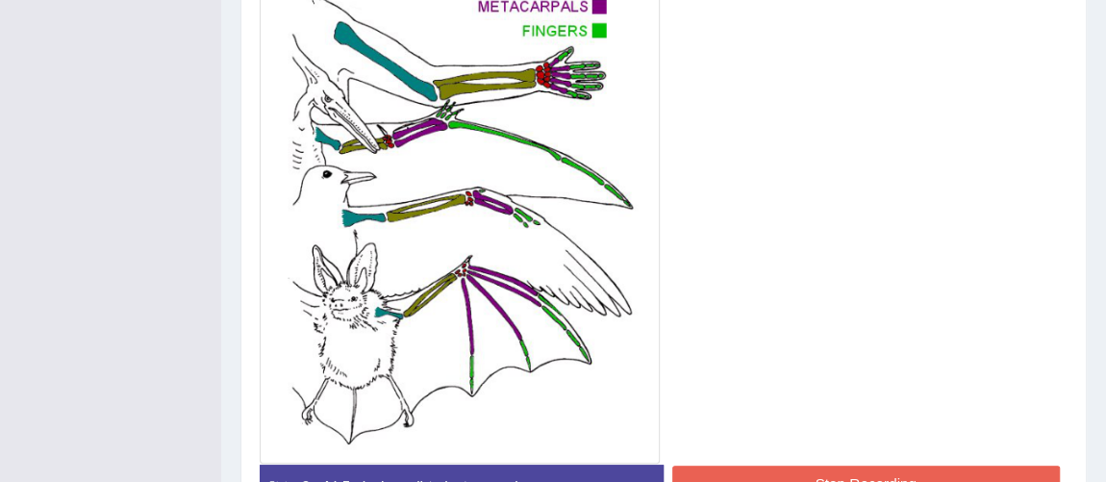
click at [1009, 227] on div at bounding box center [664, 178] width 809 height 569
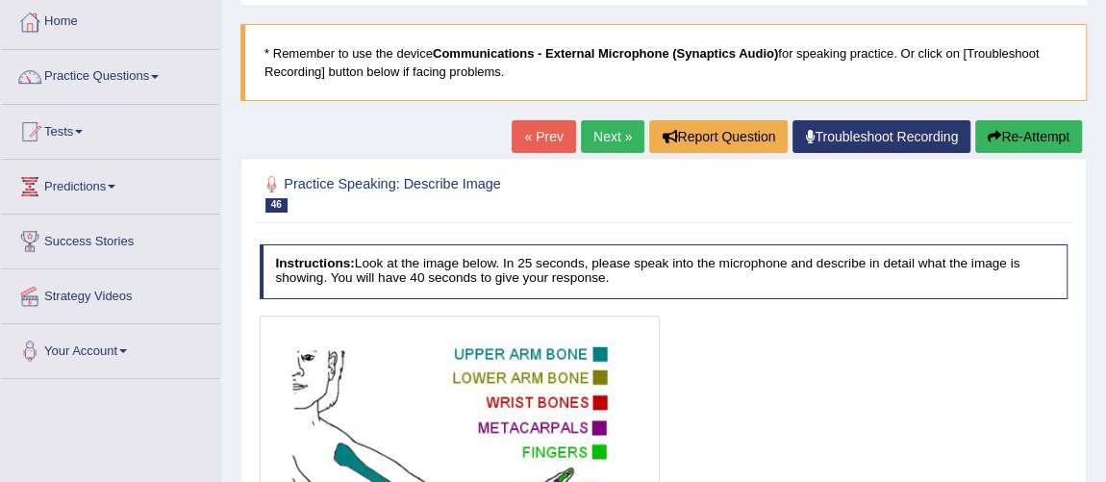
click at [1031, 143] on button "Re-Attempt" at bounding box center [1028, 136] width 107 height 33
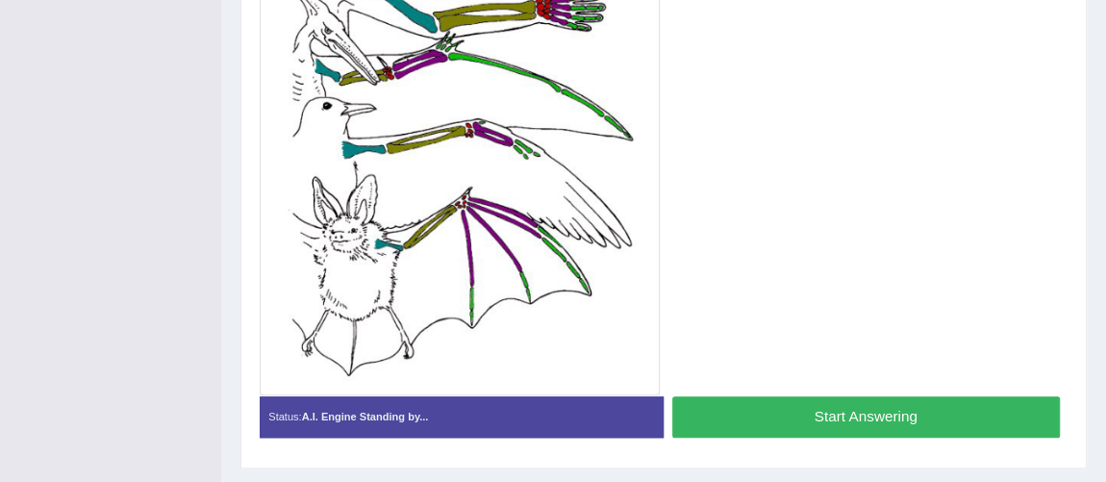
scroll to position [624, 0]
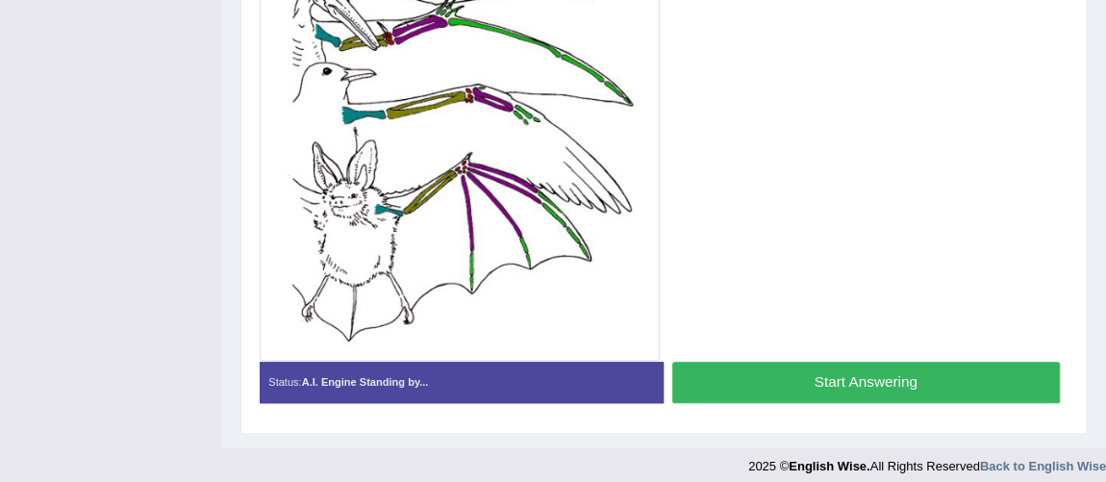
click at [899, 389] on button "Start Answering" at bounding box center [865, 382] width 387 height 41
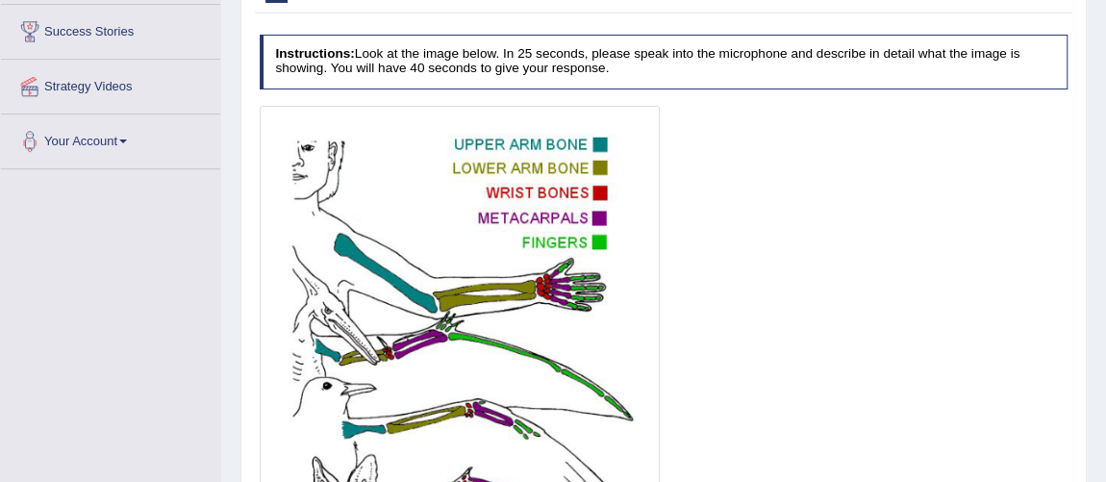
scroll to position [649, 0]
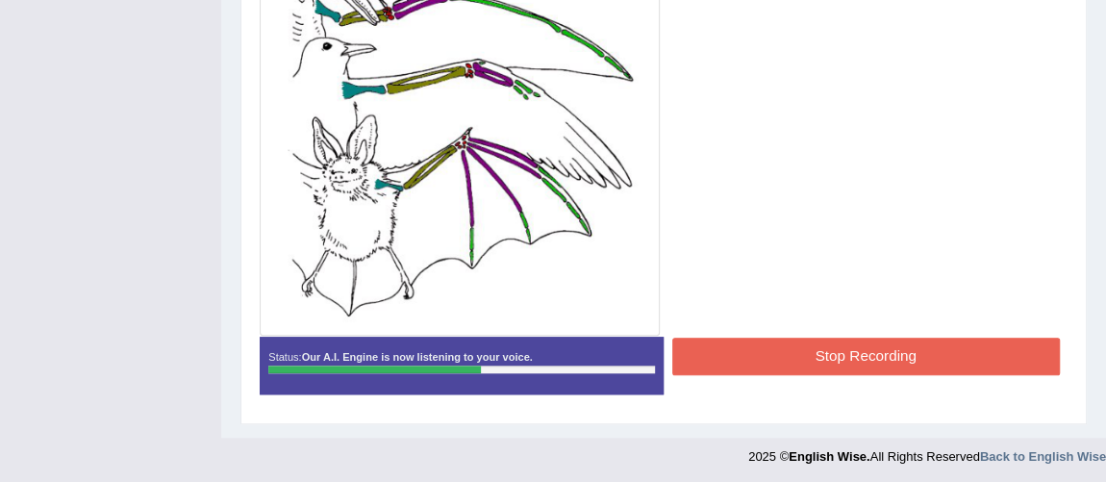
click at [840, 341] on button "Stop Recording" at bounding box center [865, 355] width 387 height 37
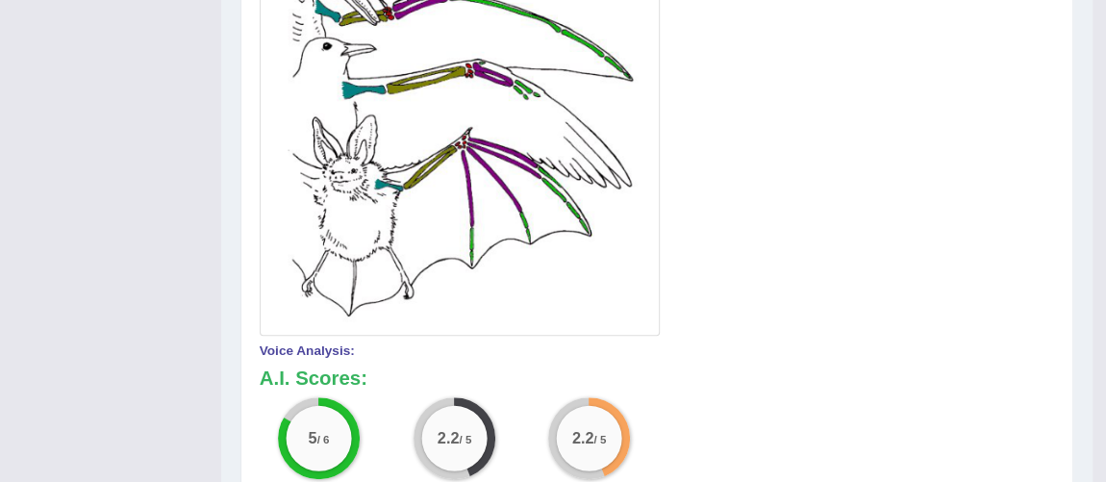
scroll to position [228, 0]
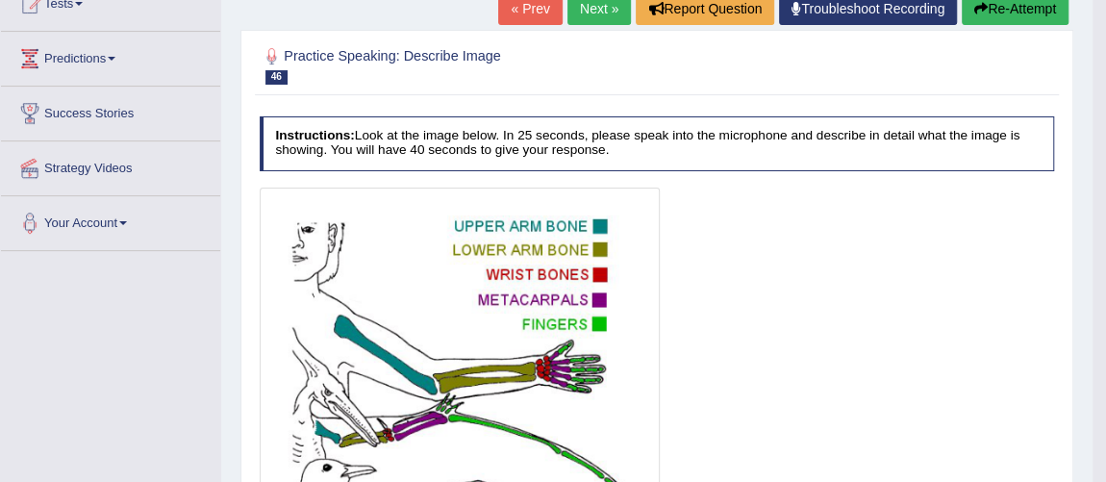
click at [597, 5] on link "Next »" at bounding box center [598, 8] width 63 height 33
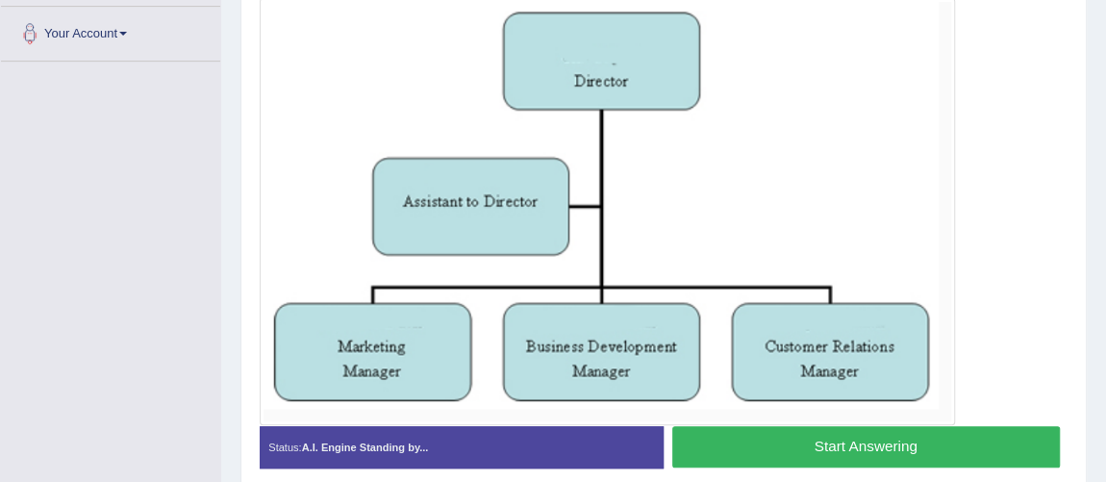
scroll to position [422, 0]
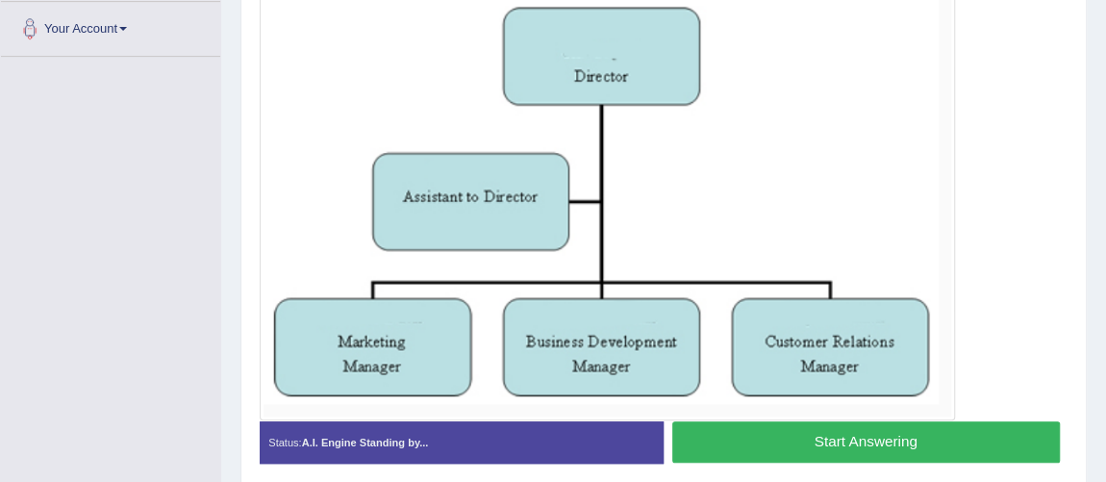
click at [825, 435] on button "Start Answering" at bounding box center [865, 441] width 387 height 41
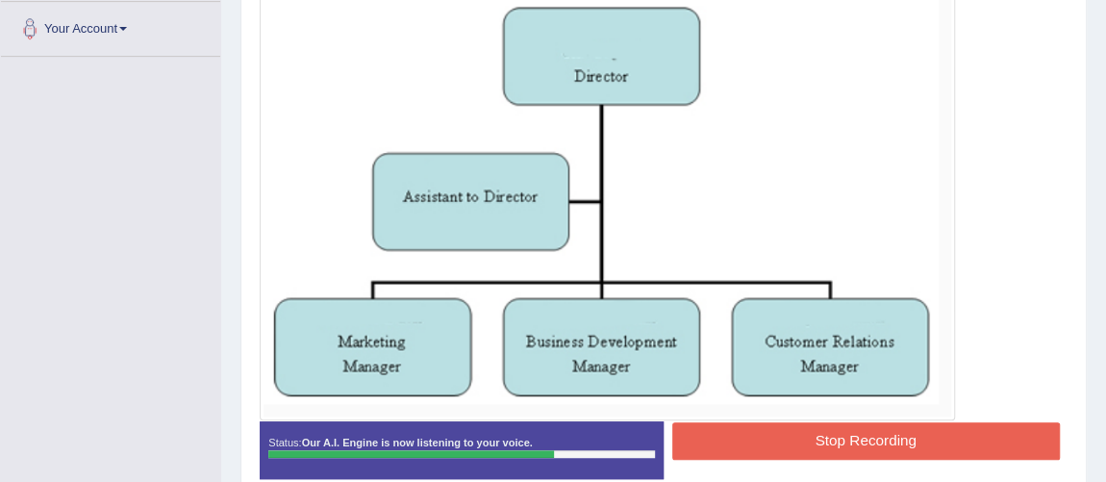
click at [825, 435] on button "Stop Recording" at bounding box center [865, 440] width 387 height 37
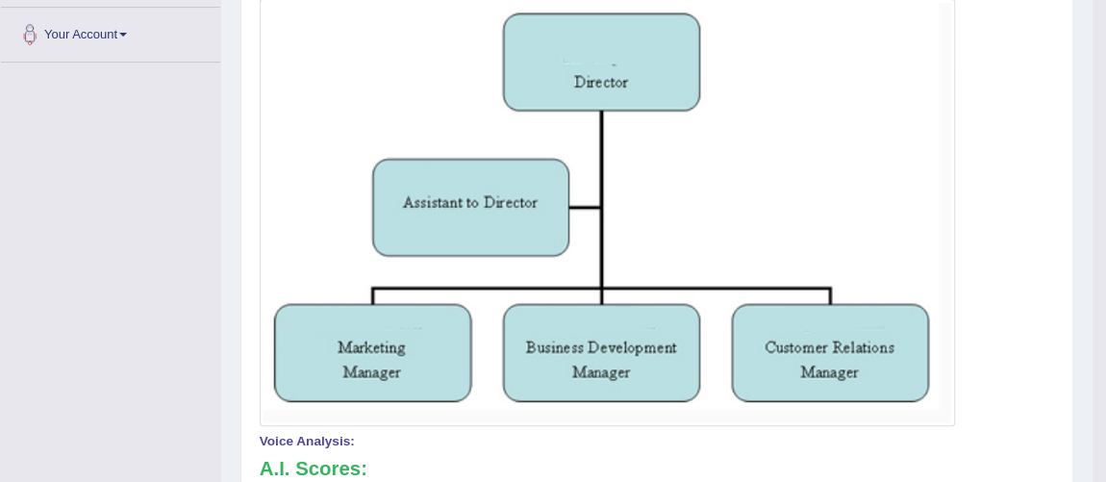
scroll to position [0, 0]
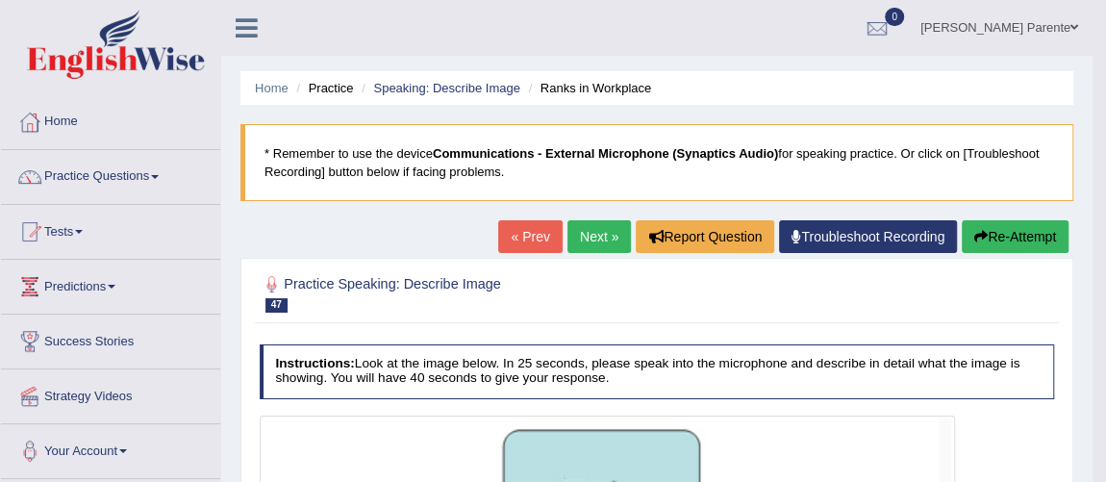
click at [589, 222] on link "Next »" at bounding box center [598, 236] width 63 height 33
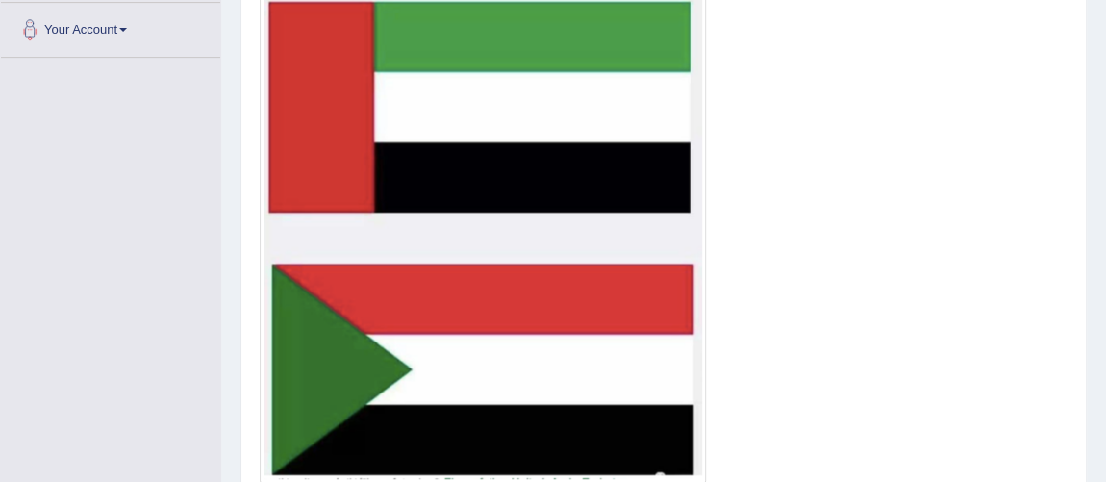
scroll to position [554, 0]
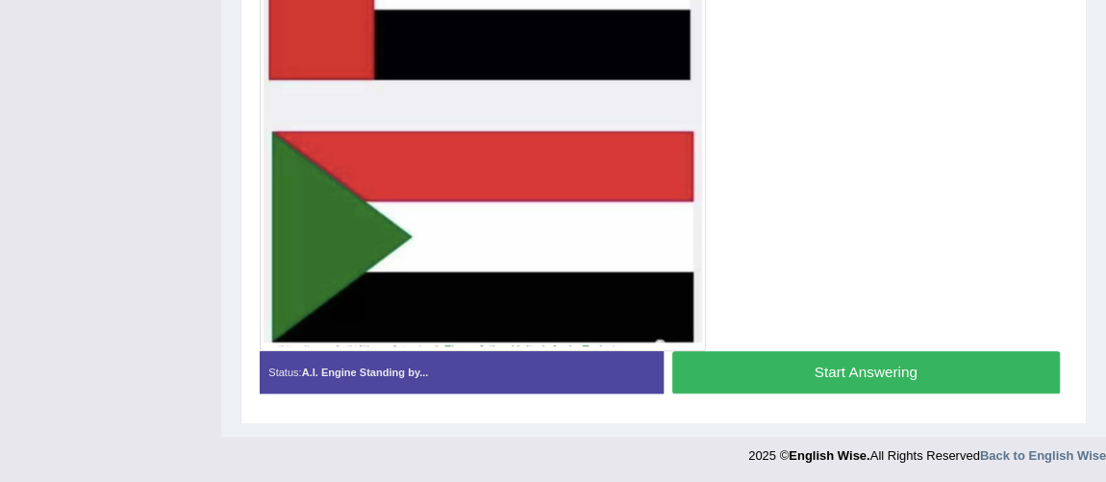
click at [823, 357] on button "Start Answering" at bounding box center [865, 371] width 387 height 41
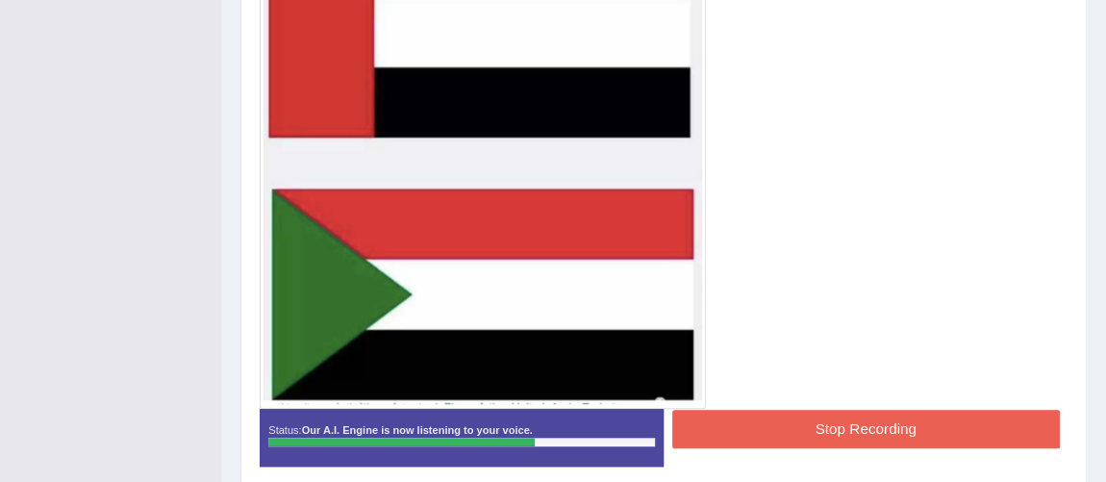
scroll to position [569, 0]
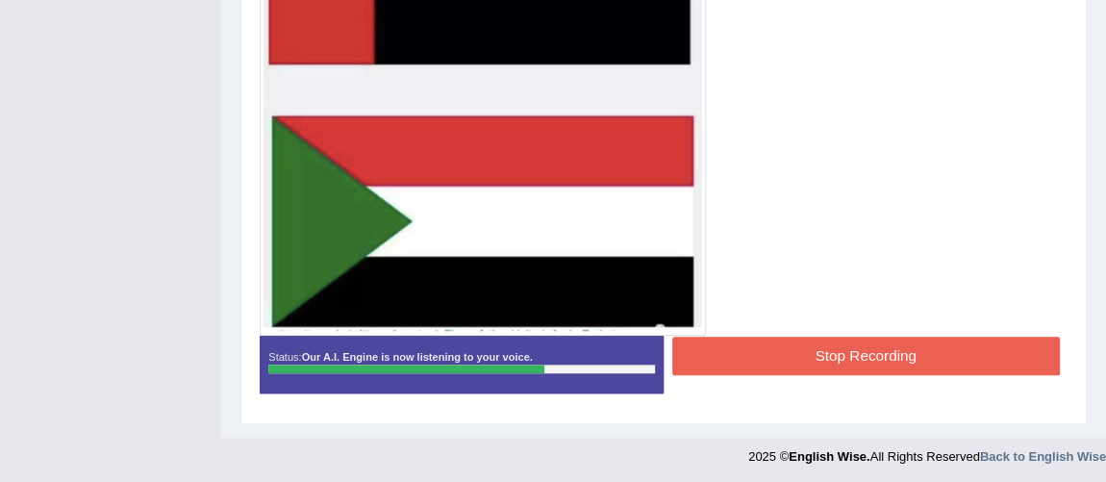
click at [952, 357] on button "Stop Recording" at bounding box center [865, 355] width 387 height 37
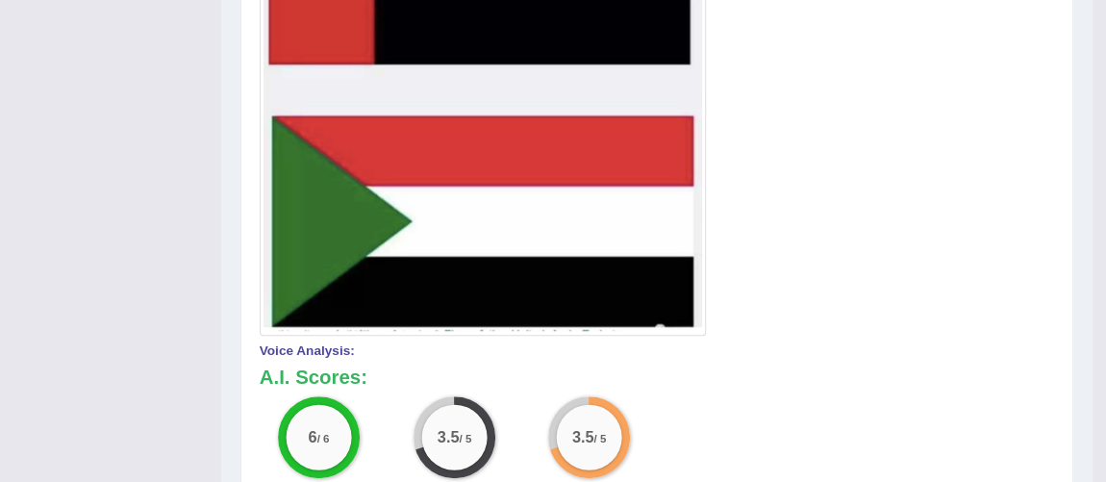
scroll to position [147, 0]
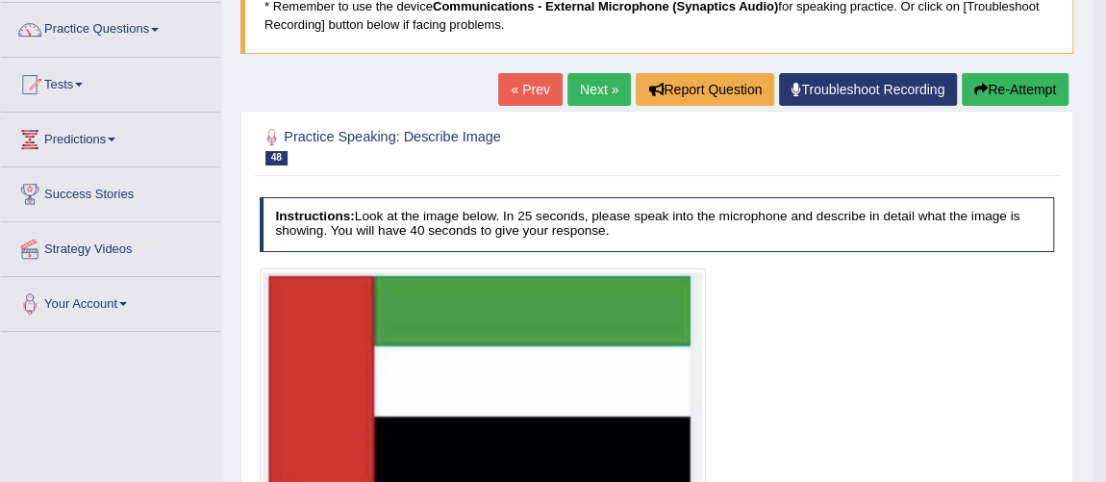
click at [581, 95] on link "Next »" at bounding box center [598, 89] width 63 height 33
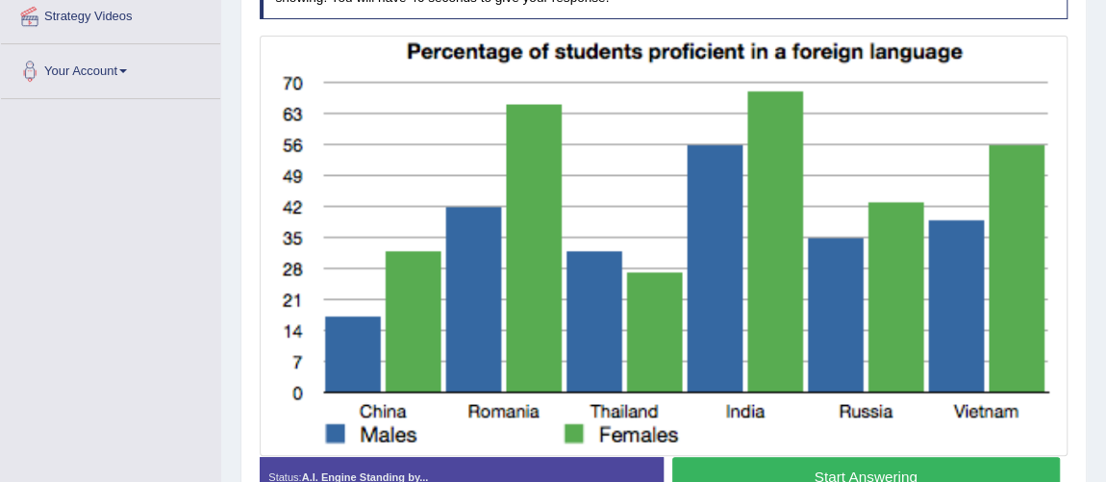
scroll to position [394, 0]
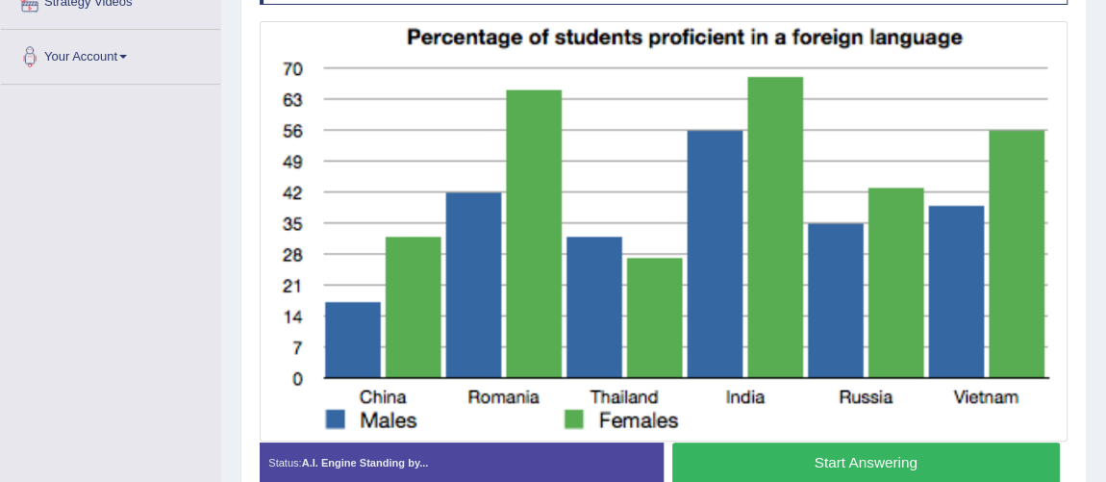
click at [894, 448] on button "Start Answering" at bounding box center [865, 462] width 387 height 41
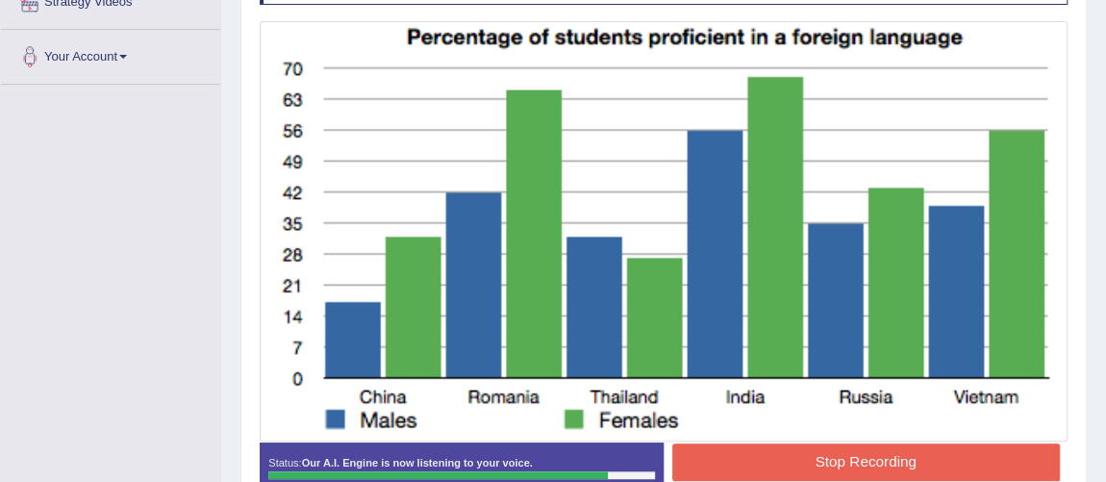
click at [894, 449] on button "Stop Recording" at bounding box center [865, 461] width 387 height 37
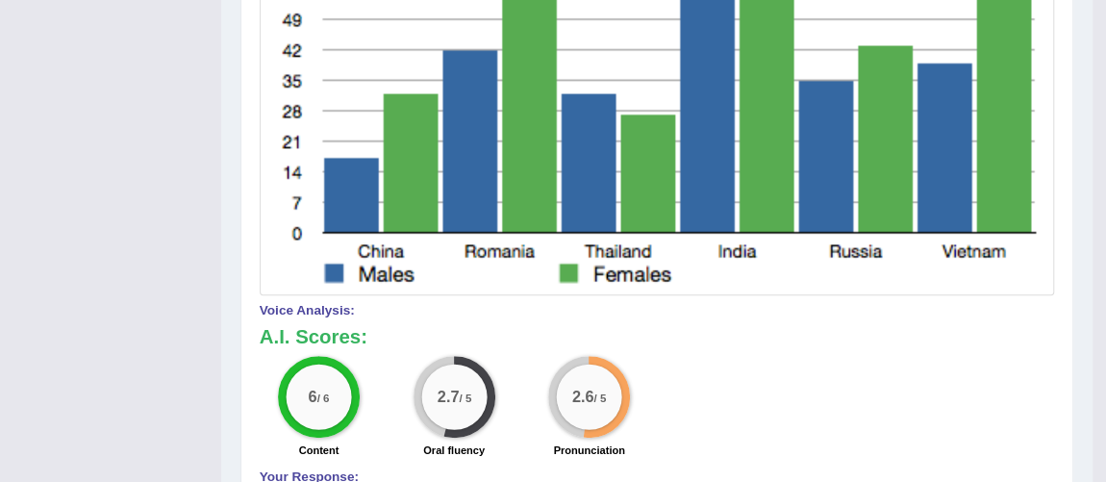
scroll to position [112, 0]
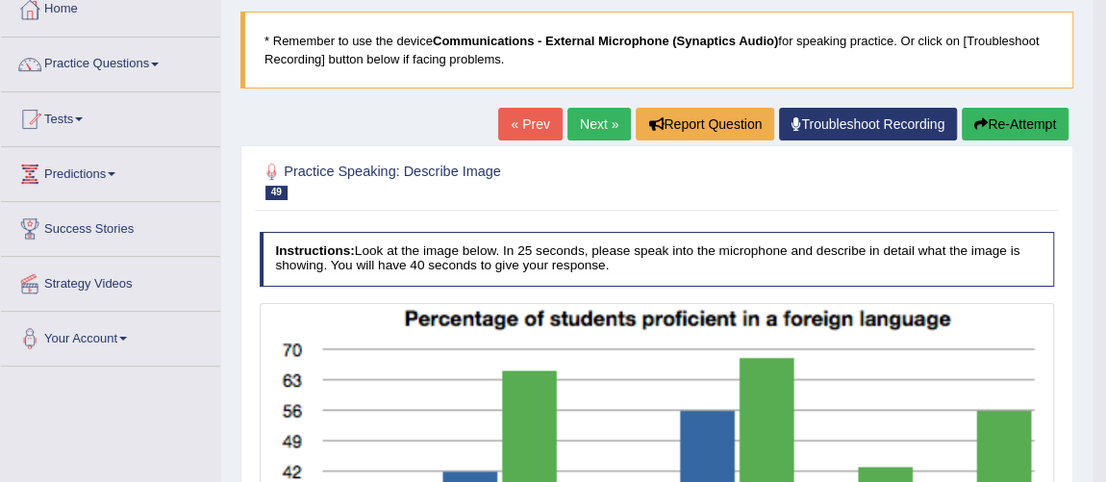
click at [583, 112] on link "Next »" at bounding box center [598, 124] width 63 height 33
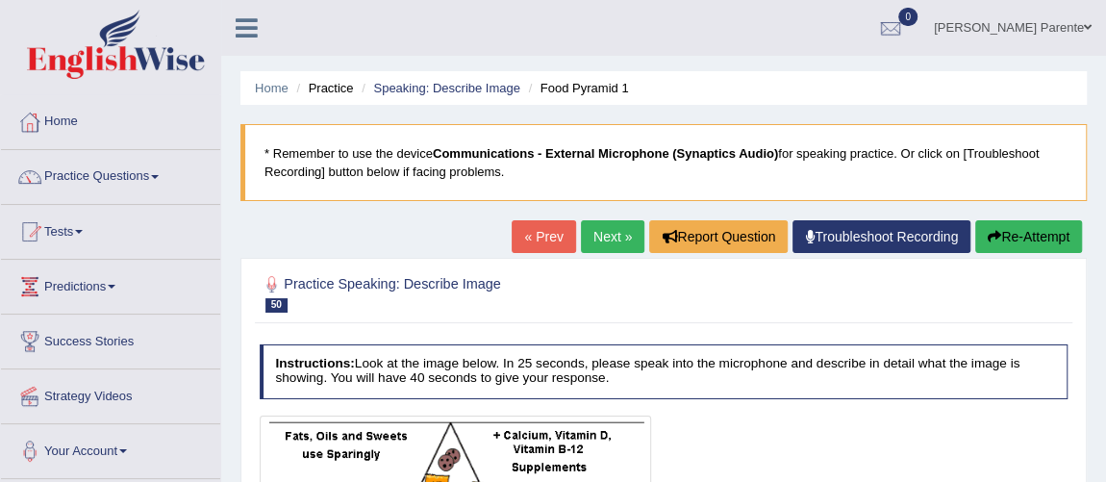
scroll to position [421, 0]
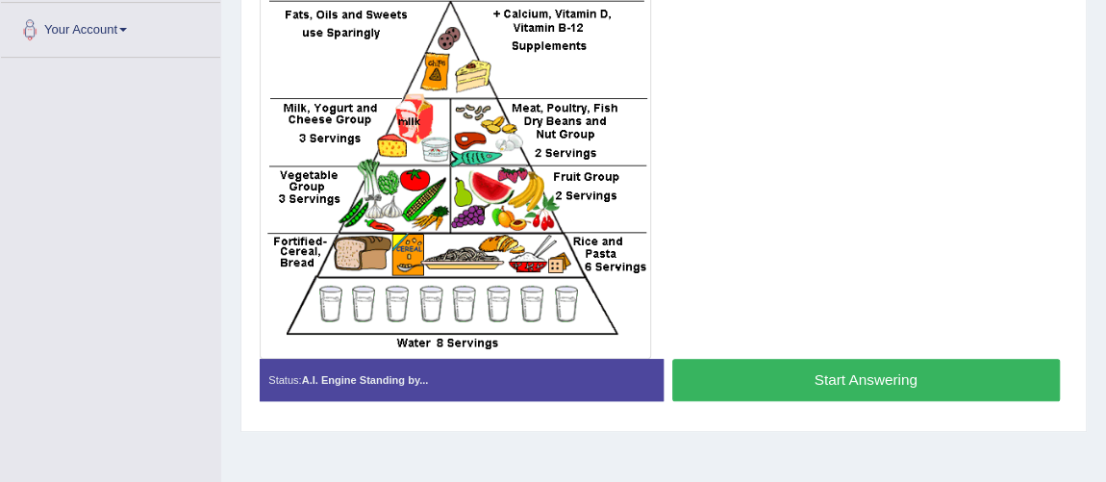
click at [807, 367] on button "Start Answering" at bounding box center [865, 379] width 387 height 41
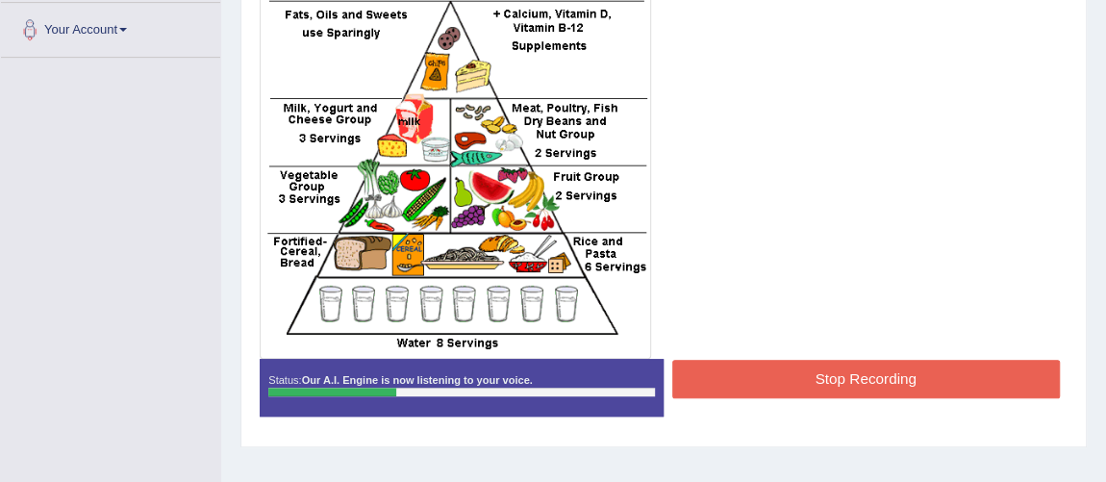
scroll to position [0, 0]
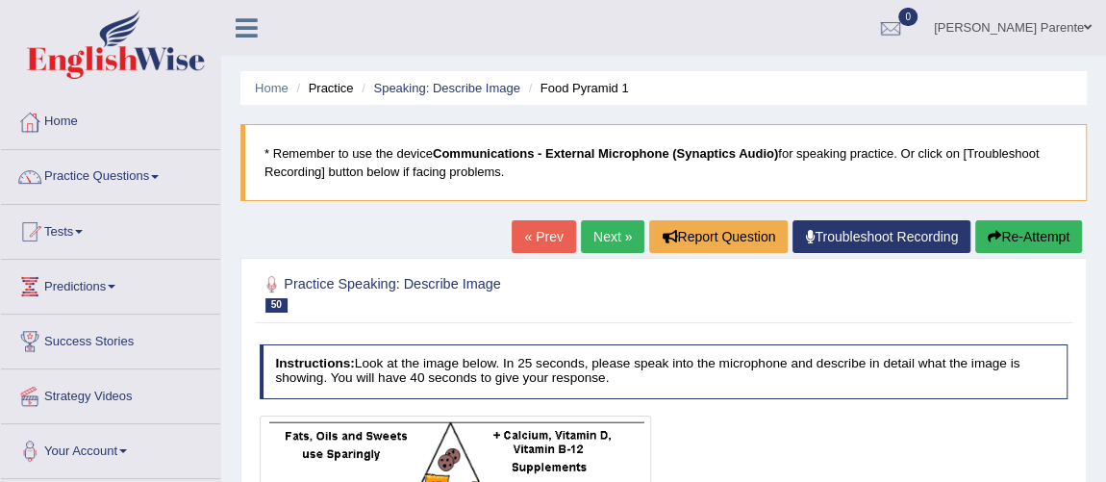
click at [1012, 252] on div "« Prev Next » Report Question Troubleshoot Recording Re-Attempt" at bounding box center [798, 238] width 575 height 37
click at [1028, 243] on button "Re-Attempt" at bounding box center [1028, 236] width 107 height 33
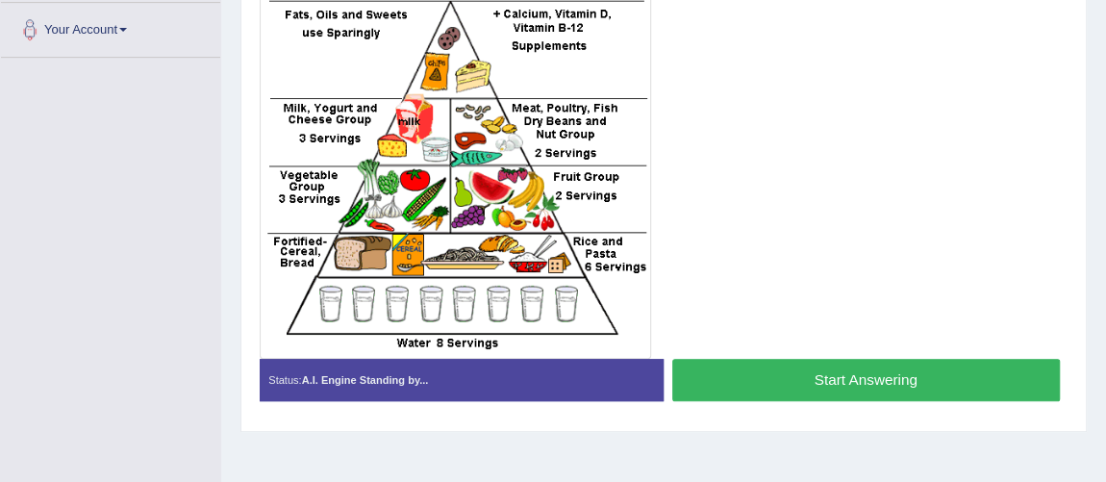
click at [878, 361] on button "Start Answering" at bounding box center [865, 379] width 387 height 41
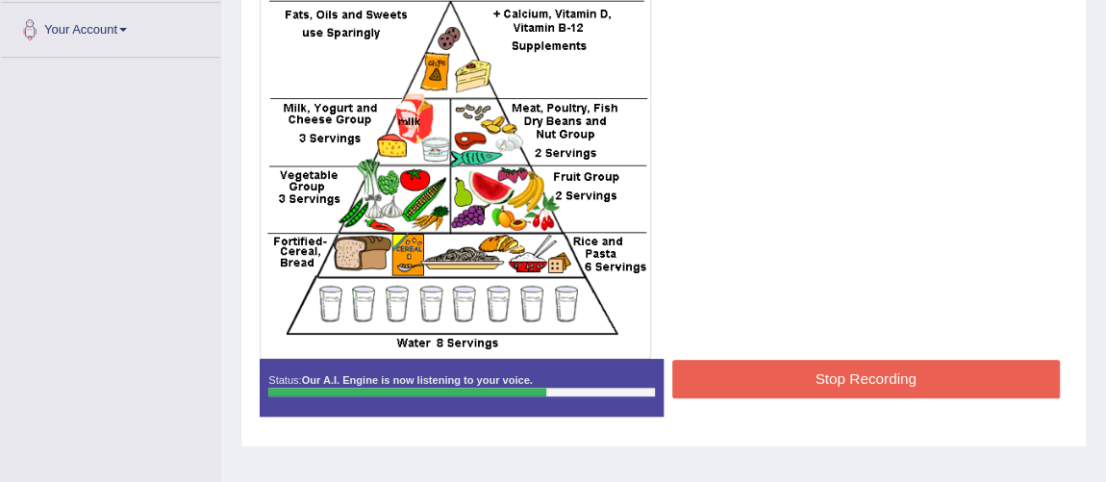
click at [819, 367] on button "Stop Recording" at bounding box center [865, 378] width 387 height 37
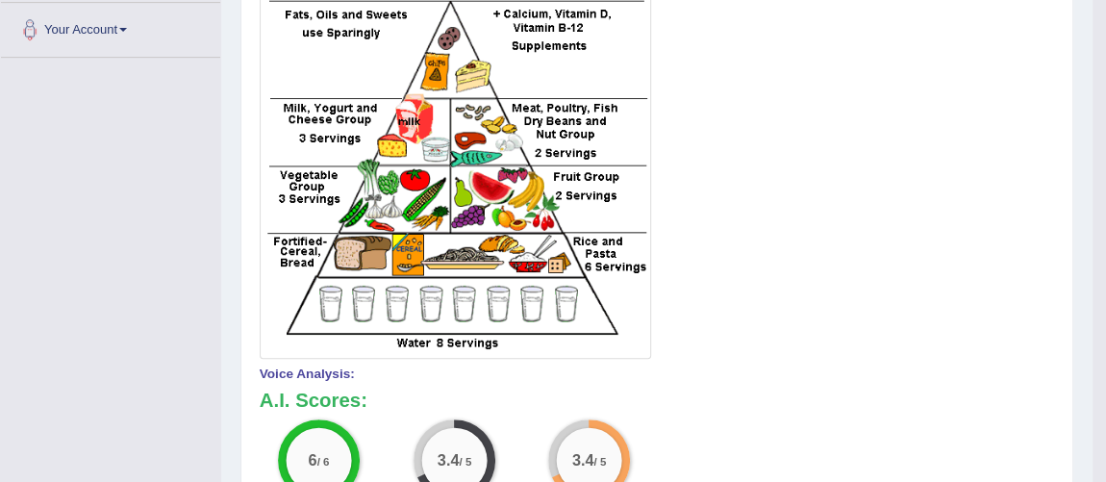
scroll to position [0, 0]
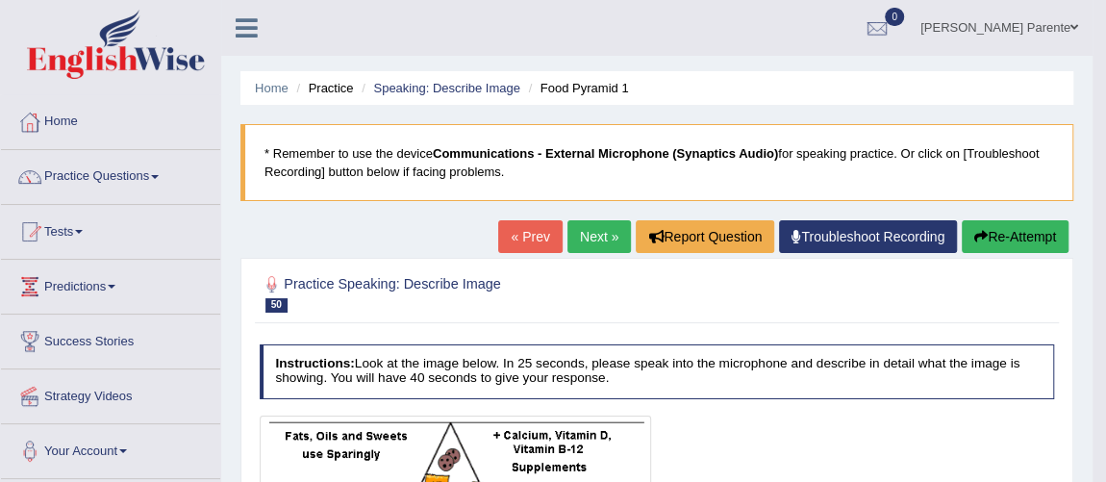
click at [590, 234] on link "Next »" at bounding box center [598, 236] width 63 height 33
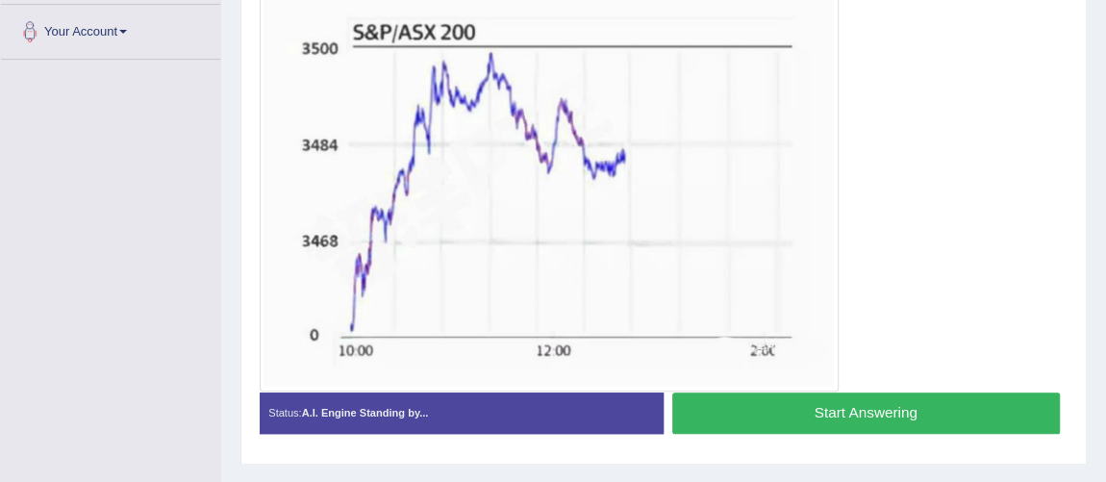
scroll to position [421, 0]
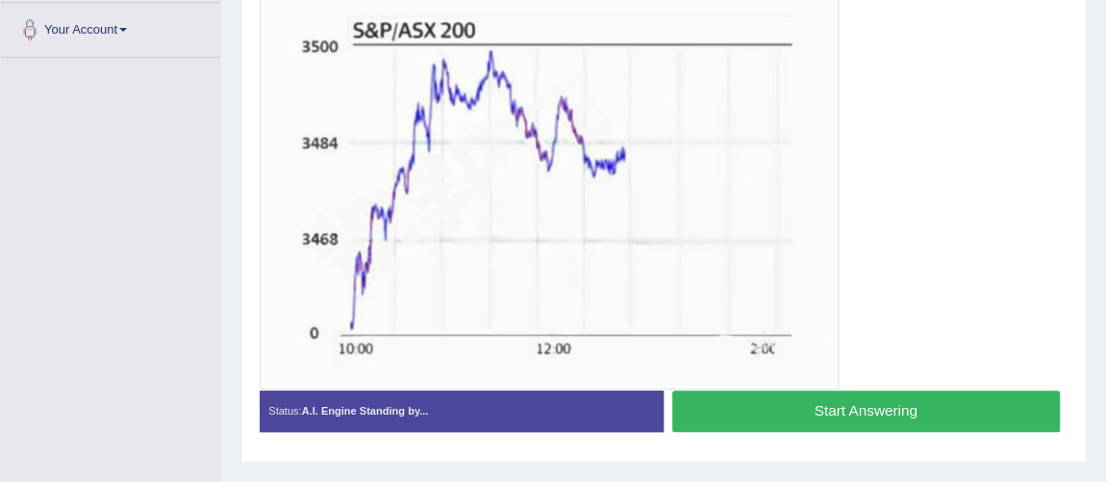
click at [804, 397] on button "Start Answering" at bounding box center [865, 410] width 387 height 41
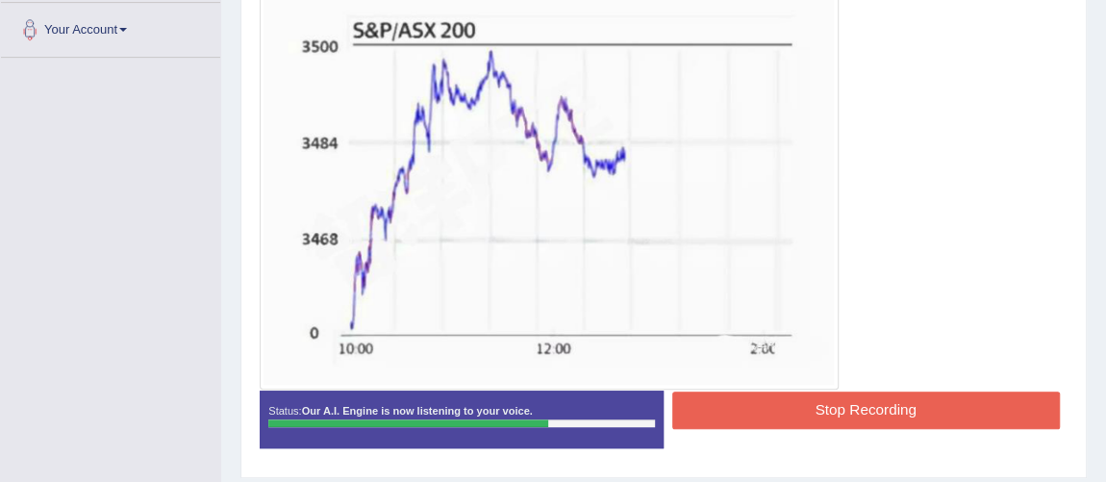
click at [804, 397] on button "Stop Recording" at bounding box center [865, 409] width 387 height 37
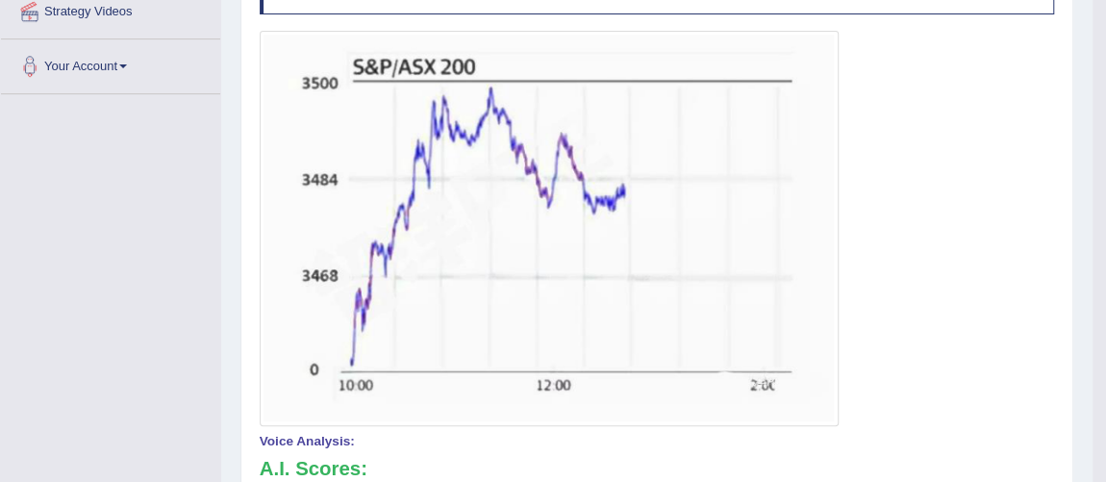
scroll to position [0, 0]
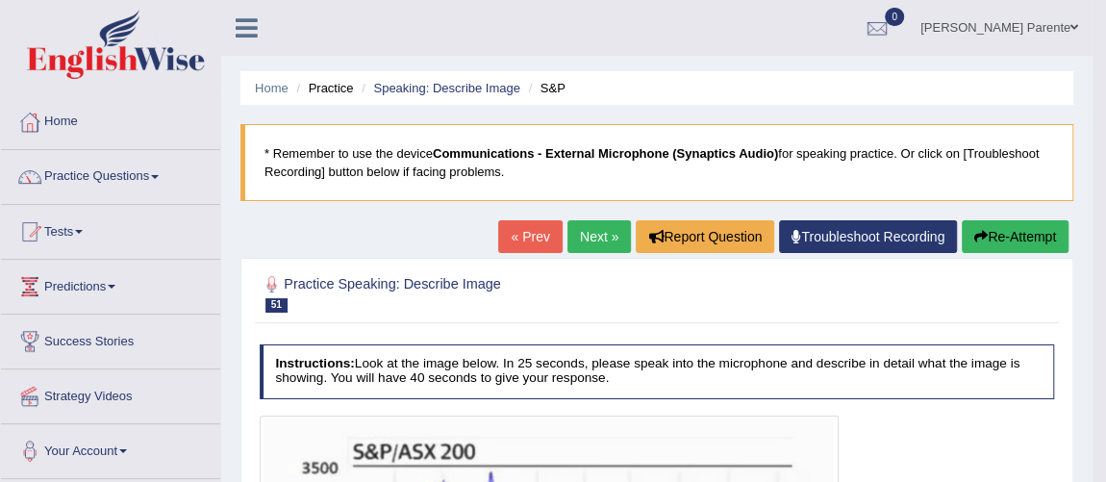
click at [595, 240] on link "Next »" at bounding box center [598, 236] width 63 height 33
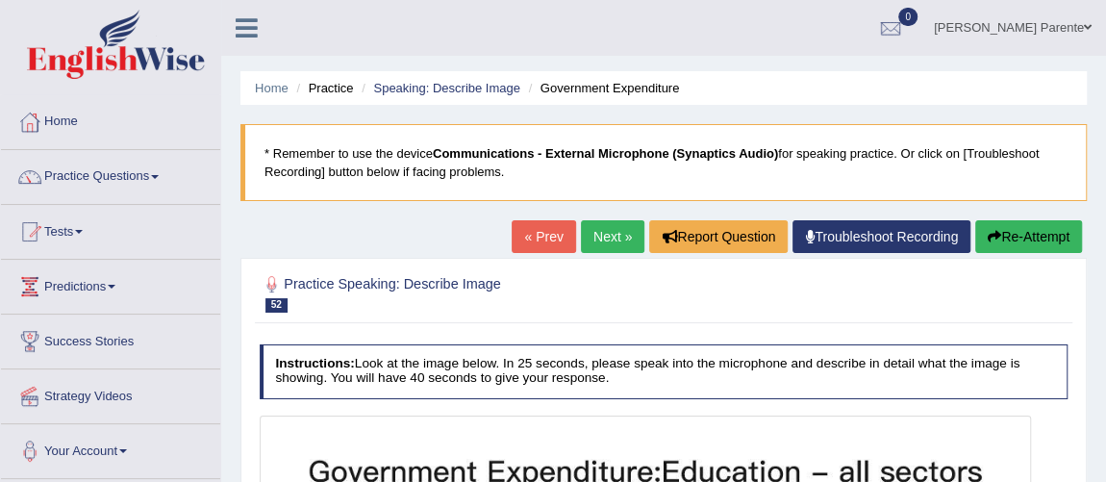
scroll to position [421, 0]
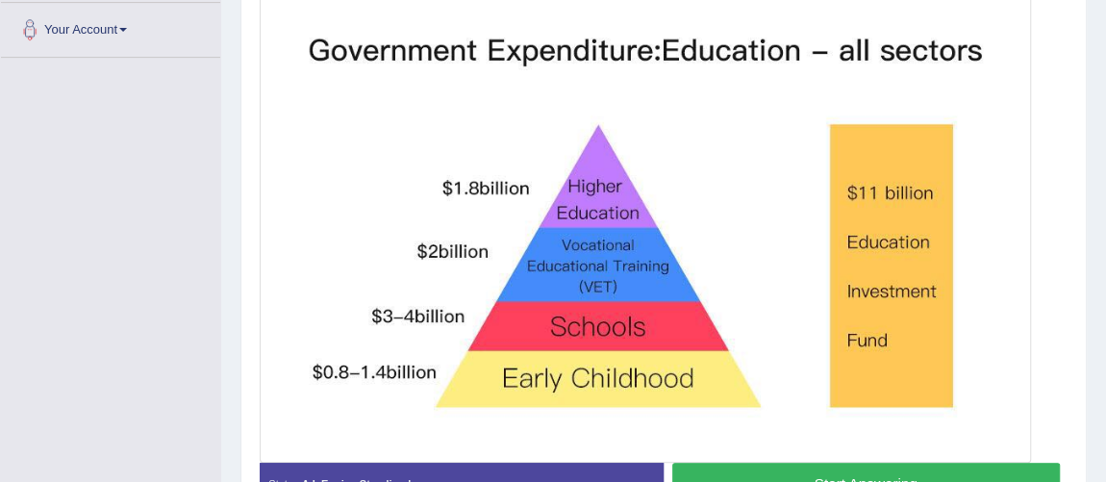
click at [772, 470] on button "Start Answering" at bounding box center [865, 482] width 387 height 41
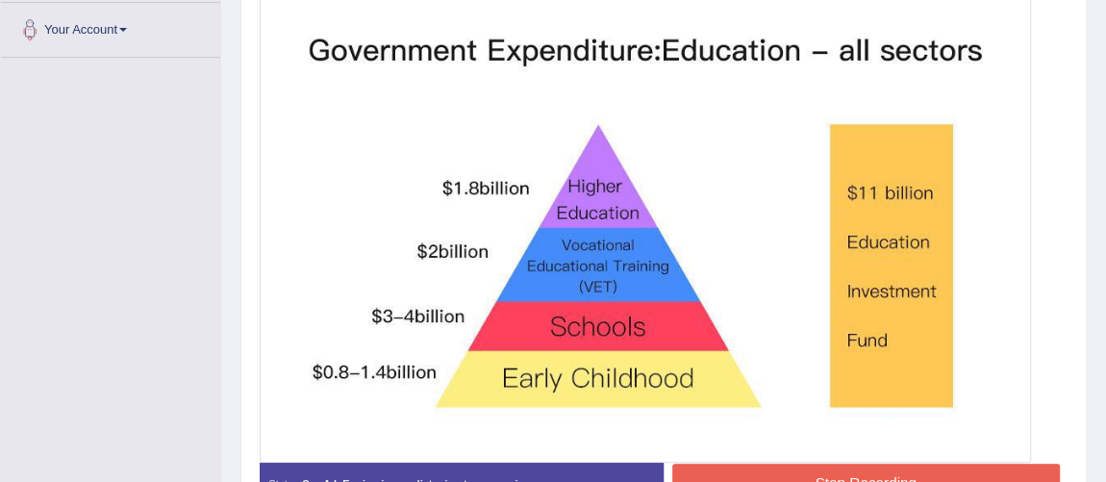
click at [772, 470] on button "Stop Recording" at bounding box center [865, 481] width 387 height 37
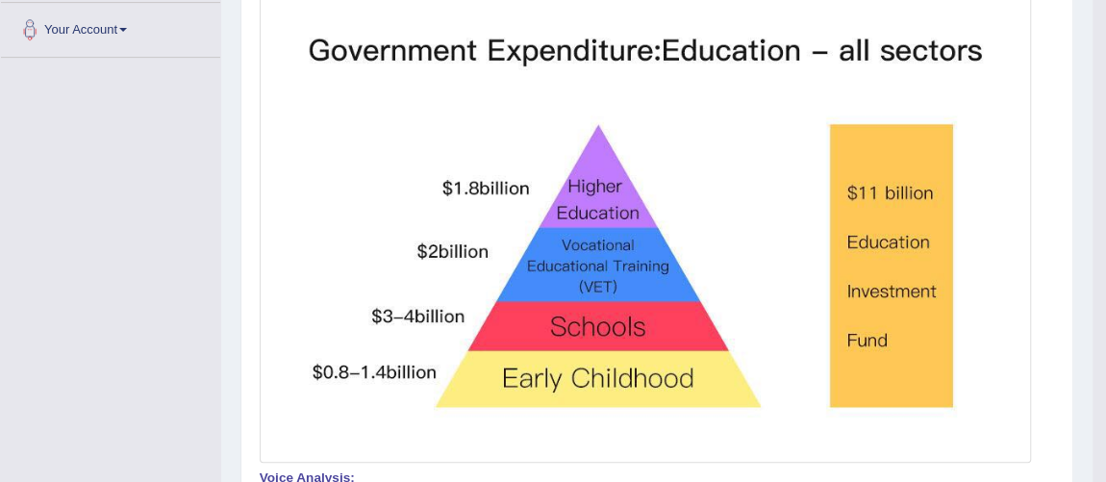
scroll to position [0, 0]
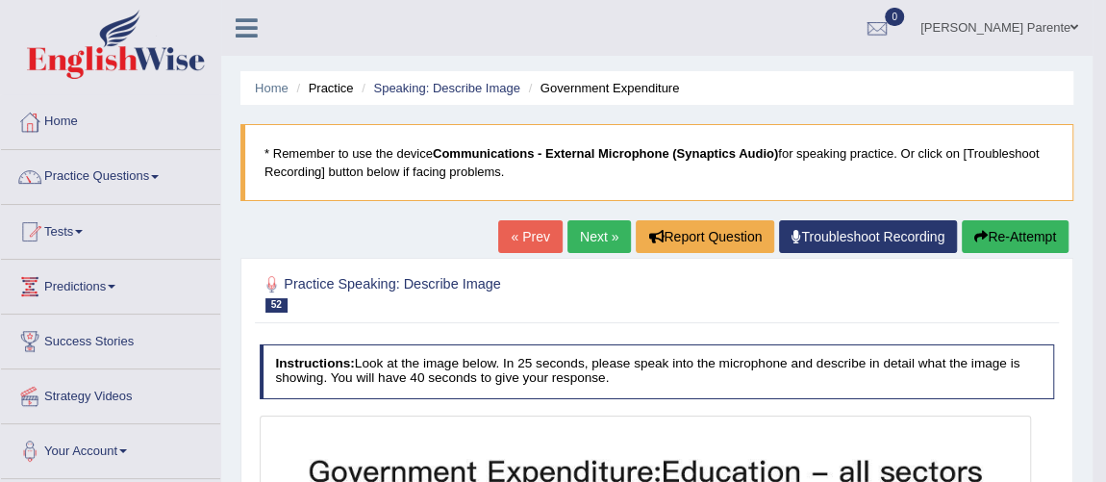
click at [606, 249] on link "Next »" at bounding box center [598, 236] width 63 height 33
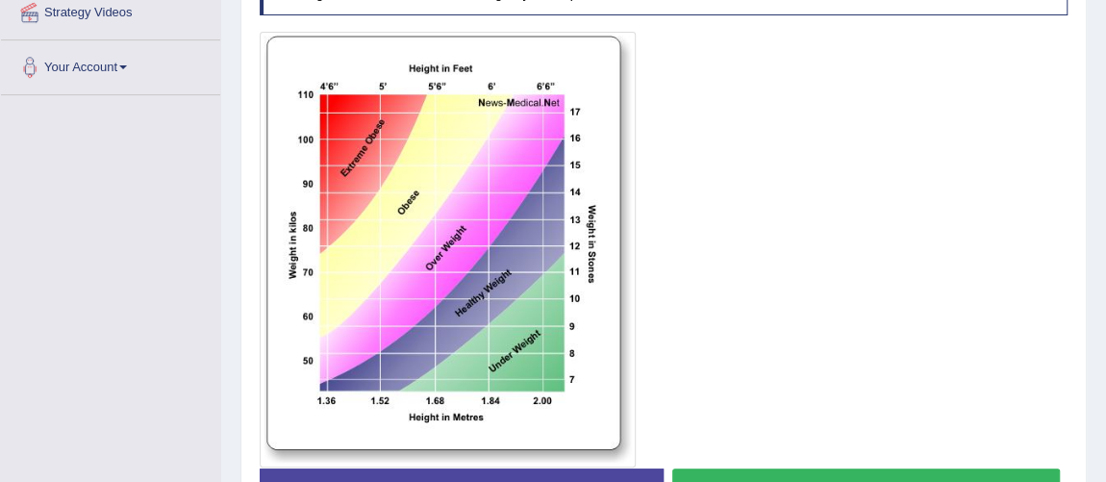
scroll to position [419, 0]
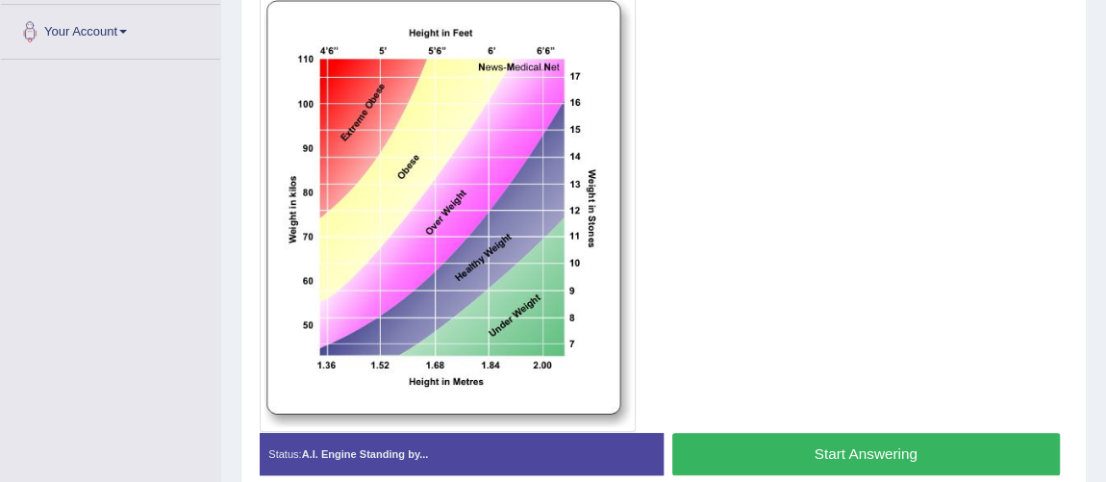
click at [784, 440] on button "Start Answering" at bounding box center [865, 453] width 387 height 41
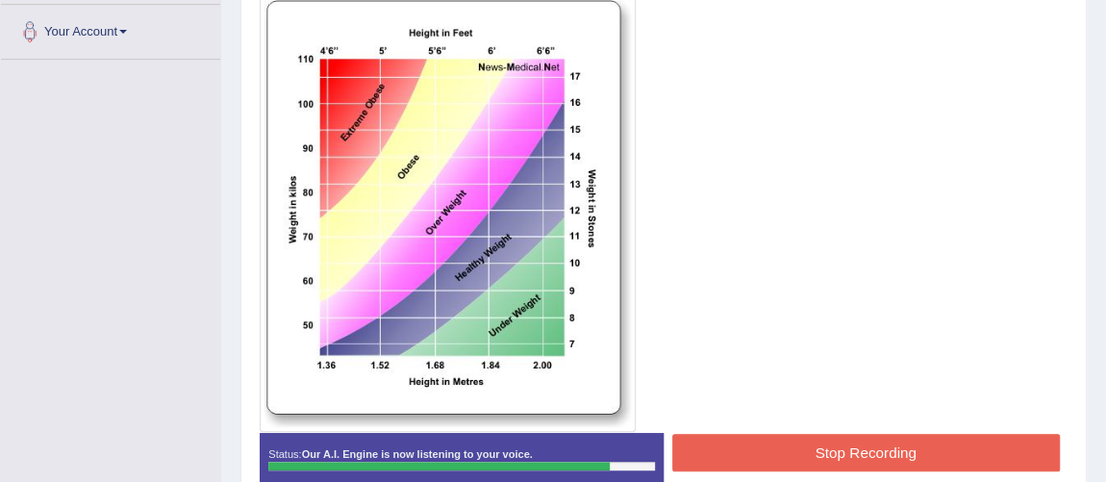
click at [784, 440] on button "Stop Recording" at bounding box center [865, 452] width 387 height 37
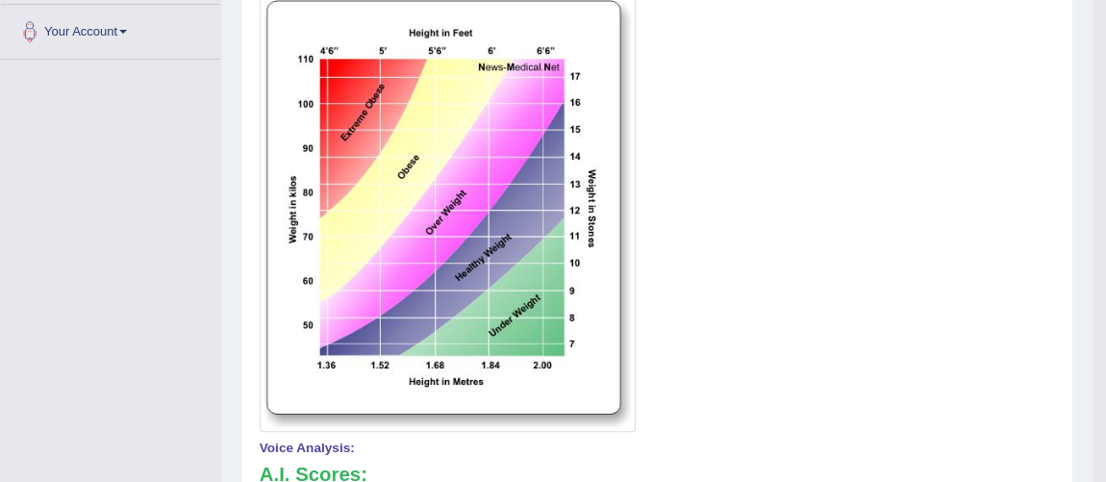
scroll to position [0, 0]
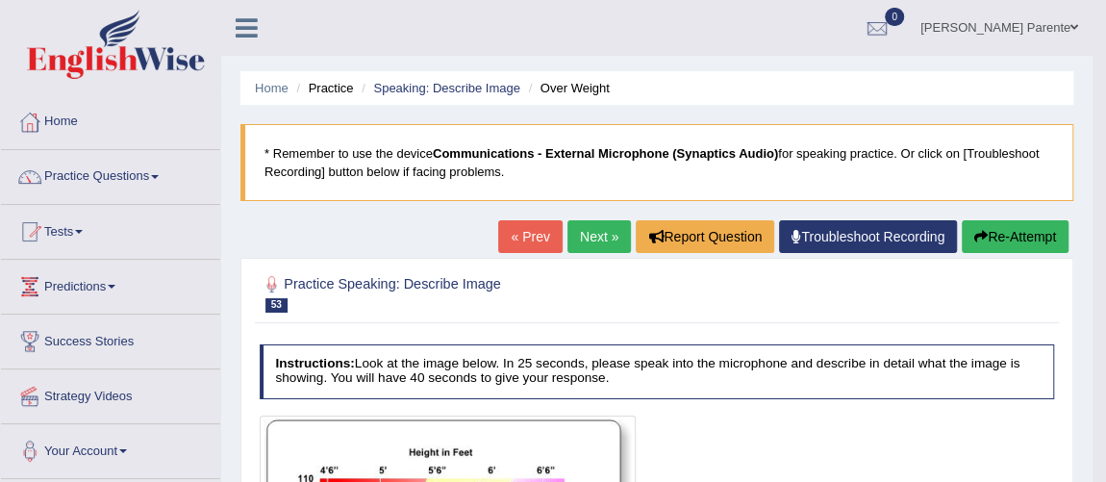
click at [595, 225] on link "Next »" at bounding box center [598, 236] width 63 height 33
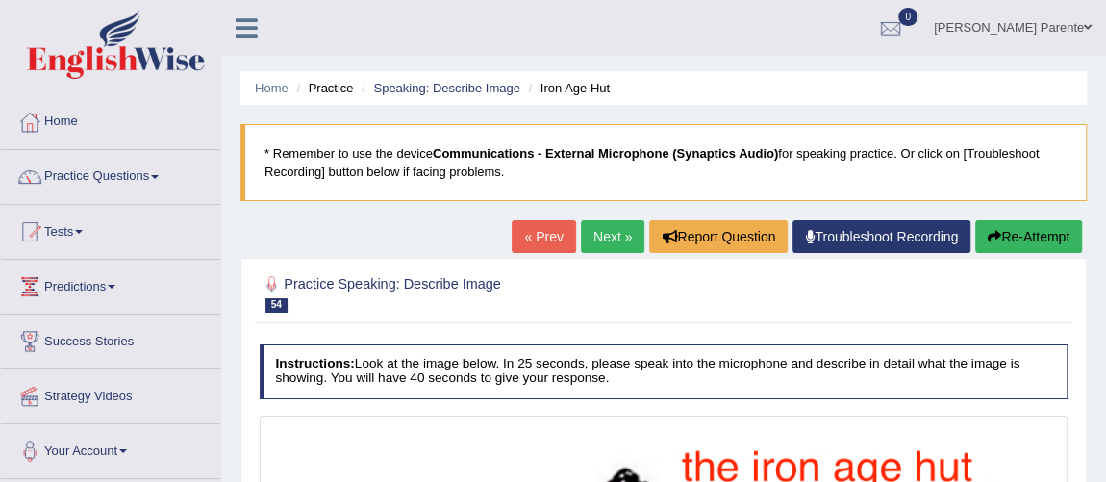
scroll to position [421, 0]
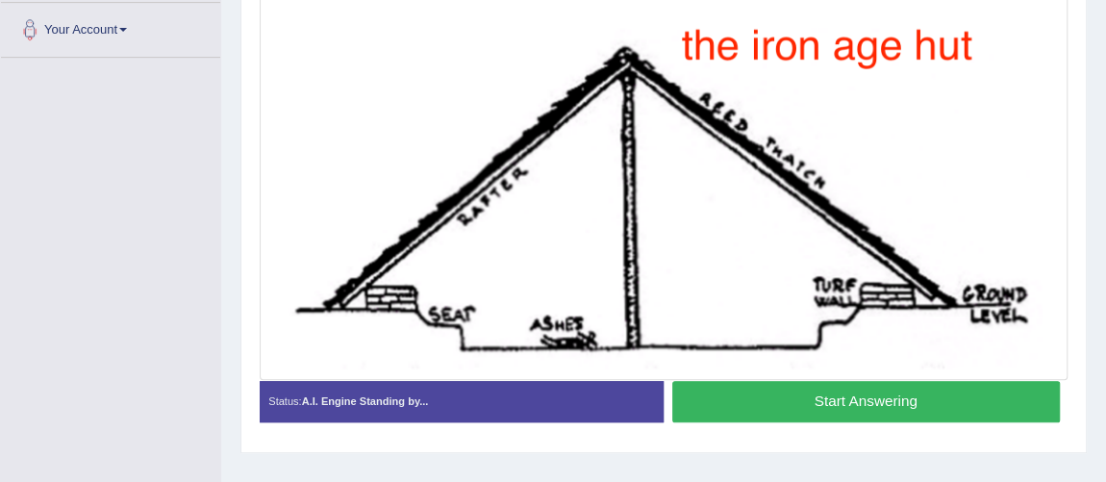
click at [762, 405] on button "Start Answering" at bounding box center [865, 401] width 387 height 41
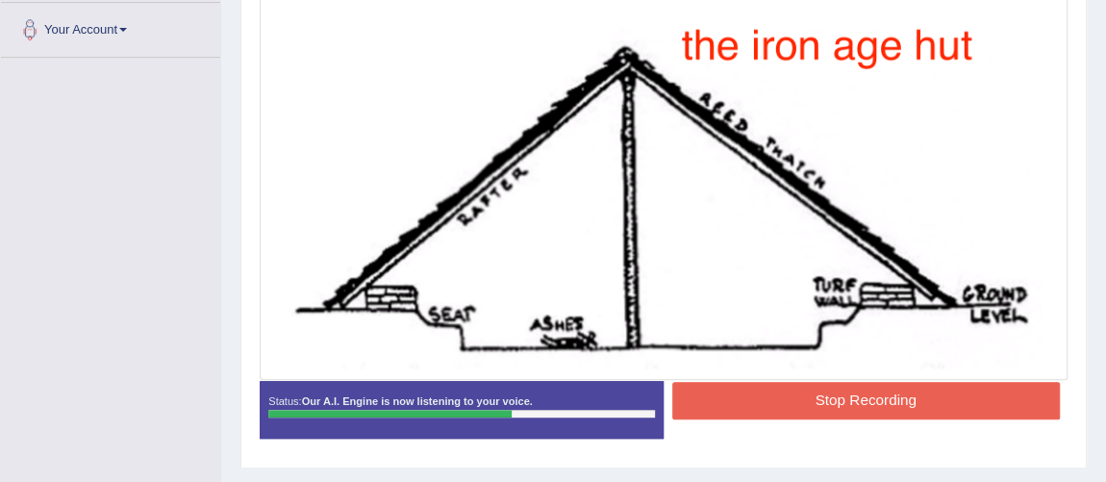
click at [762, 405] on button "Stop Recording" at bounding box center [865, 400] width 387 height 37
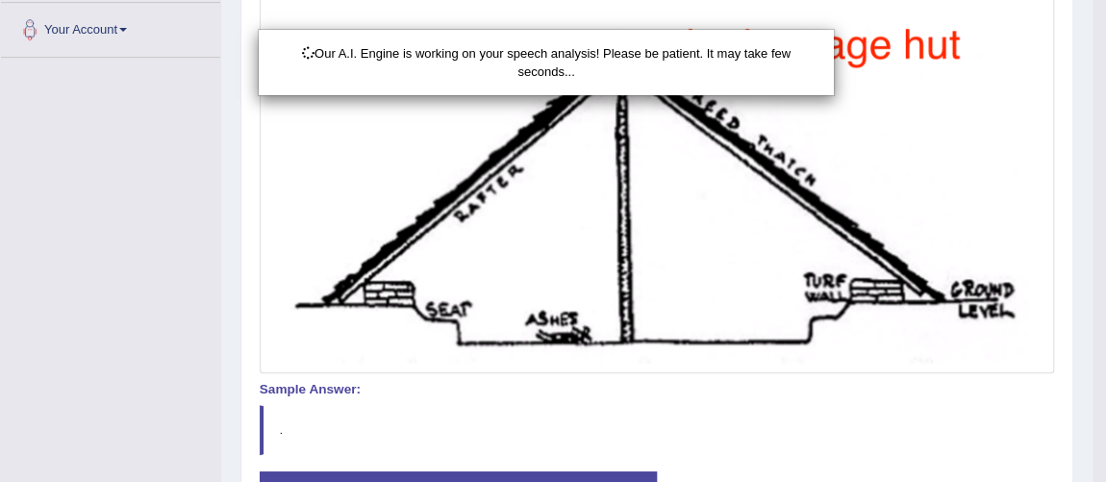
scroll to position [556, 0]
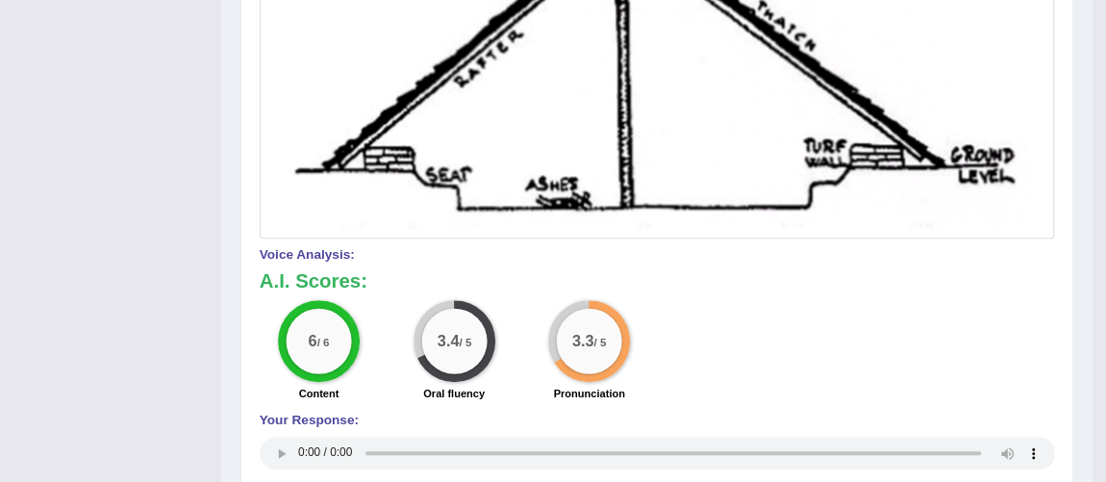
scroll to position [135, 0]
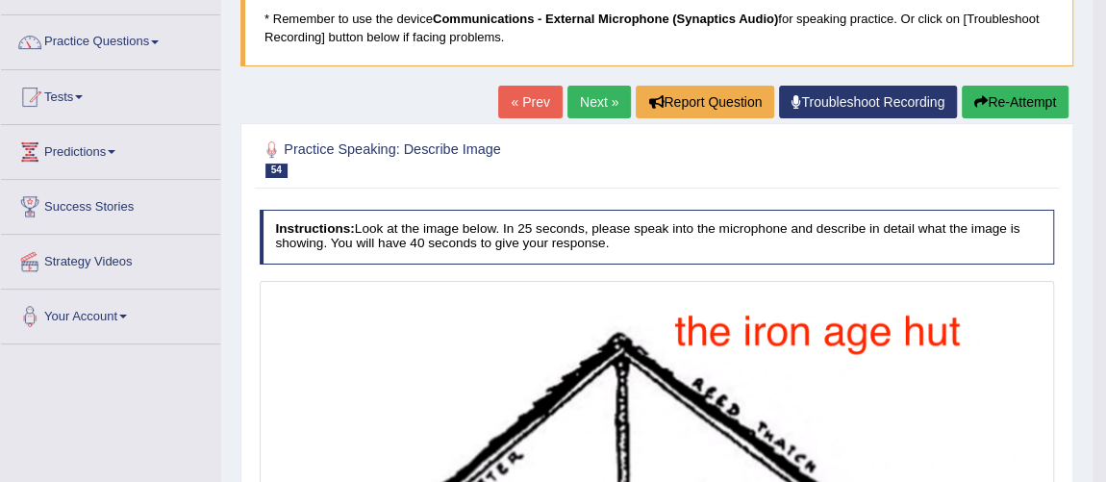
click at [581, 103] on link "Next »" at bounding box center [598, 102] width 63 height 33
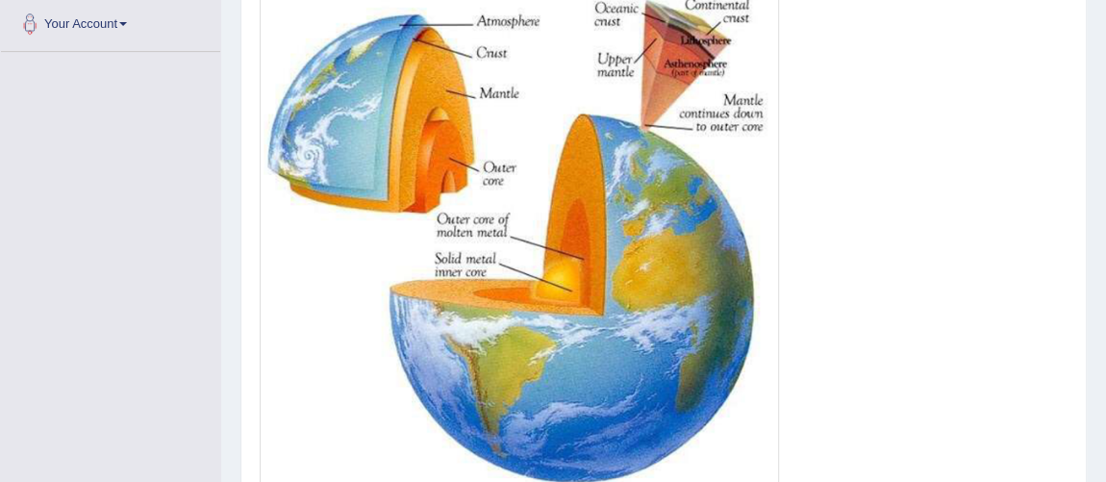
scroll to position [462, 0]
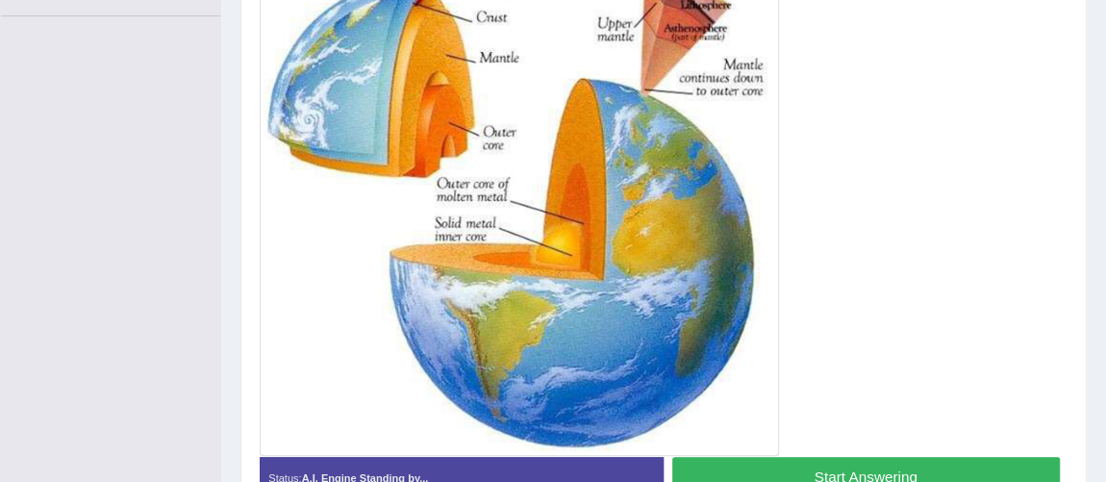
click at [935, 470] on button "Start Answering" at bounding box center [865, 477] width 387 height 41
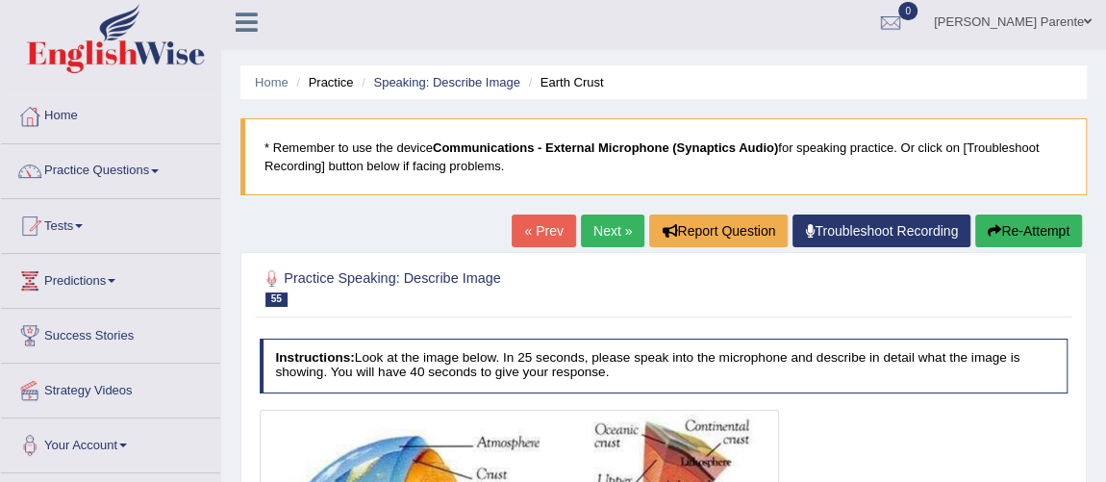
scroll to position [0, 0]
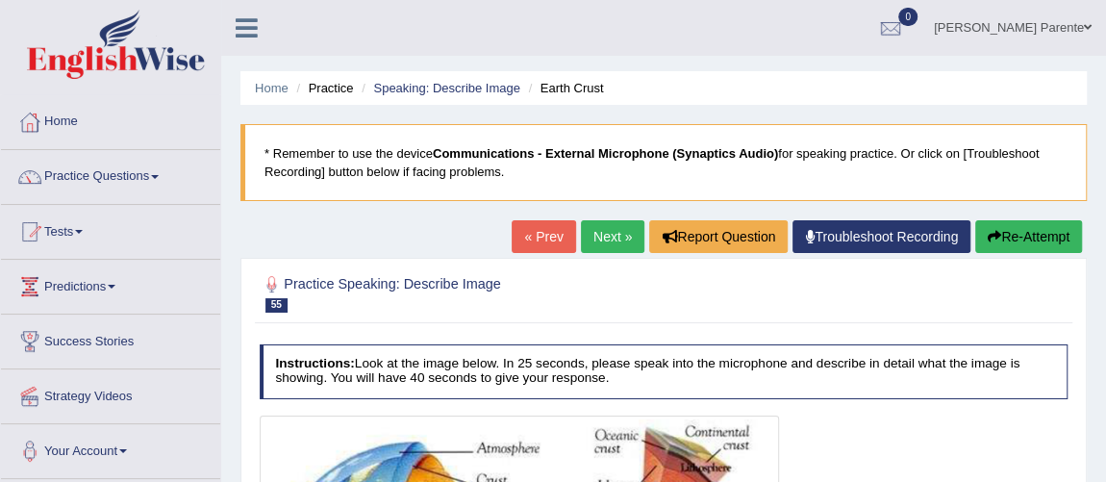
click at [1040, 224] on button "Re-Attempt" at bounding box center [1028, 236] width 107 height 33
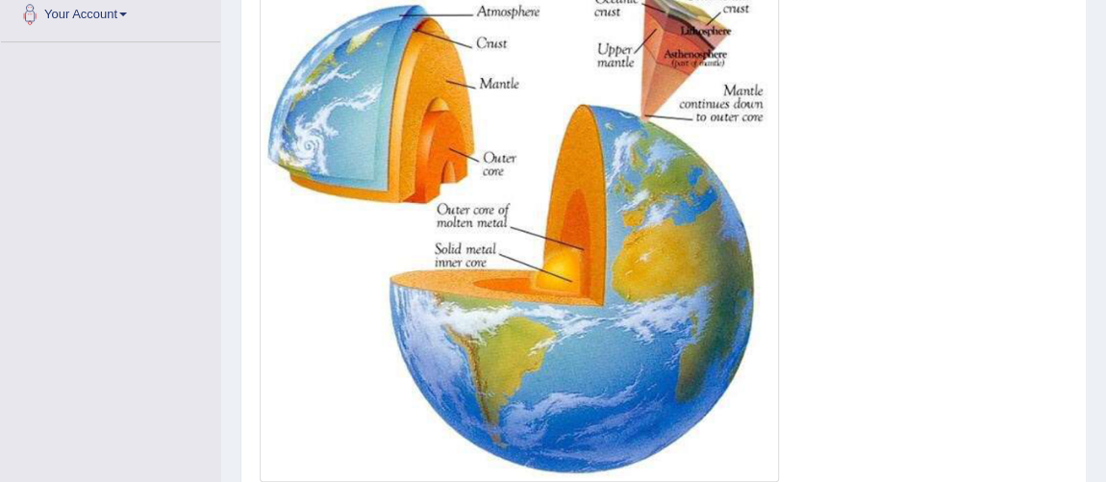
scroll to position [471, 0]
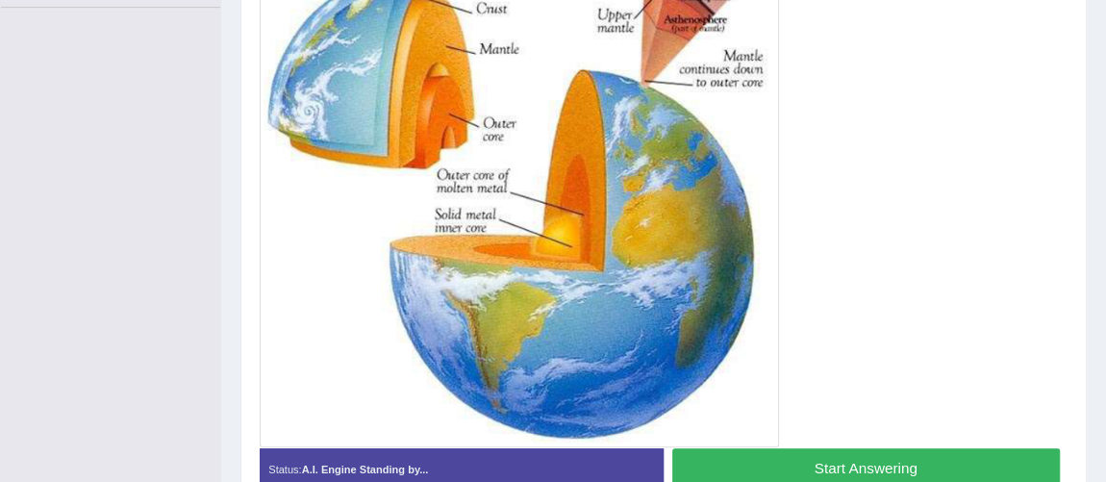
click at [946, 463] on button "Start Answering" at bounding box center [865, 468] width 387 height 41
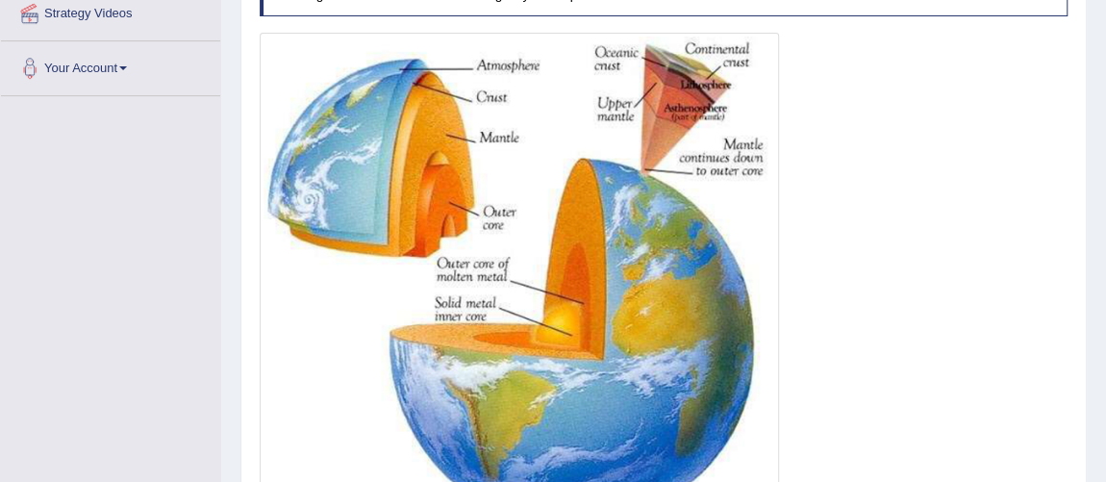
scroll to position [583, 0]
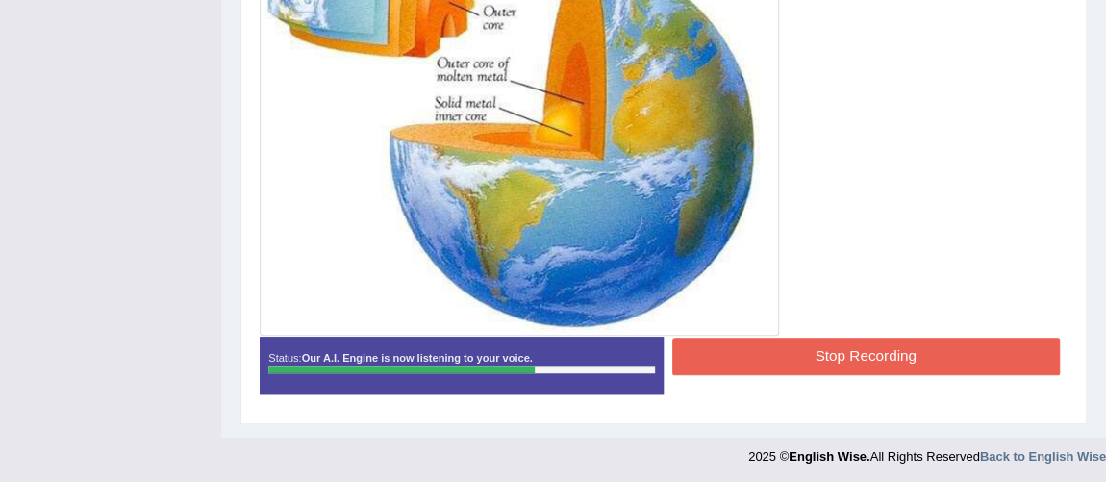
click at [869, 355] on button "Stop Recording" at bounding box center [865, 355] width 387 height 37
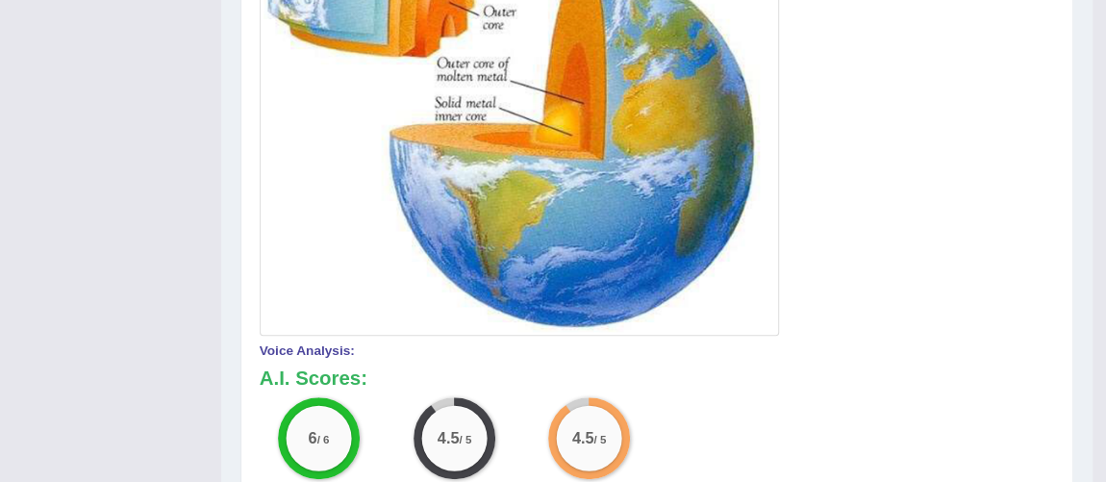
scroll to position [162, 0]
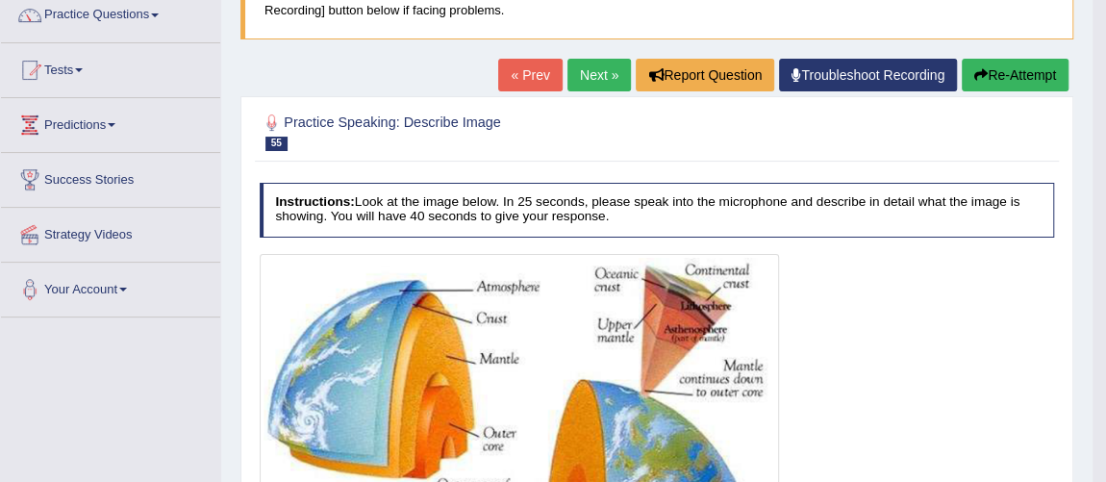
click at [586, 85] on link "Next »" at bounding box center [598, 75] width 63 height 33
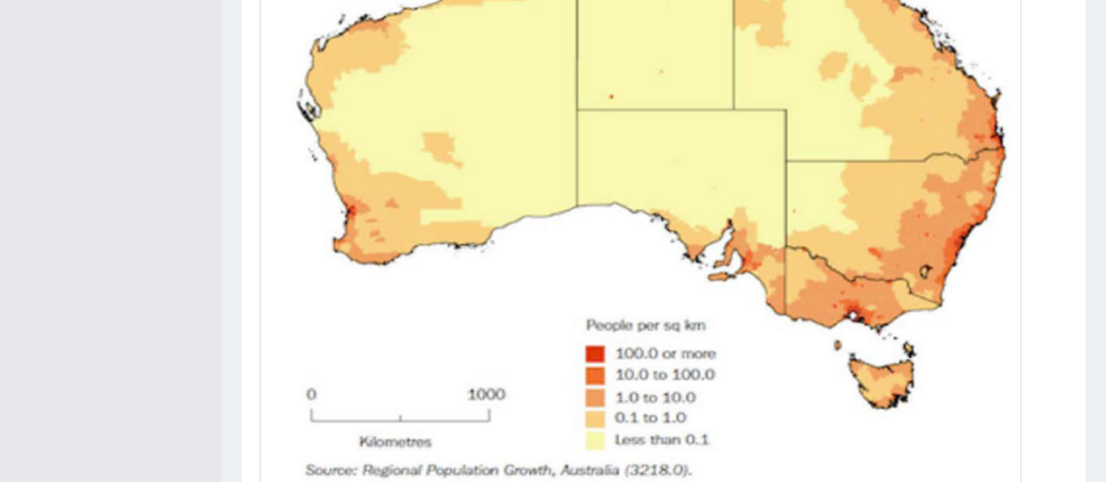
scroll to position [676, 0]
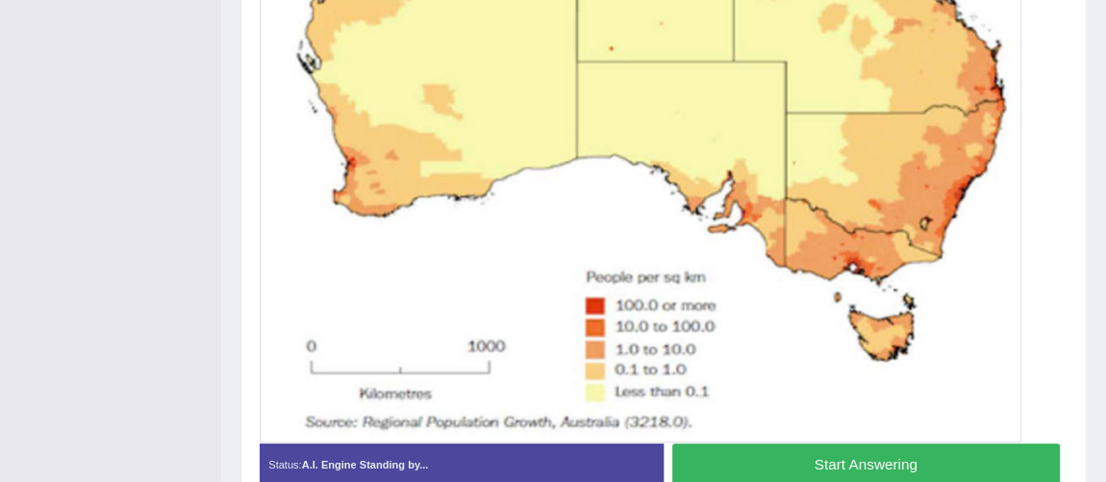
click at [757, 452] on button "Start Answering" at bounding box center [865, 463] width 387 height 41
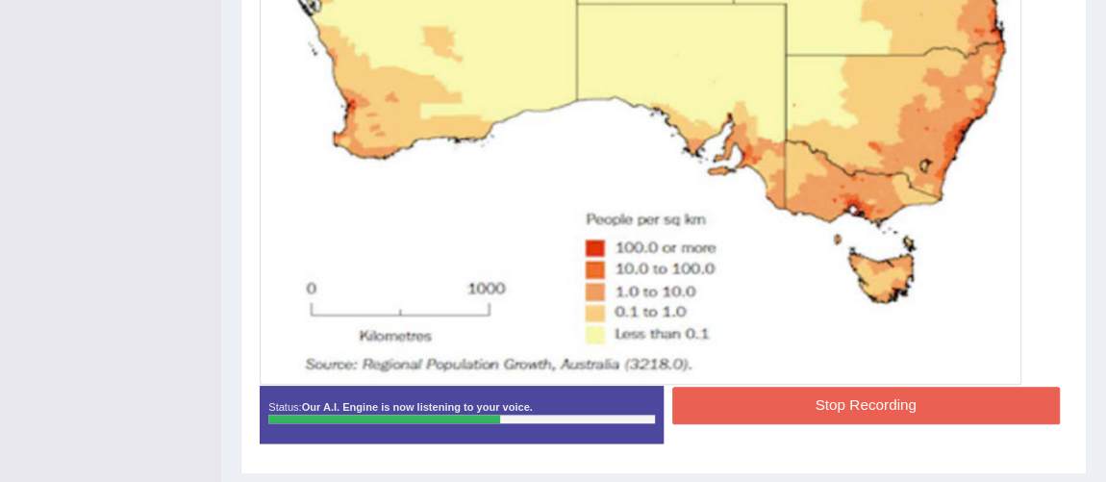
scroll to position [748, 0]
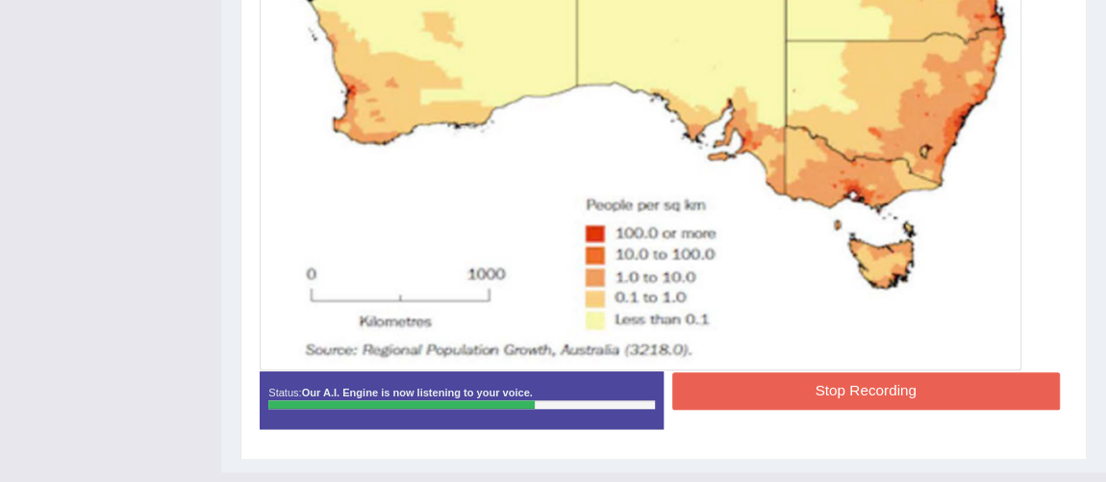
click at [839, 383] on button "Stop Recording" at bounding box center [865, 390] width 387 height 37
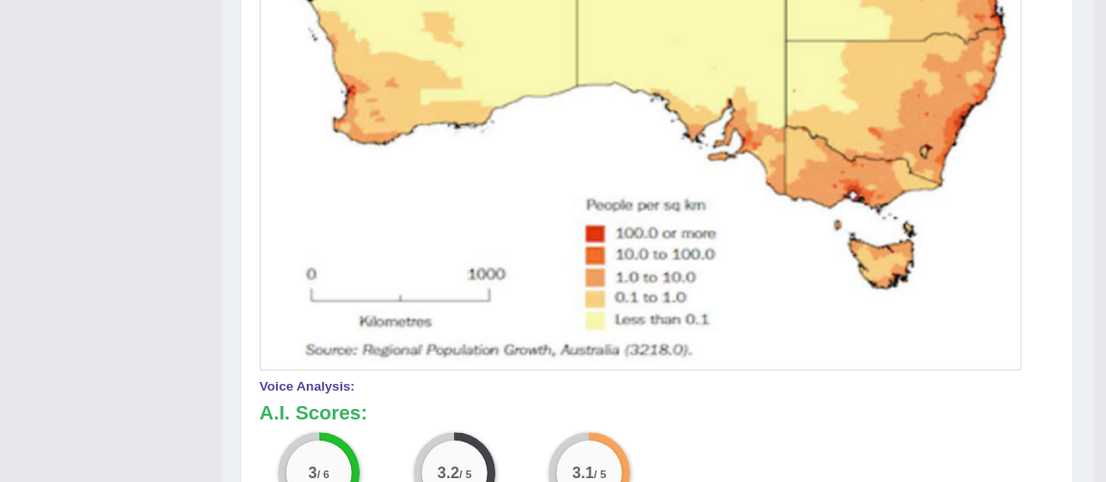
scroll to position [327, 0]
